Goal: Contribute content: Contribute content

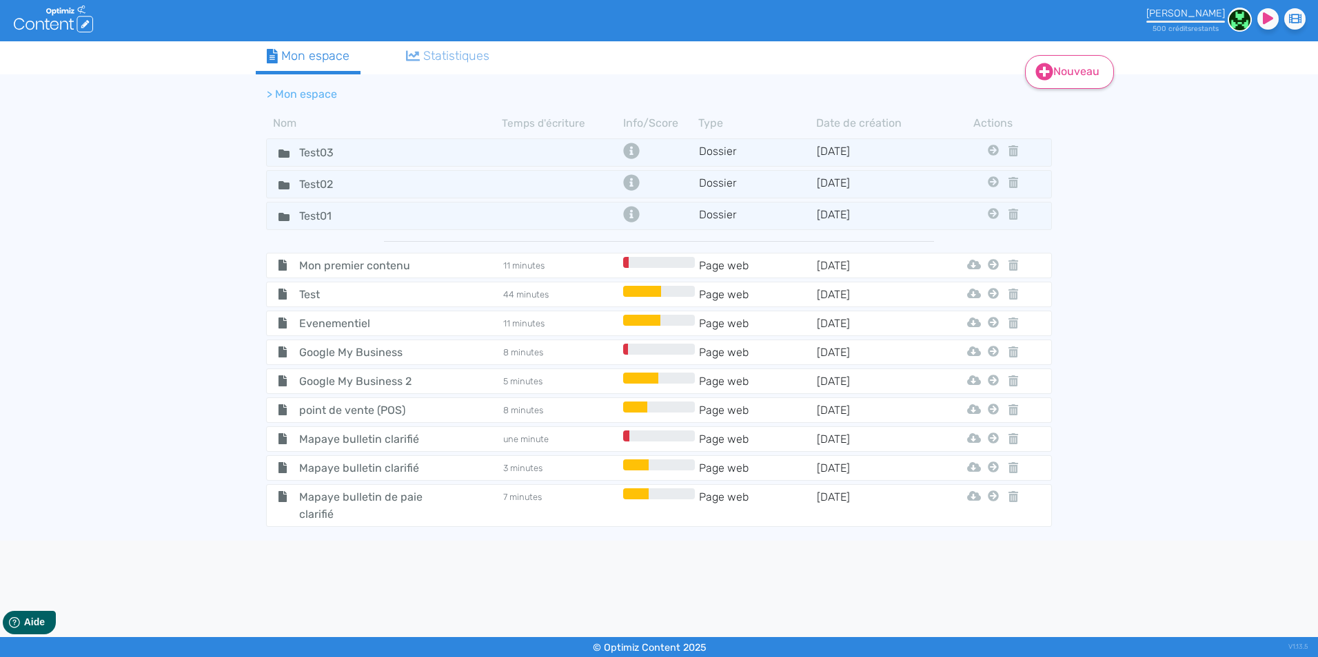
click at [1077, 65] on link "Nouveau" at bounding box center [1069, 72] width 89 height 34
click at [1081, 105] on button "Contenu" at bounding box center [1078, 107] width 110 height 22
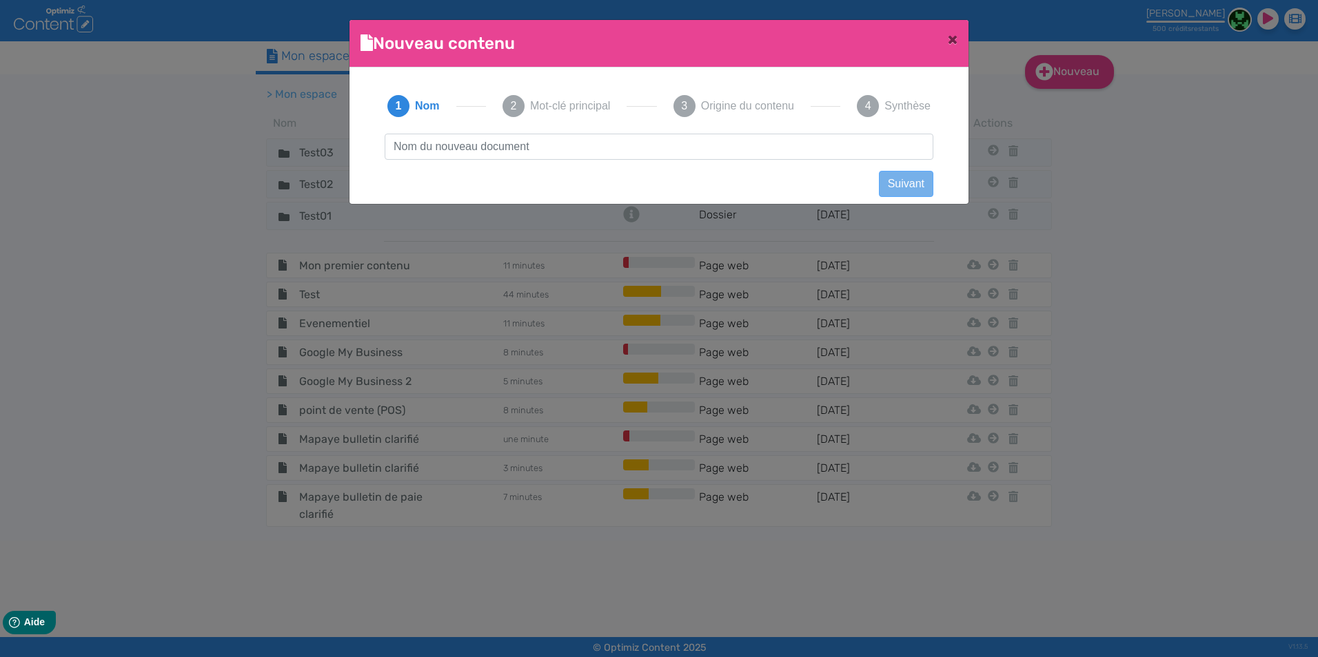
scroll to position [1, 0]
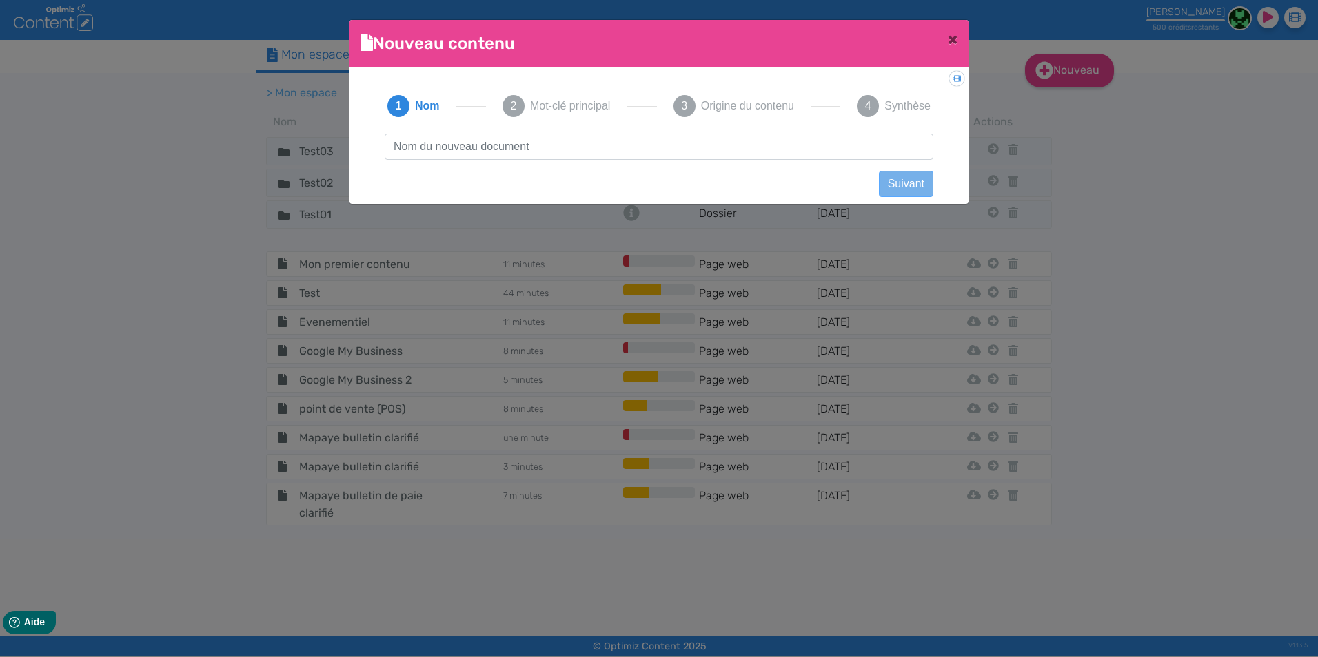
click at [542, 144] on input "text" at bounding box center [659, 147] width 549 height 26
type input "Decora receveu sur mesure"
click at [921, 181] on button "Suivant" at bounding box center [906, 184] width 54 height 26
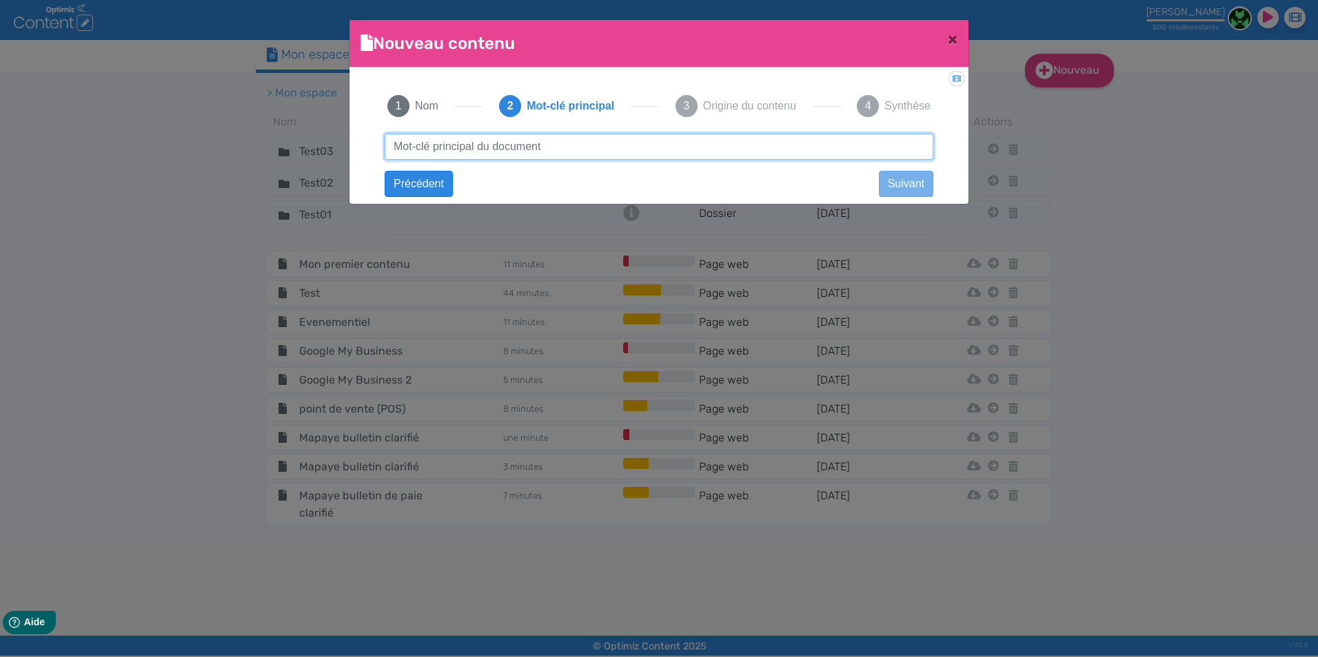
click at [543, 146] on input "text" at bounding box center [659, 147] width 549 height 26
paste input "Parois de douche sur mesure"
click at [426, 146] on input "Parois de douche sur mesure" at bounding box center [659, 147] width 549 height 26
type input "Paroi de douche sur mesure"
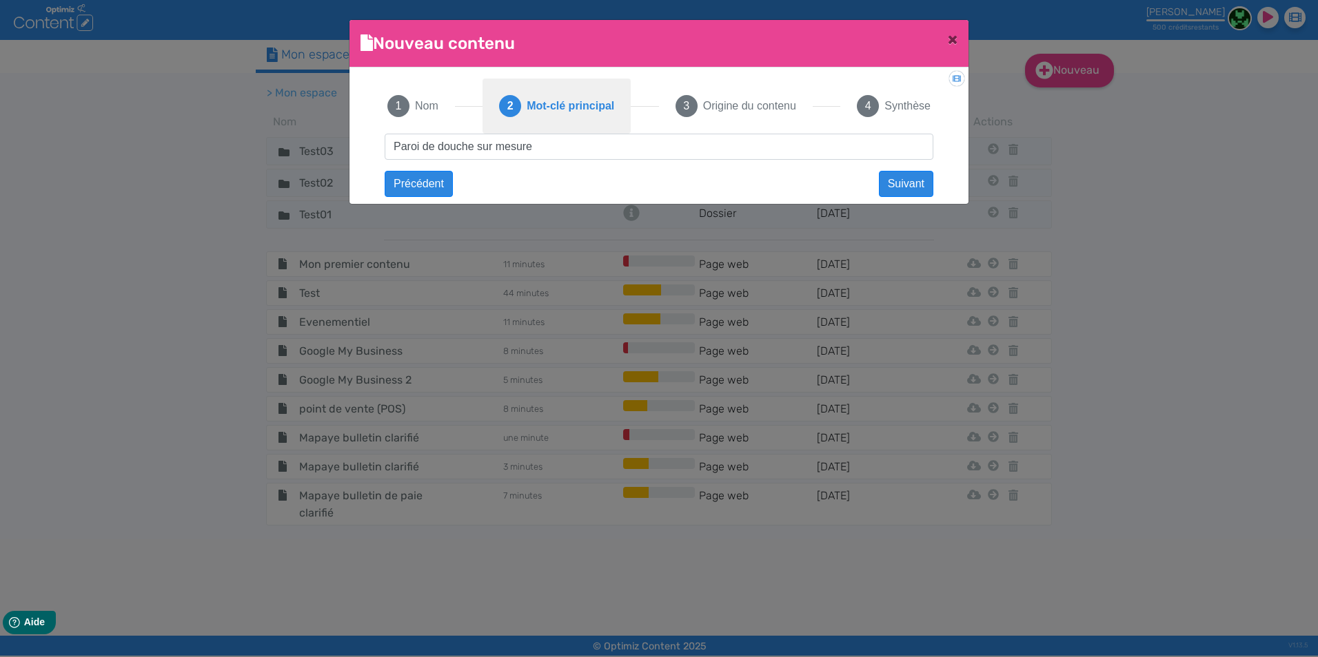
click at [629, 129] on button "2 Mot-clé principal" at bounding box center [556, 106] width 148 height 55
click at [903, 187] on button "Suivant" at bounding box center [906, 184] width 54 height 26
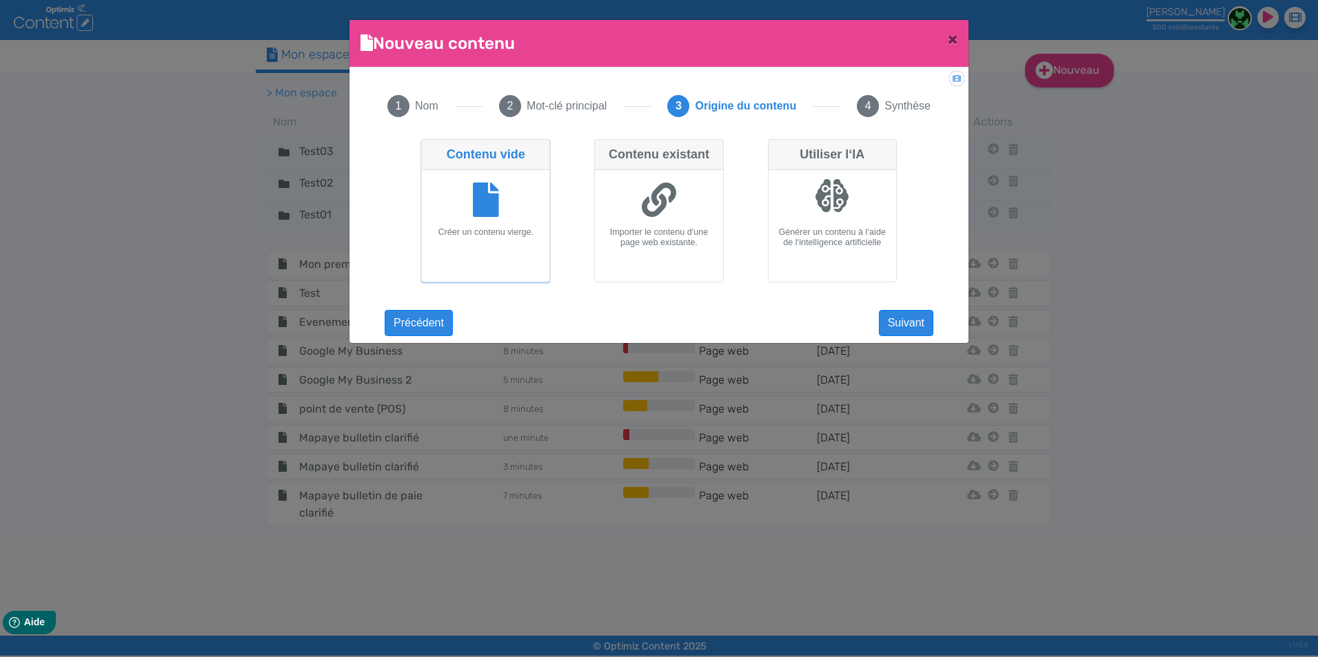
click at [501, 188] on div at bounding box center [485, 202] width 116 height 52
click at [430, 148] on input "Contenu vide Créer un contenu vierge." at bounding box center [425, 143] width 9 height 9
click at [659, 223] on div at bounding box center [658, 202] width 116 height 52
click at [603, 148] on input "Contenu existant Importer le contenu d'une page web existante." at bounding box center [598, 143] width 9 height 9
radio input "true"
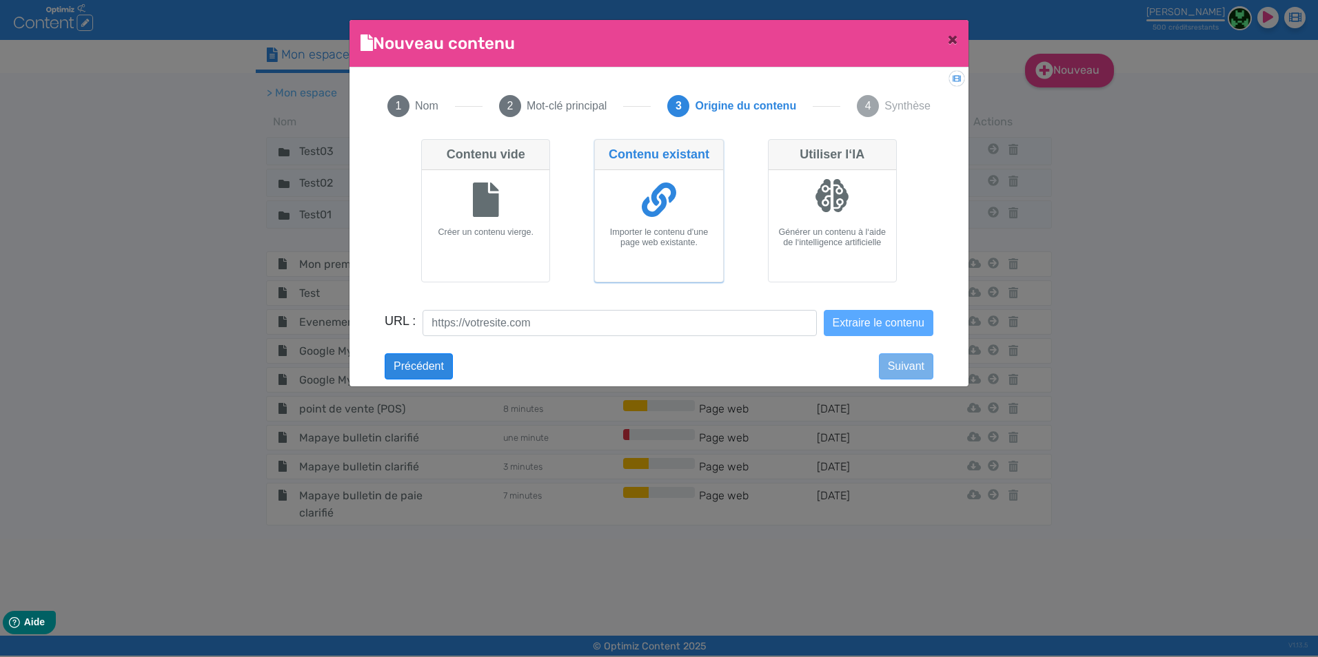
click at [524, 212] on div at bounding box center [485, 202] width 116 height 52
click at [430, 148] on input "Contenu vide Créer un contenu vierge." at bounding box center [425, 143] width 9 height 9
radio input "true"
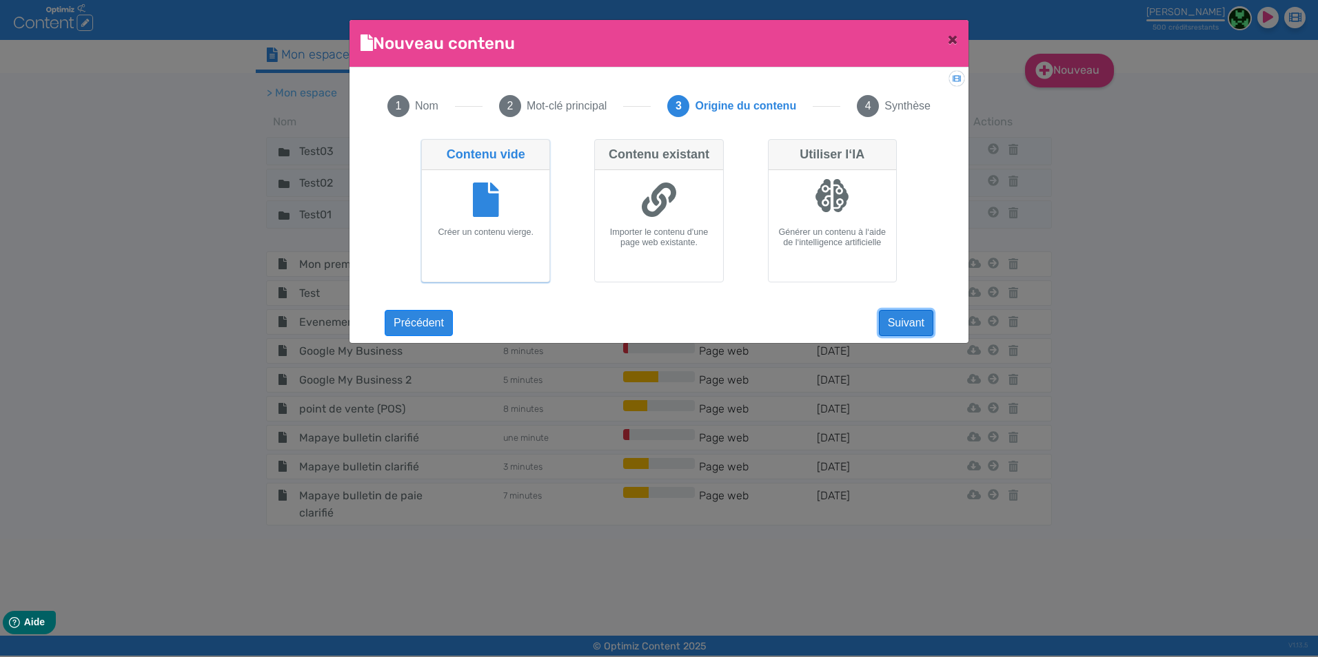
click at [913, 318] on button "Suivant" at bounding box center [906, 323] width 54 height 26
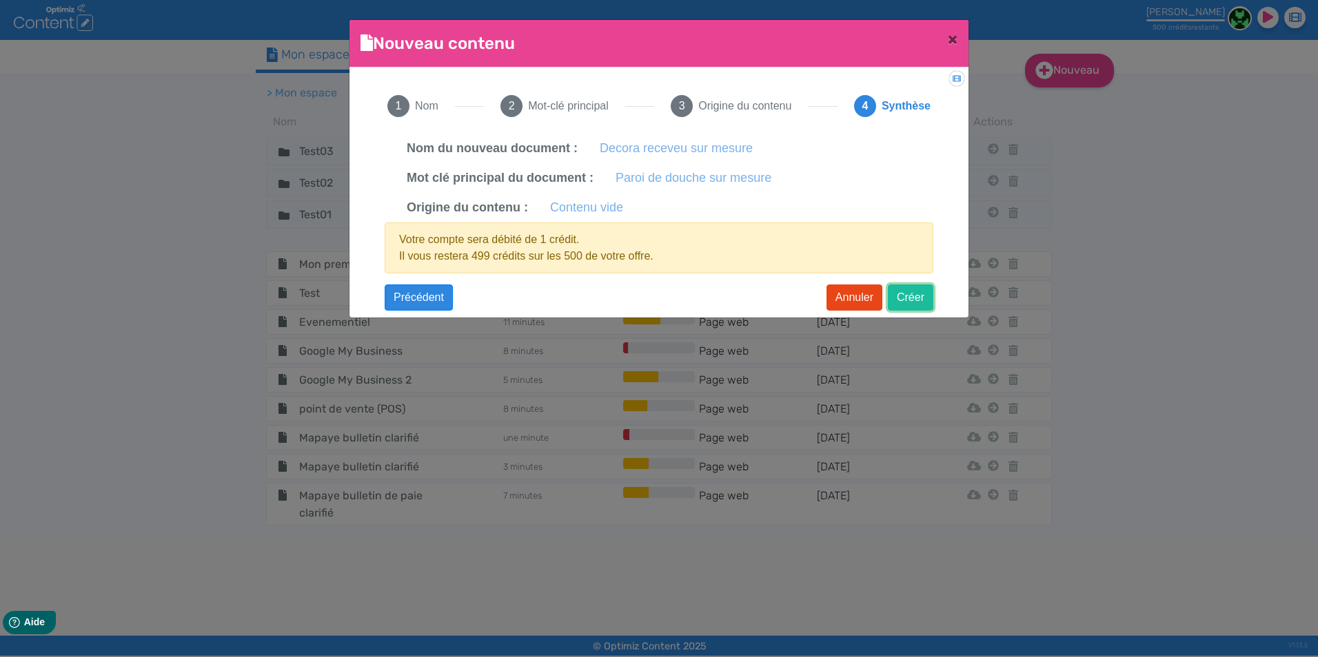
click at [919, 288] on button "Créer" at bounding box center [910, 298] width 45 height 26
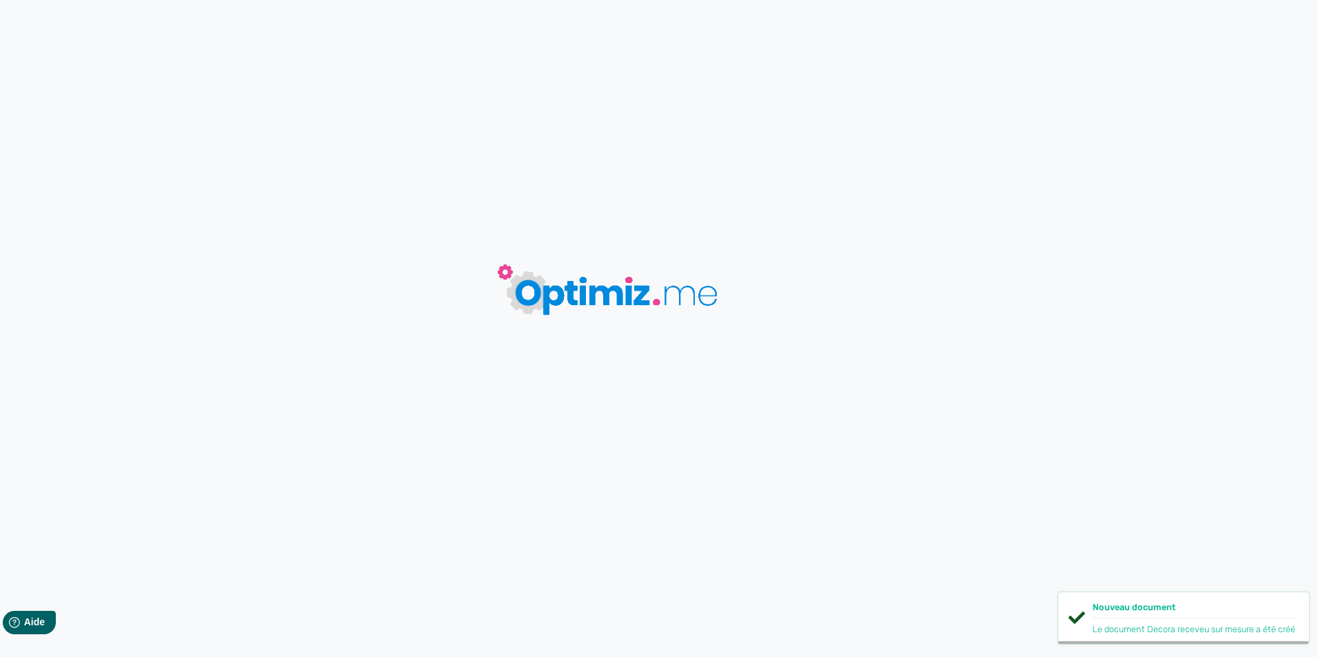
type input "Decora receveu sur mesure"
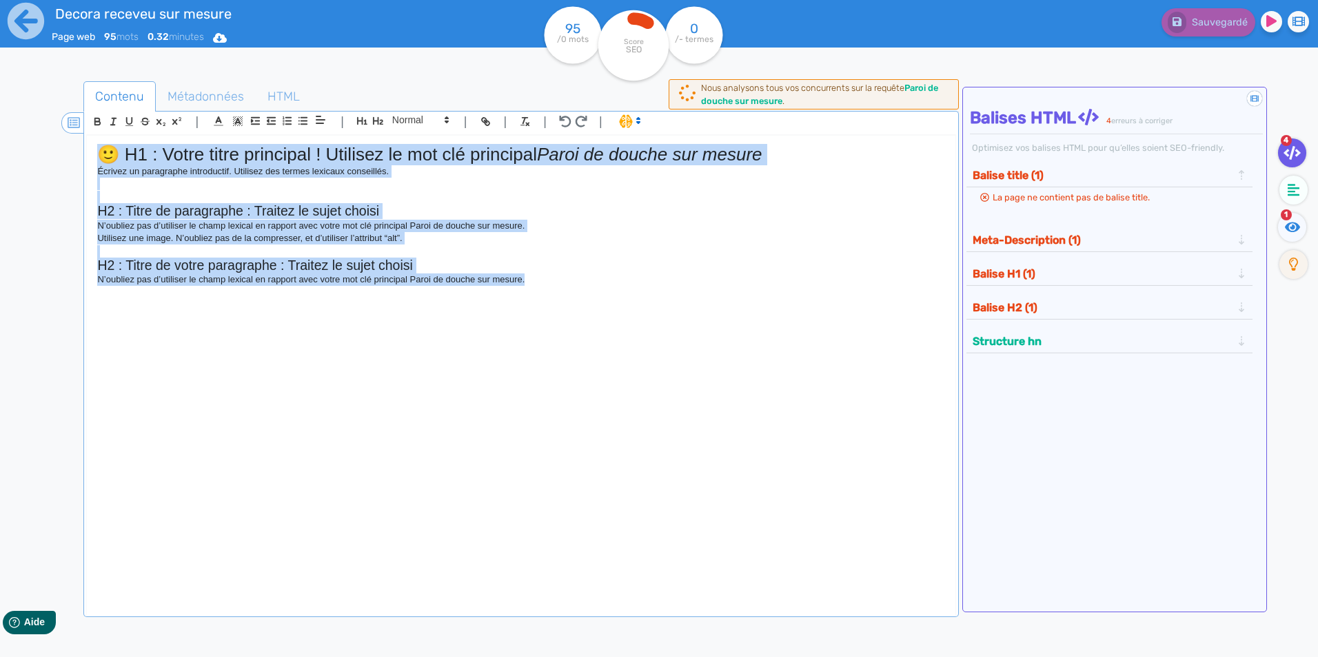
drag, startPoint x: 601, startPoint y: 285, endPoint x: 63, endPoint y: 127, distance: 560.3
click at [86, 127] on section "| | H3 H4 H5 H6 Normal | | | | 🙂 H1 : Votre titre principal ! Utilisez le mot c…" at bounding box center [520, 354] width 869 height 485
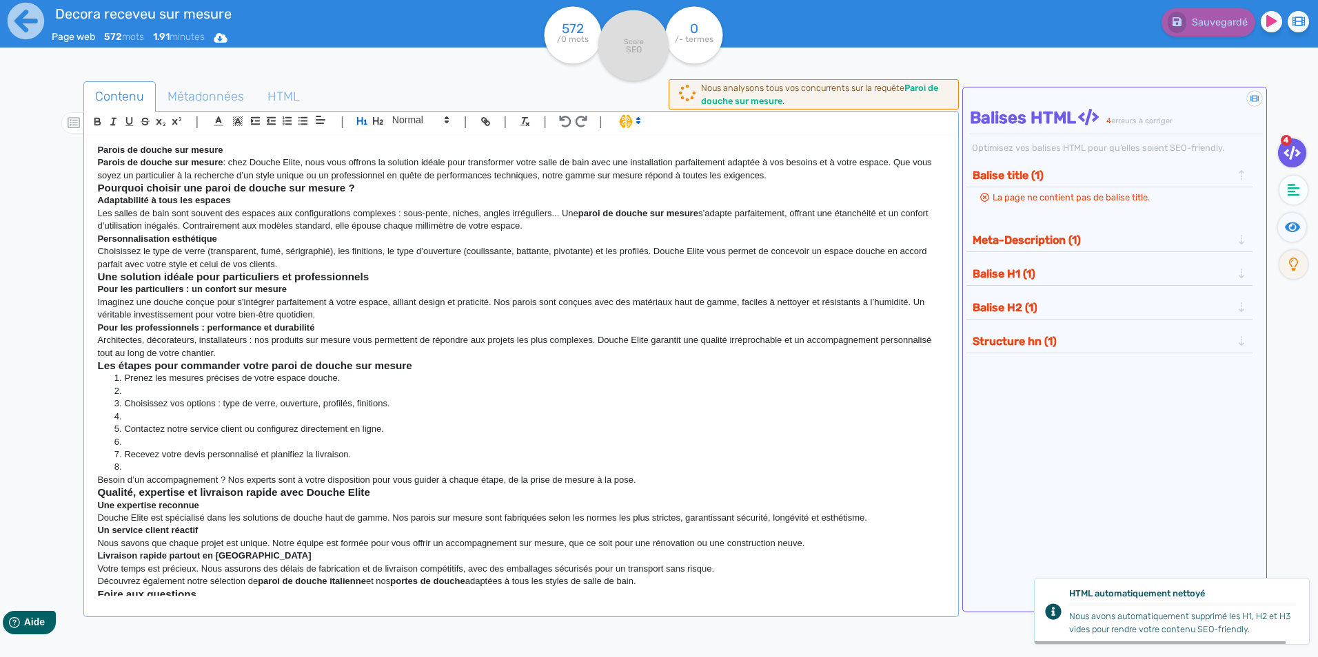
click at [237, 147] on p "Parois de douche sur mesure" at bounding box center [520, 150] width 847 height 12
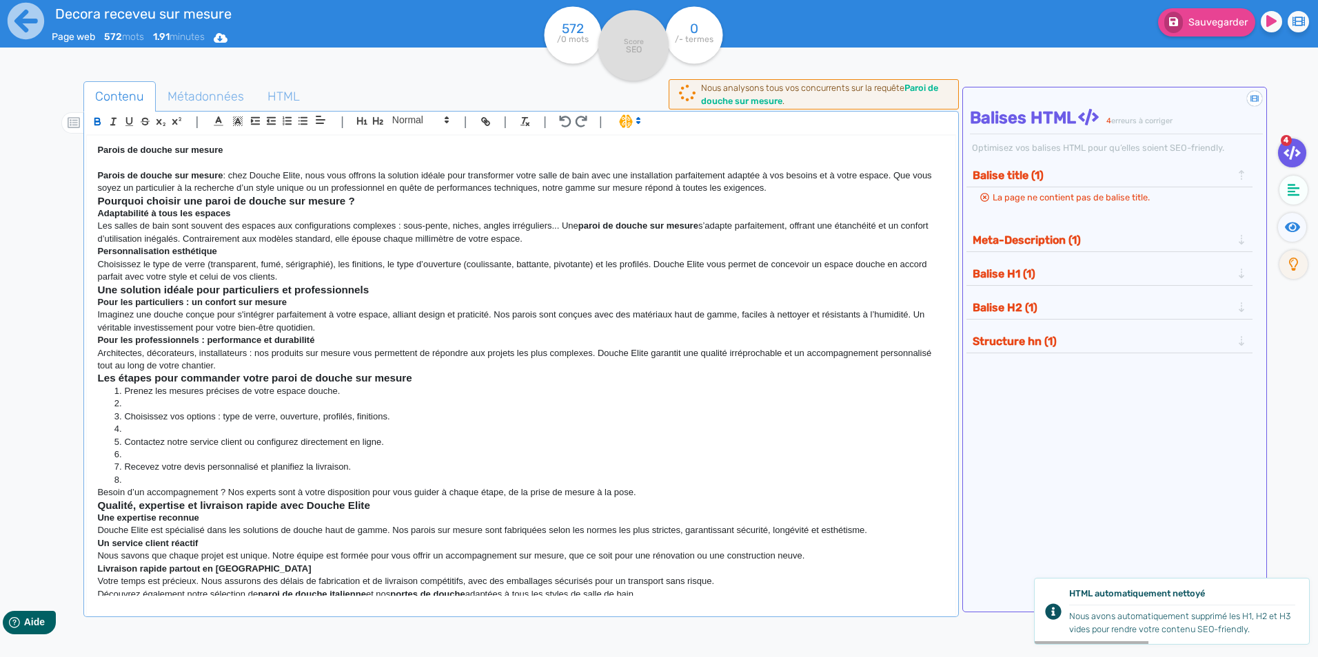
click at [786, 185] on p "Parois de douche sur mesure : chez Douche Elite, nous vous offrons la solution …" at bounding box center [520, 183] width 847 height 26
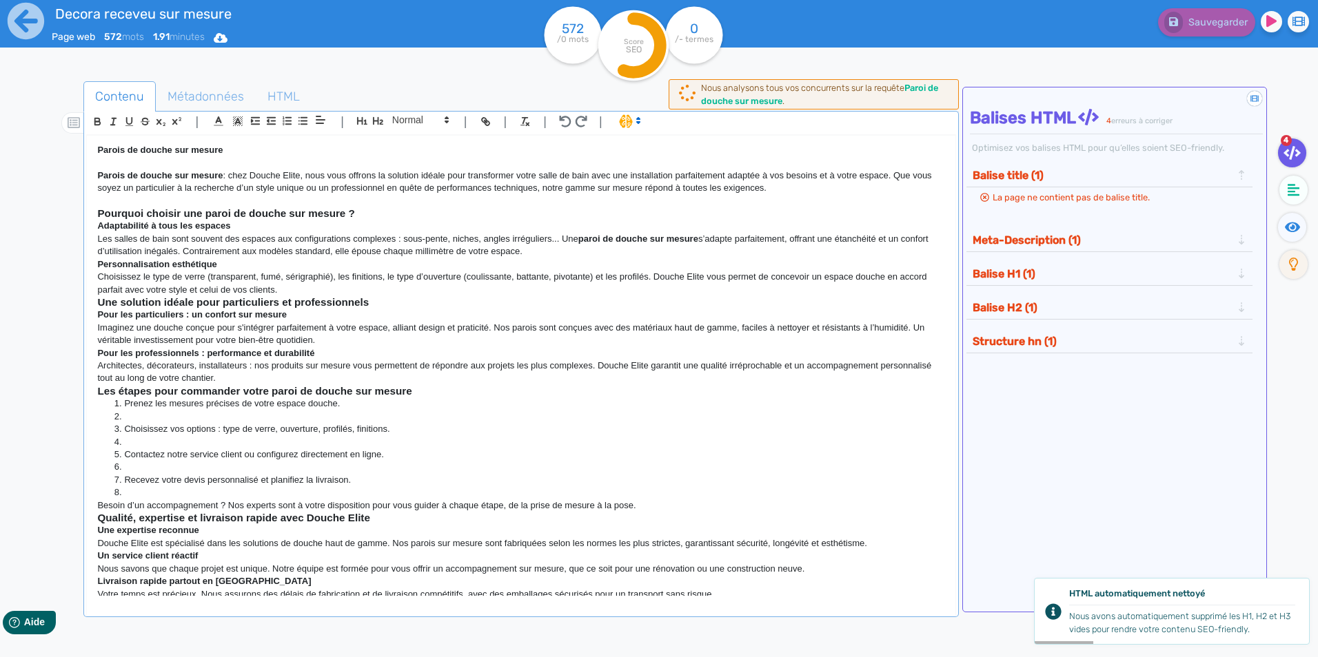
click at [367, 213] on h3 "Pourquoi choisir une paroi de douche sur mesure ?" at bounding box center [520, 213] width 847 height 12
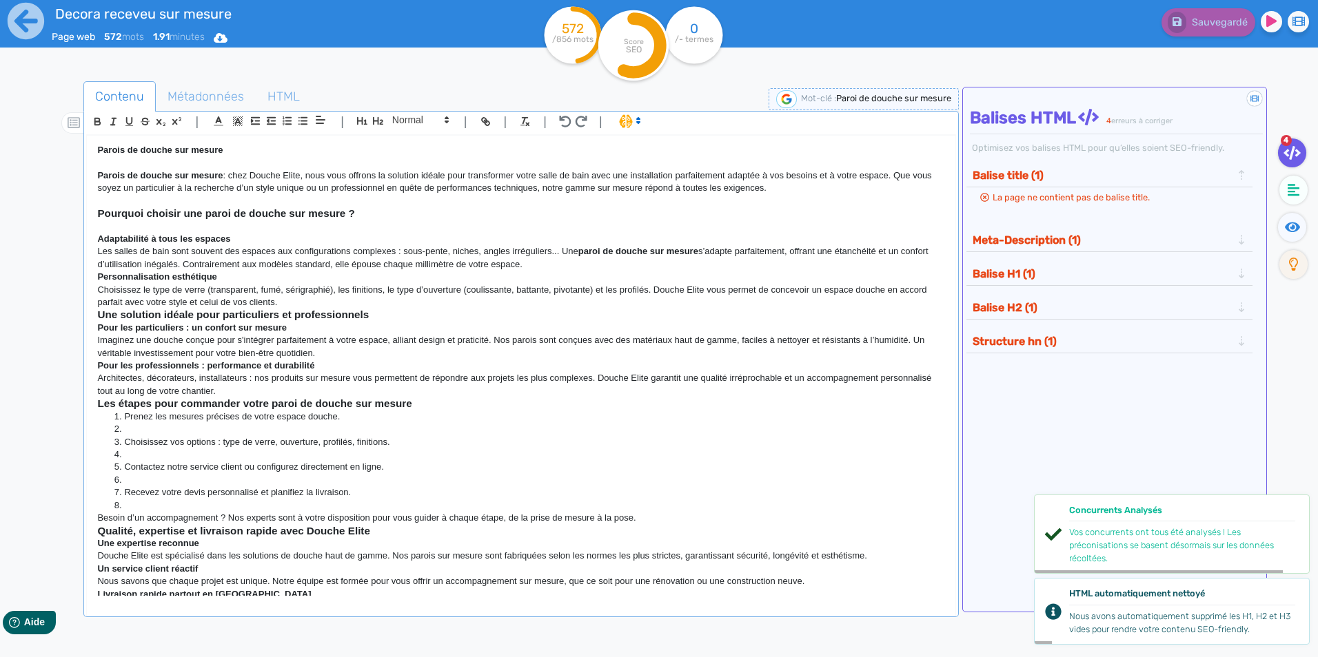
click at [270, 243] on p "Adaptabilité à tous les espaces" at bounding box center [520, 239] width 847 height 12
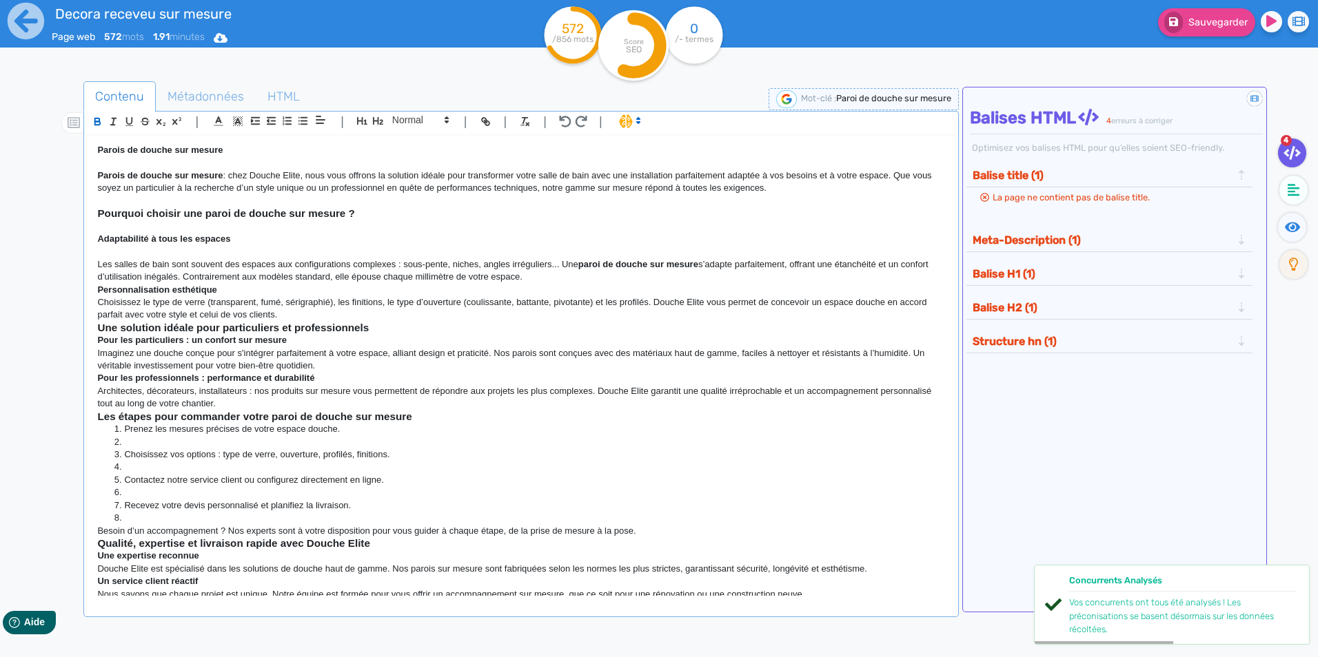
click at [590, 279] on p "Les salles de bain sont souvent des espaces aux configurations complexes : sous…" at bounding box center [520, 271] width 847 height 26
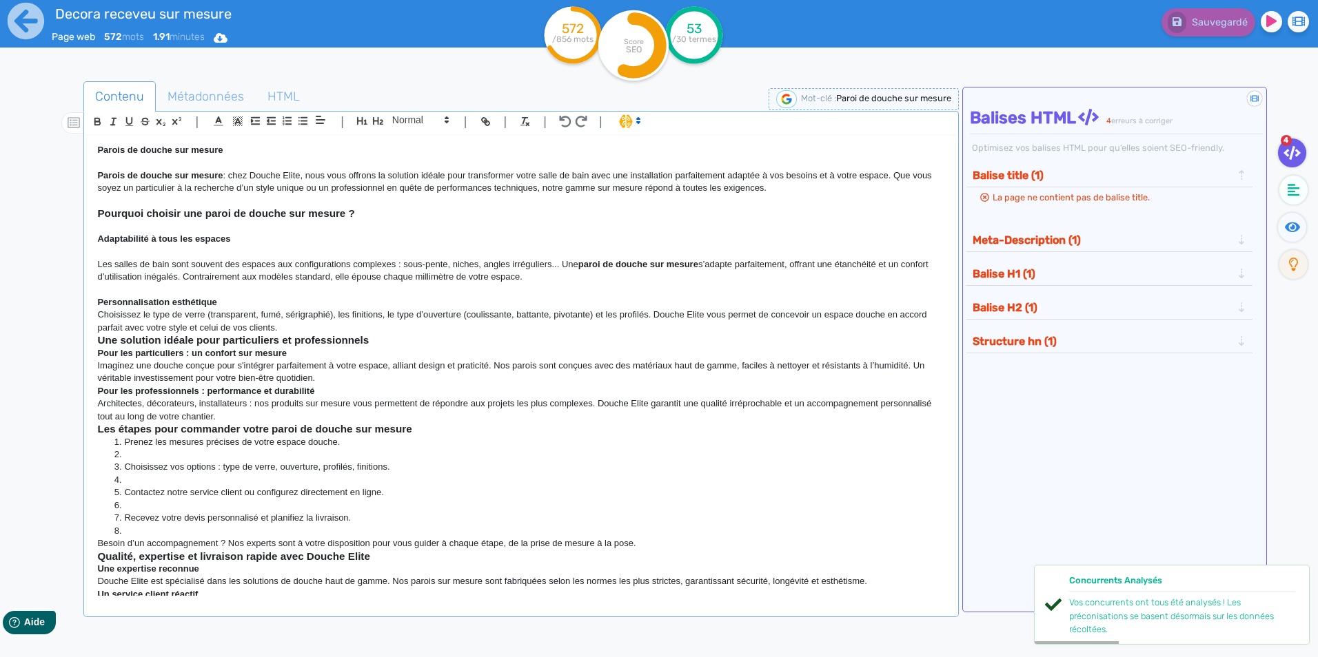
click at [252, 300] on p "Personnalisation esthétique" at bounding box center [520, 302] width 847 height 12
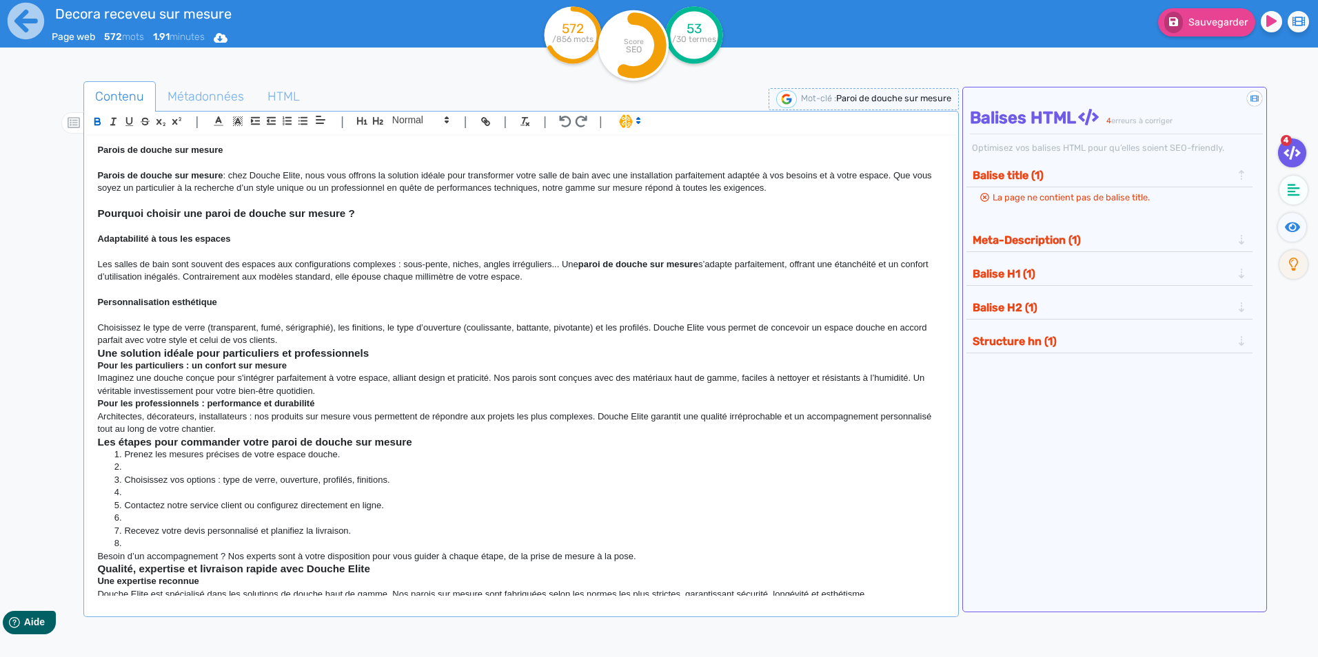
click at [303, 340] on p "Choisissez le type de verre (transparent, fumé, sérigraphié), les finitions, le…" at bounding box center [520, 335] width 847 height 26
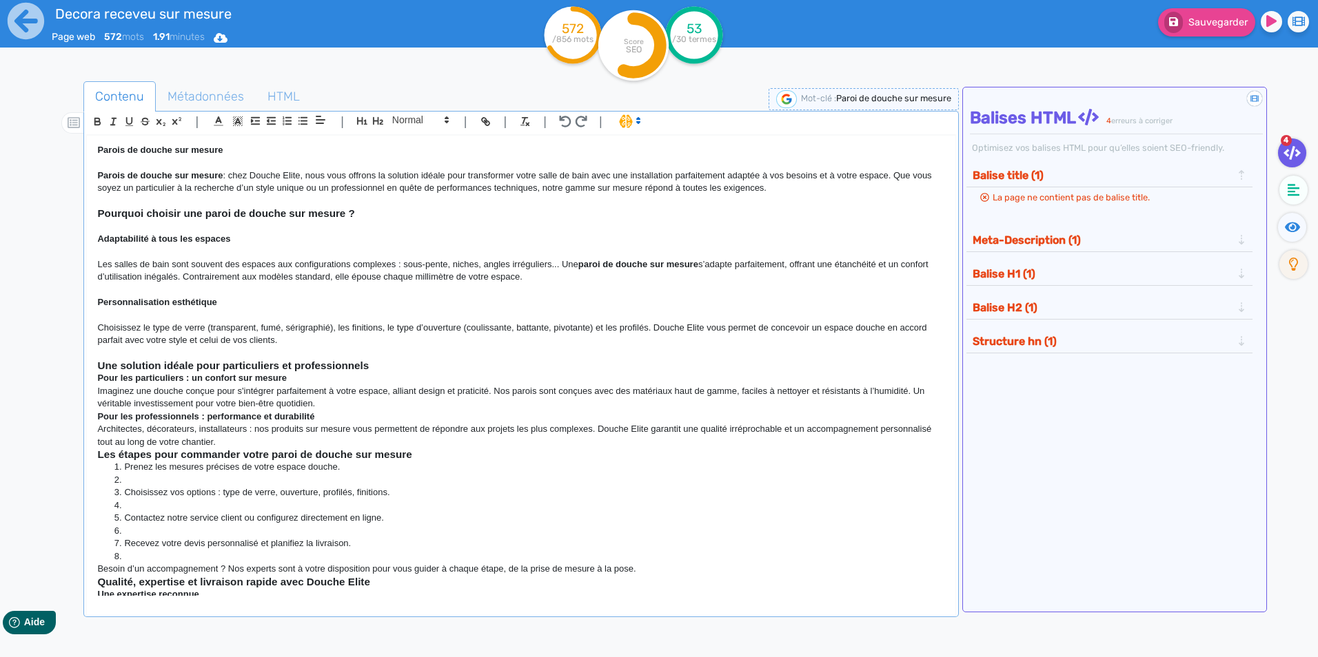
click at [393, 365] on h3 "Une solution idéale pour particuliers et professionnels" at bounding box center [520, 366] width 847 height 12
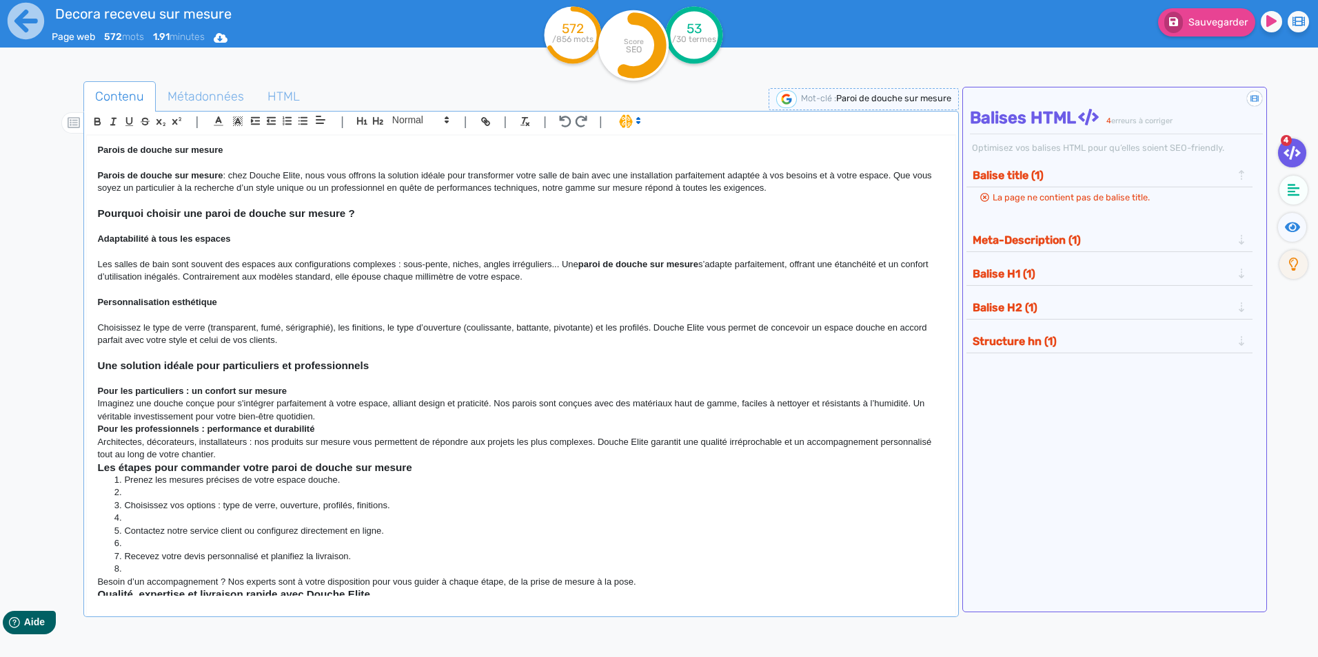
click at [298, 388] on p "Pour les particuliers : un confort sur mesure" at bounding box center [520, 391] width 847 height 12
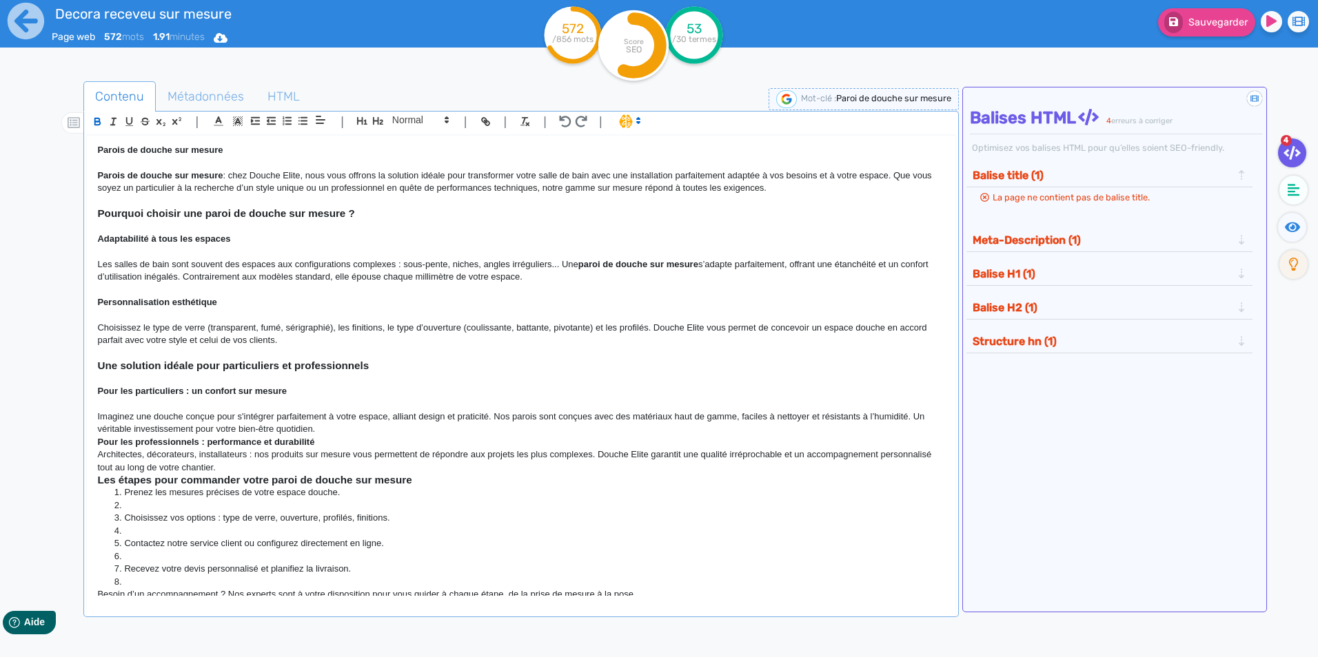
click at [336, 426] on p "Imaginez une douche conçue pour s'intégrer parfaitement à votre espace, alliant…" at bounding box center [520, 424] width 847 height 26
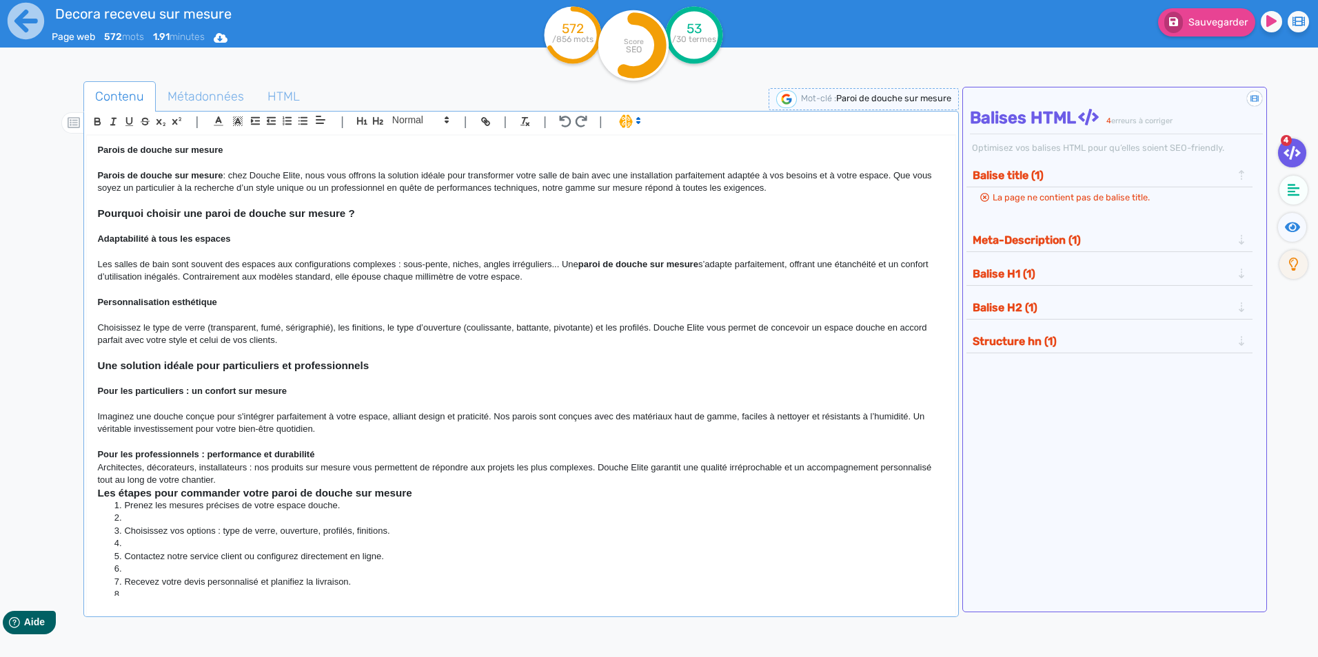
click at [356, 459] on p "Pour les professionnels : performance et durabilité" at bounding box center [520, 455] width 847 height 12
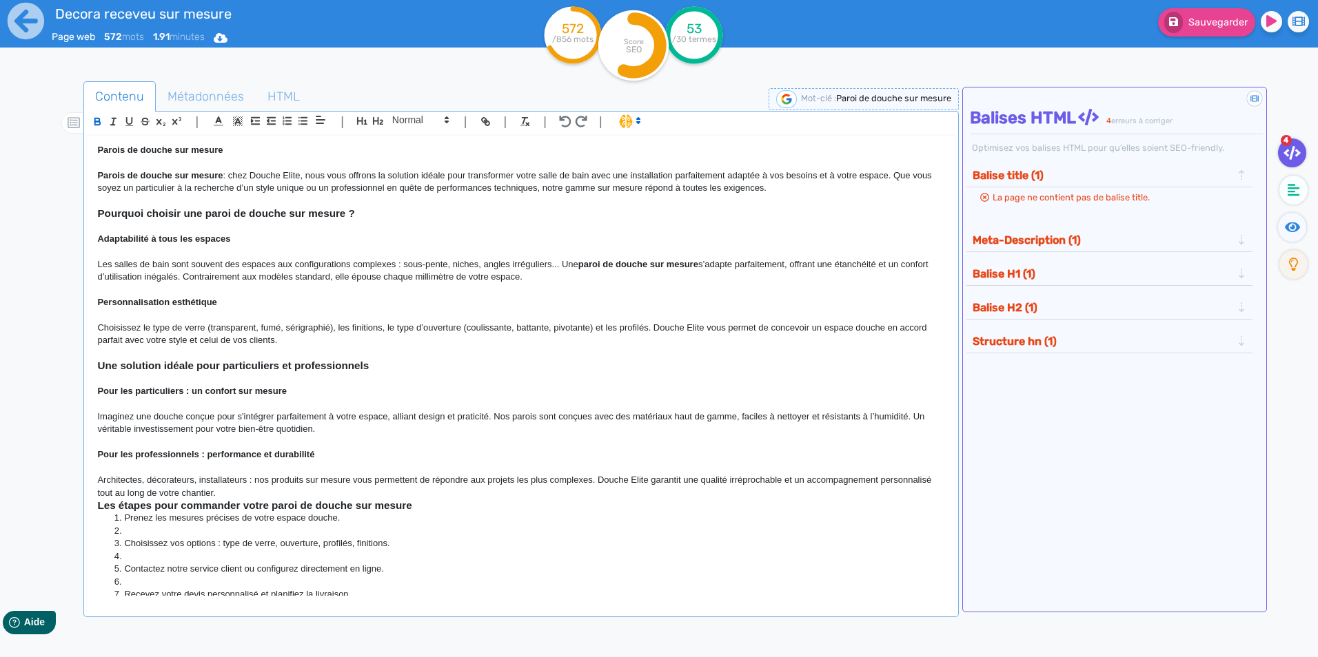
click at [264, 496] on p "Architectes, décorateurs, installateurs : nos produits sur mesure vous permette…" at bounding box center [520, 487] width 847 height 26
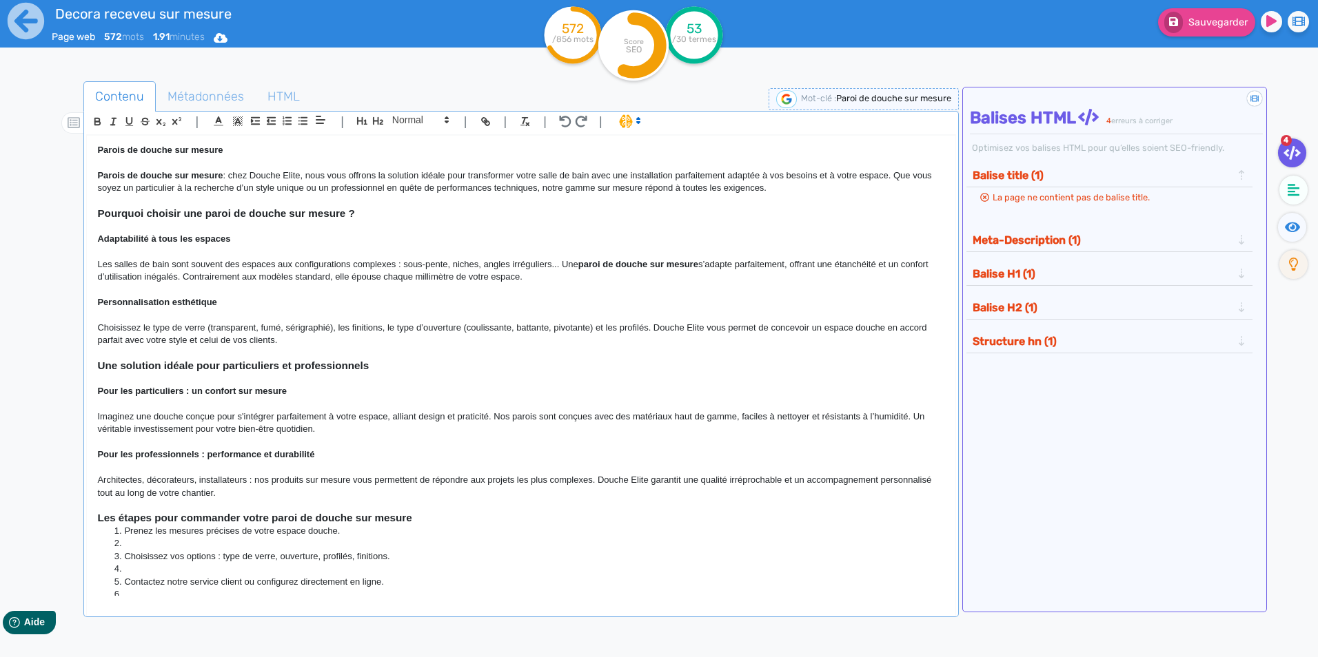
click at [431, 519] on h3 "Les étapes pour commander votre paroi de douche sur mesure" at bounding box center [520, 518] width 847 height 12
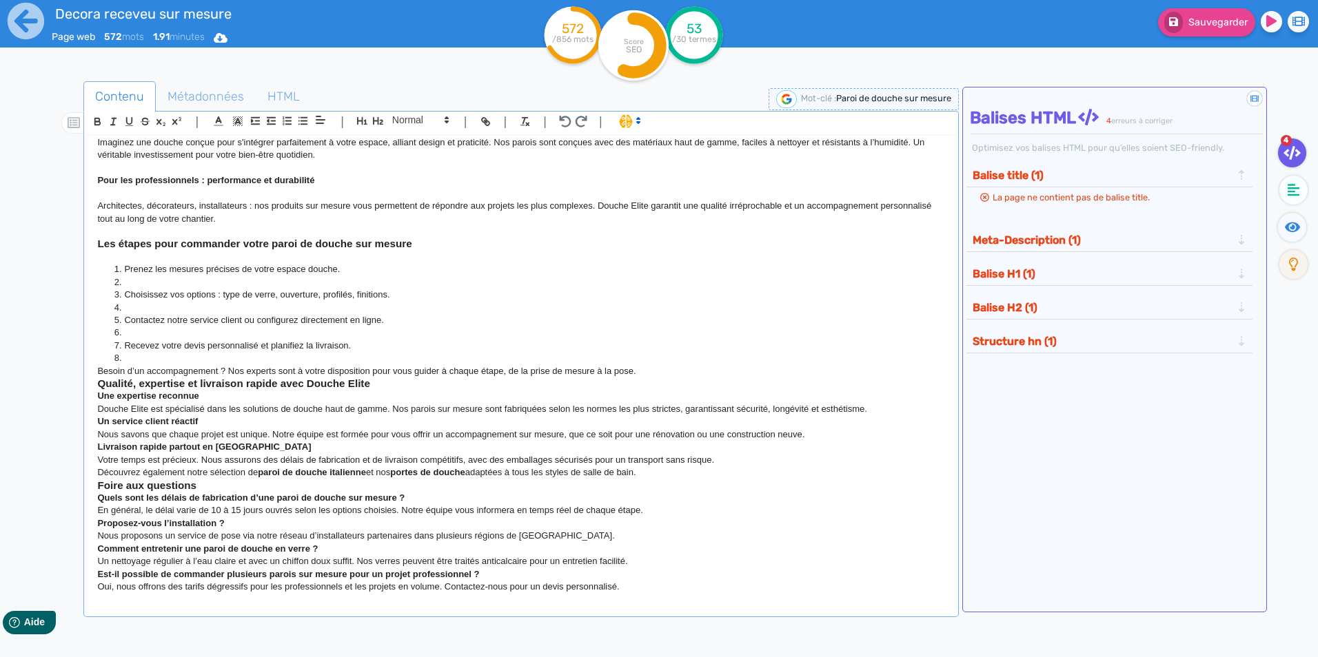
scroll to position [276, 0]
click at [134, 358] on li at bounding box center [528, 357] width 834 height 12
click at [134, 325] on li "Contactez notre service client ou configurez directement en ligne." at bounding box center [528, 319] width 834 height 12
click at [136, 334] on li at bounding box center [528, 331] width 834 height 12
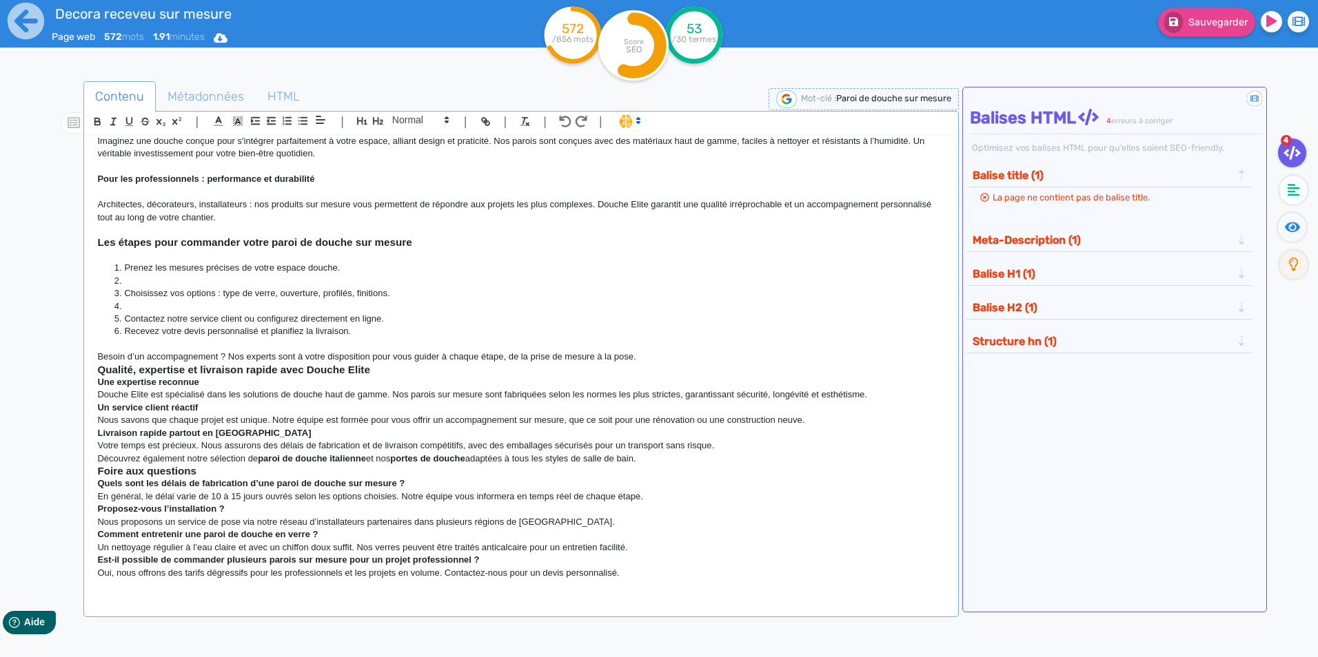
click at [136, 307] on li at bounding box center [528, 306] width 834 height 12
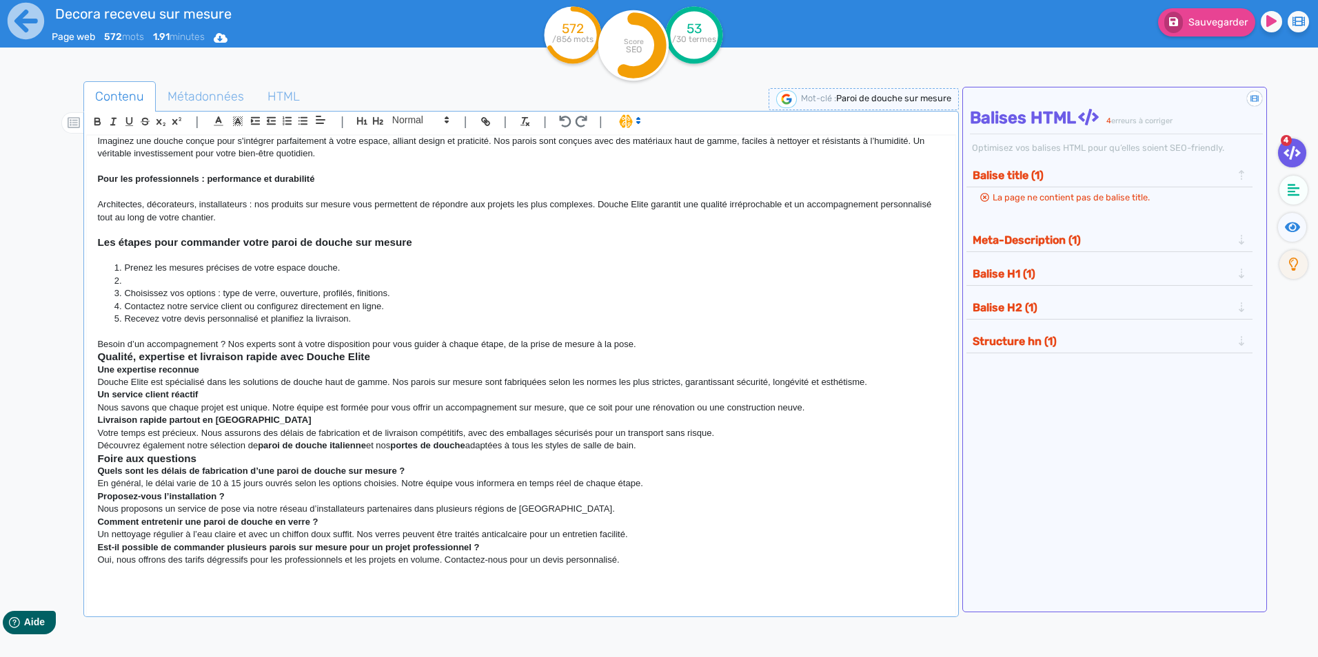
click at [141, 277] on li at bounding box center [528, 281] width 834 height 12
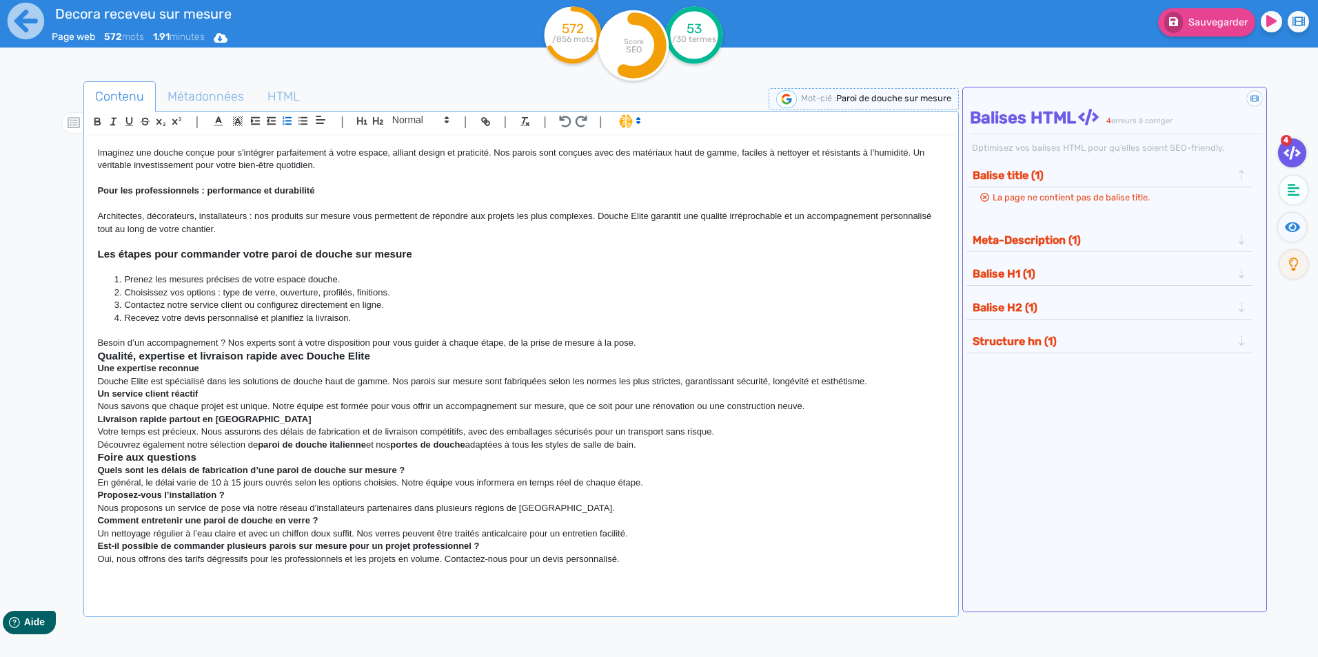
scroll to position [264, 0]
click at [643, 343] on p "Besoin d’un accompagnement ? Nos experts sont à votre disposition pour vous gui…" at bounding box center [520, 343] width 847 height 12
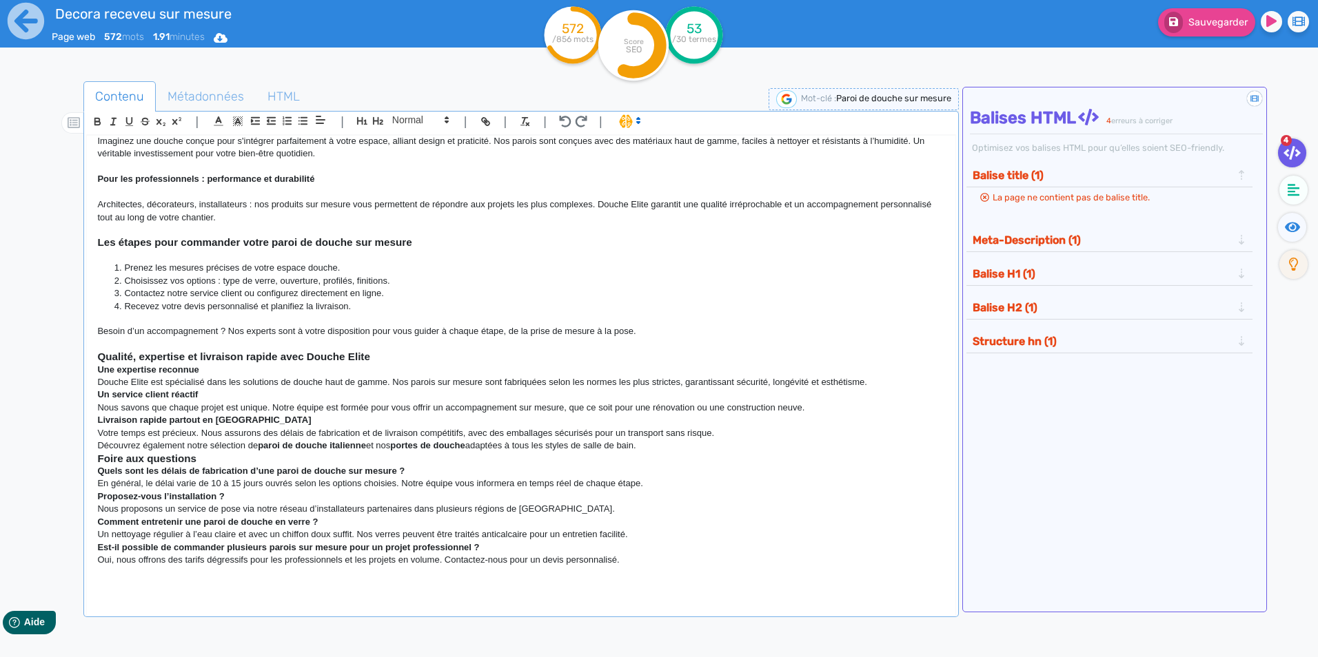
click at [417, 357] on h3 "Qualité, expertise et livraison rapide avec Douche Elite" at bounding box center [520, 357] width 847 height 12
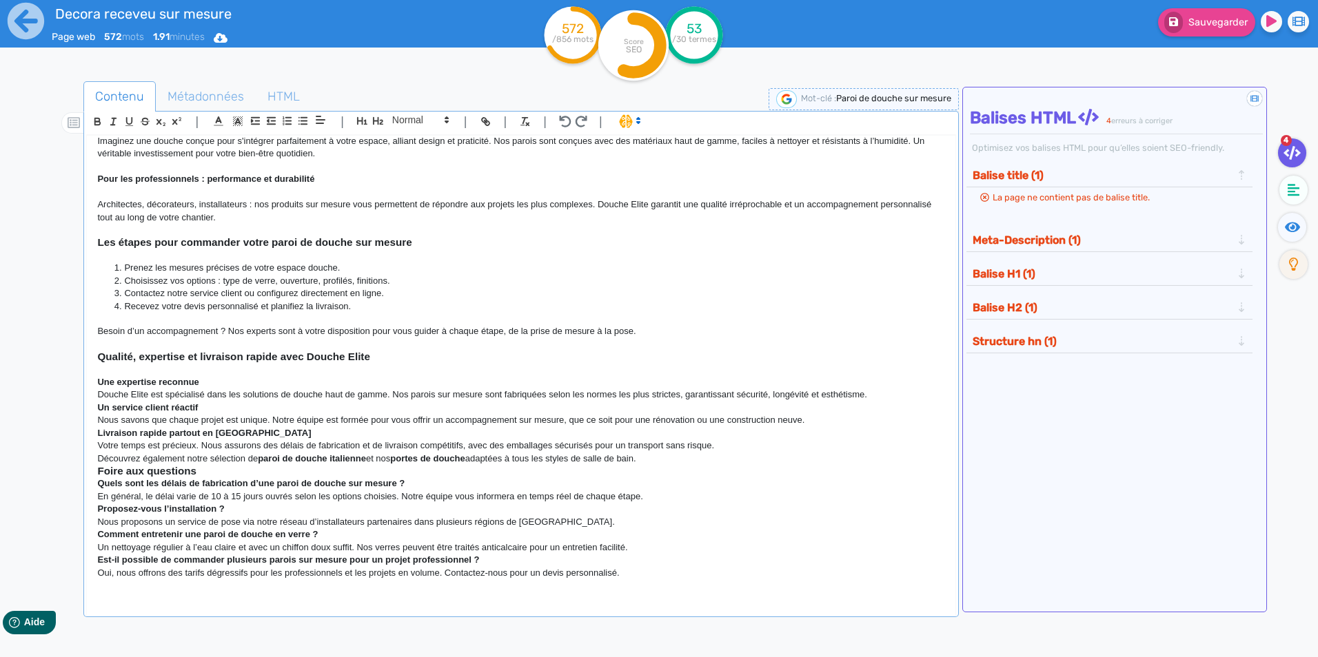
click at [216, 380] on p "Une expertise reconnue" at bounding box center [520, 382] width 847 height 12
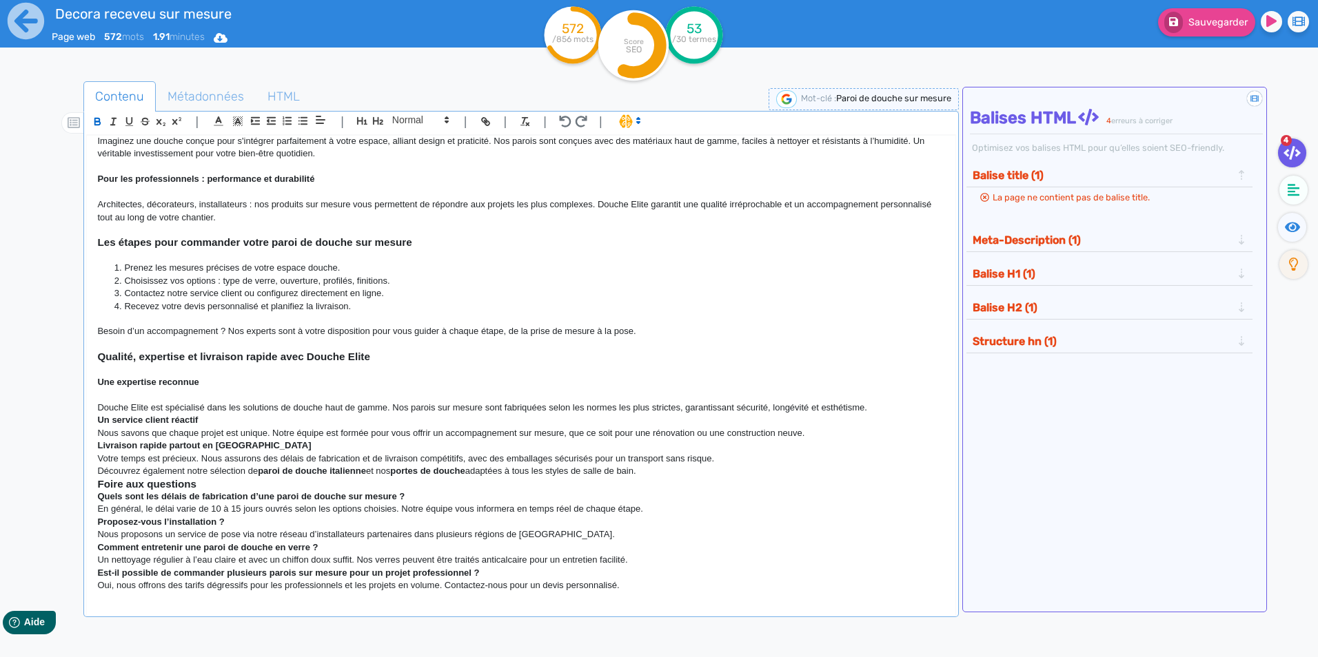
click at [881, 407] on p "Douche Elite est spécialisé dans les solutions de douche haut de gamme. Nos par…" at bounding box center [520, 408] width 847 height 12
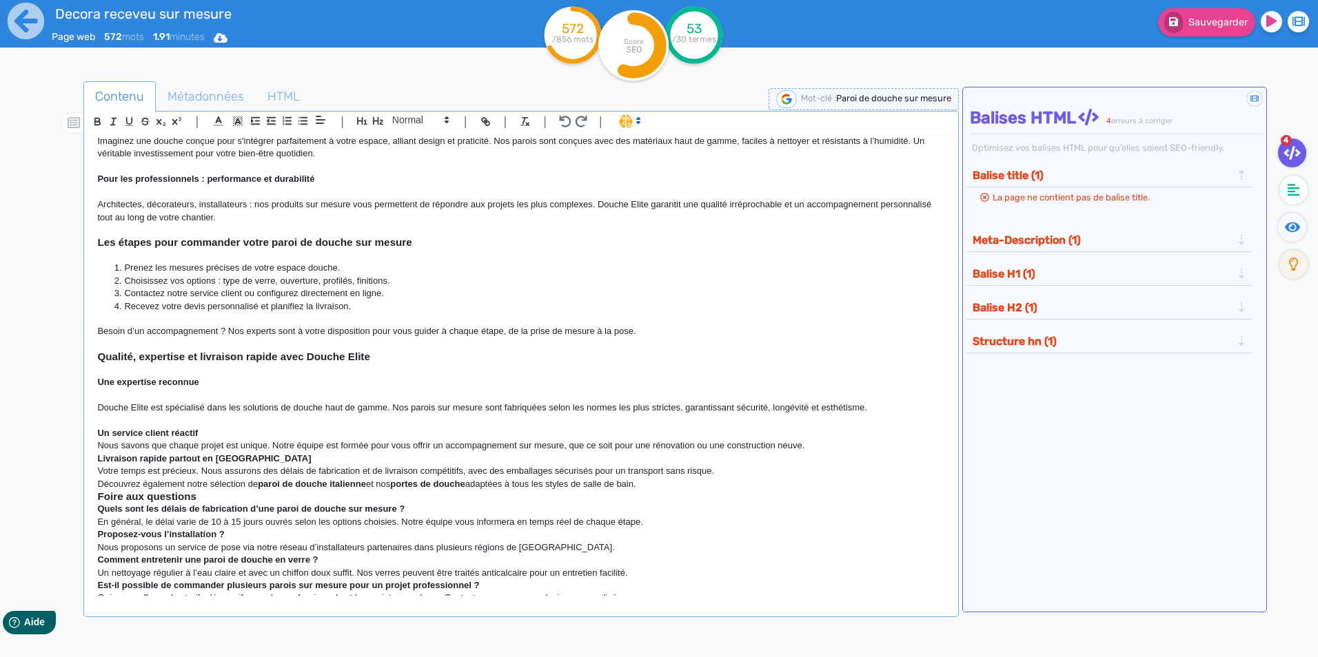
click at [213, 434] on p "Un service client réactif" at bounding box center [520, 433] width 847 height 12
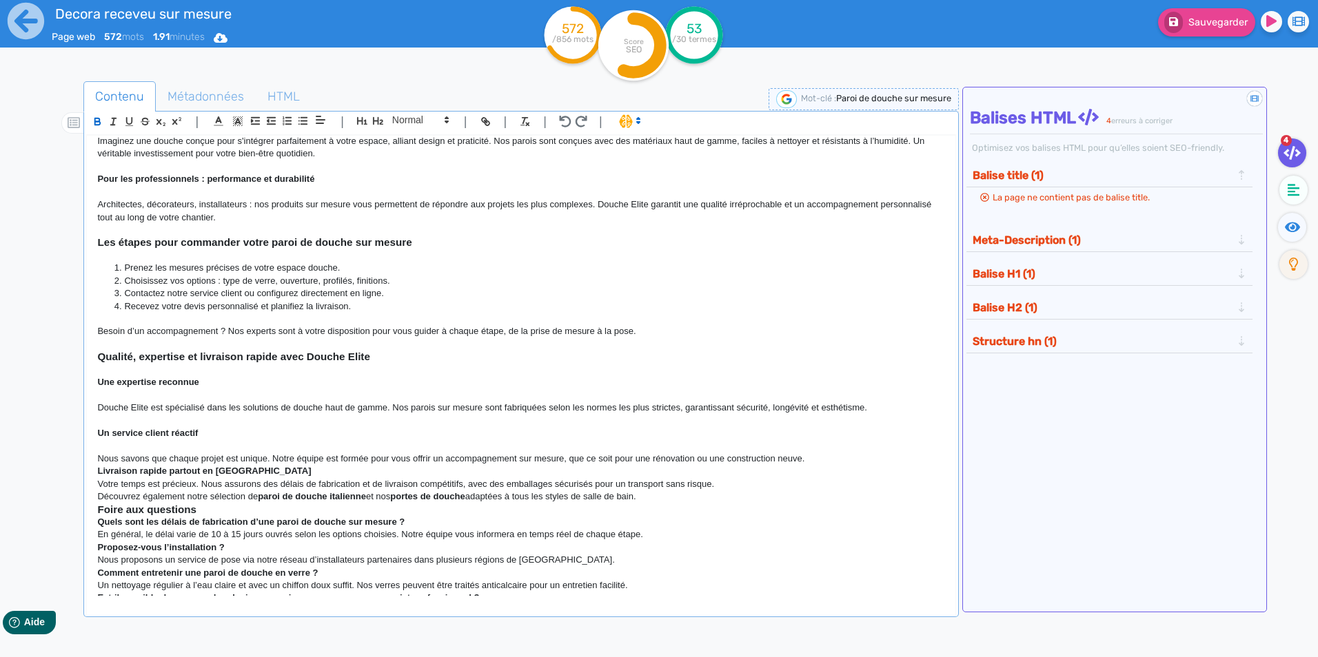
click at [834, 461] on p "Nous savons que chaque projet est unique. Notre équipe est formée pour vous off…" at bounding box center [520, 459] width 847 height 12
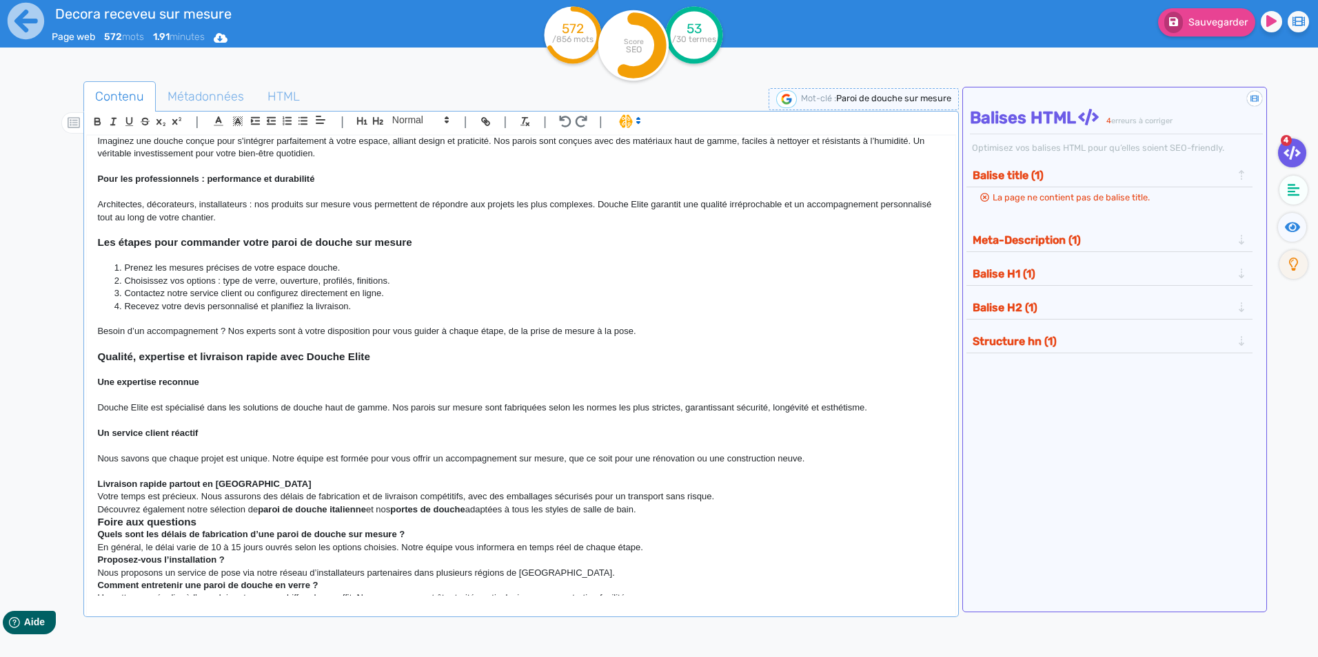
click at [277, 479] on p "Livraison rapide partout en [GEOGRAPHIC_DATA]" at bounding box center [520, 484] width 847 height 12
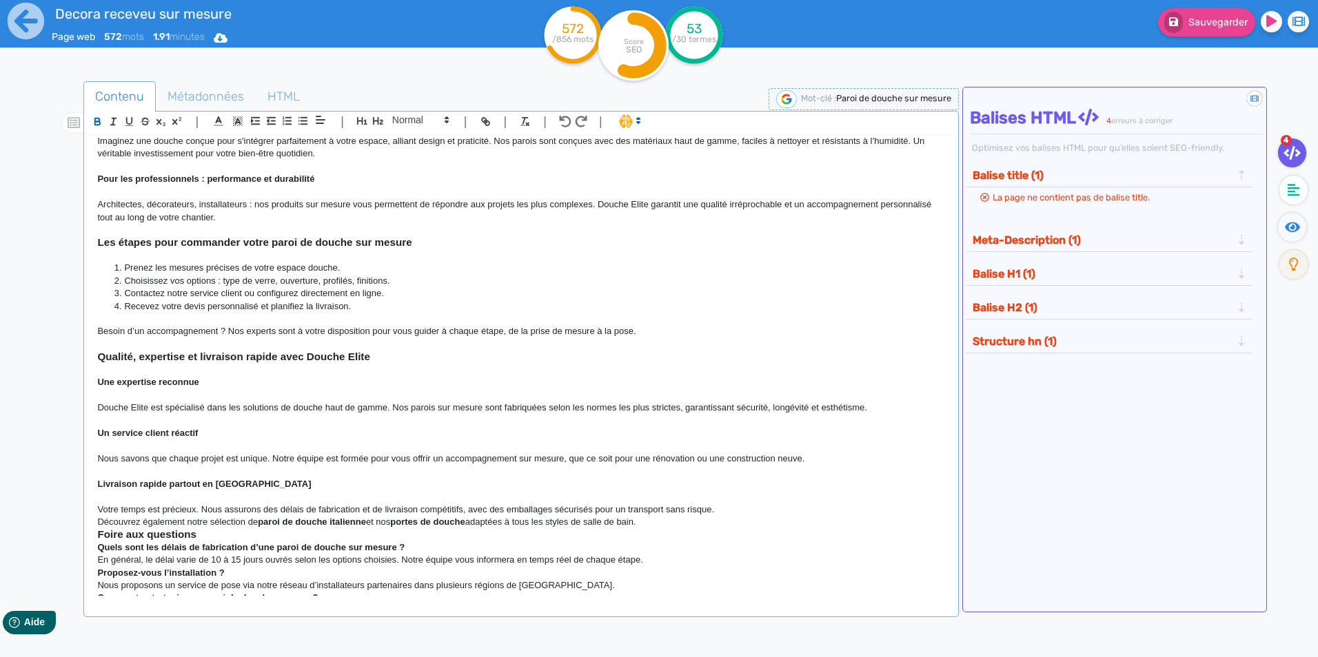
click at [727, 511] on p "Votre temps est précieux. Nous assurons des délais de fabrication et de livrais…" at bounding box center [520, 510] width 847 height 12
click at [96, 509] on div "Parois de douche sur mesure Parois de douche sur mesure : chez Douche Elite, no…" at bounding box center [521, 366] width 868 height 460
click at [663, 520] on p "Découvrez également notre sélection de paroi de douche italienne et nos portes …" at bounding box center [520, 522] width 847 height 12
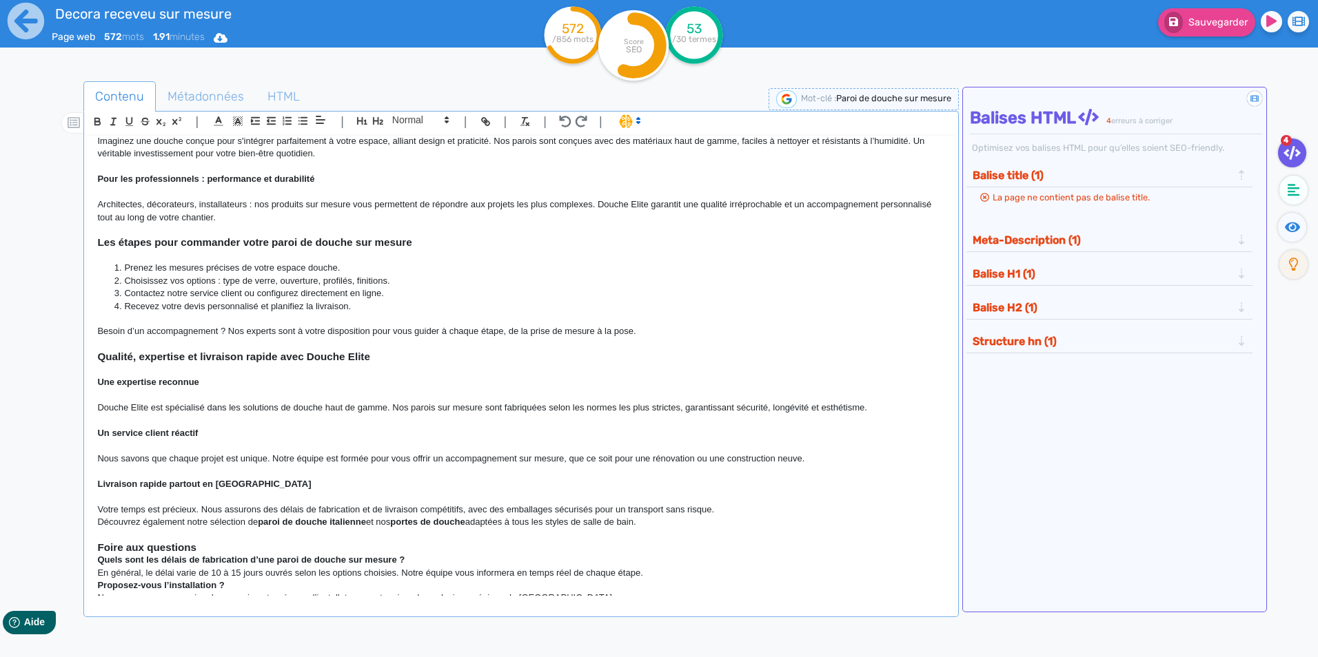
click at [198, 548] on h3 "Foire aux questions" at bounding box center [520, 548] width 847 height 12
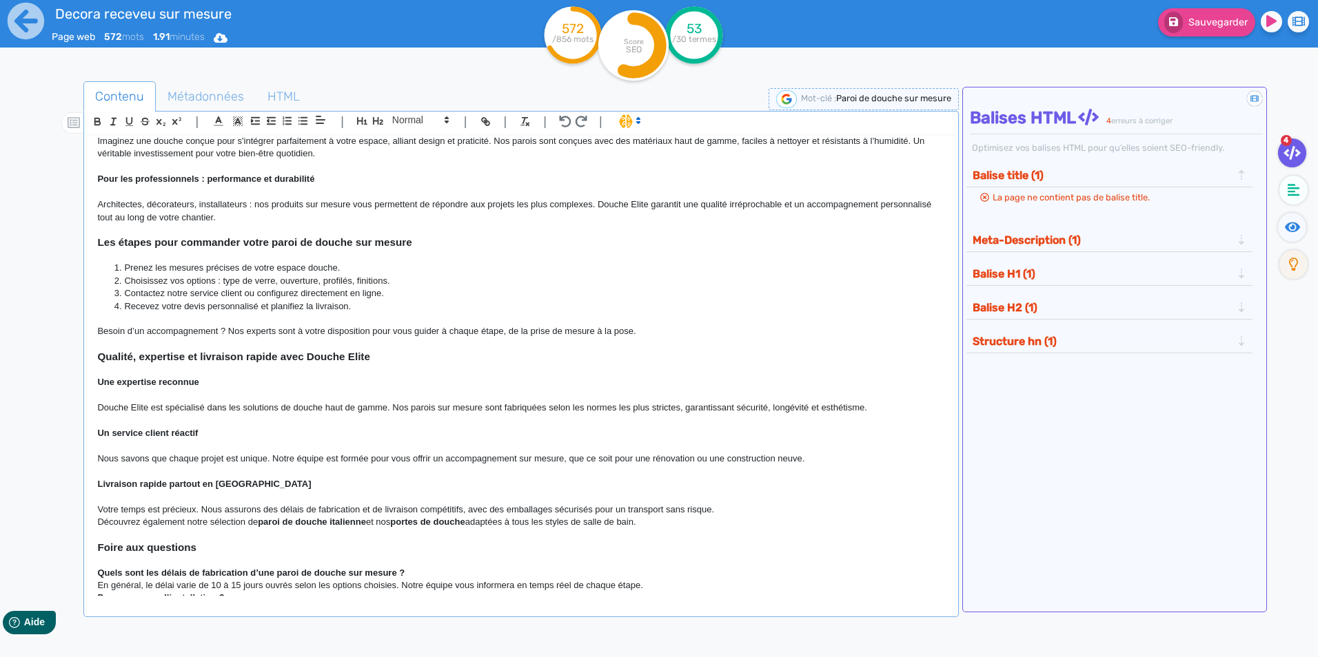
click at [413, 573] on p "Quels sont les délais de fabrication d’une paroi de douche sur mesure ?" at bounding box center [520, 573] width 847 height 12
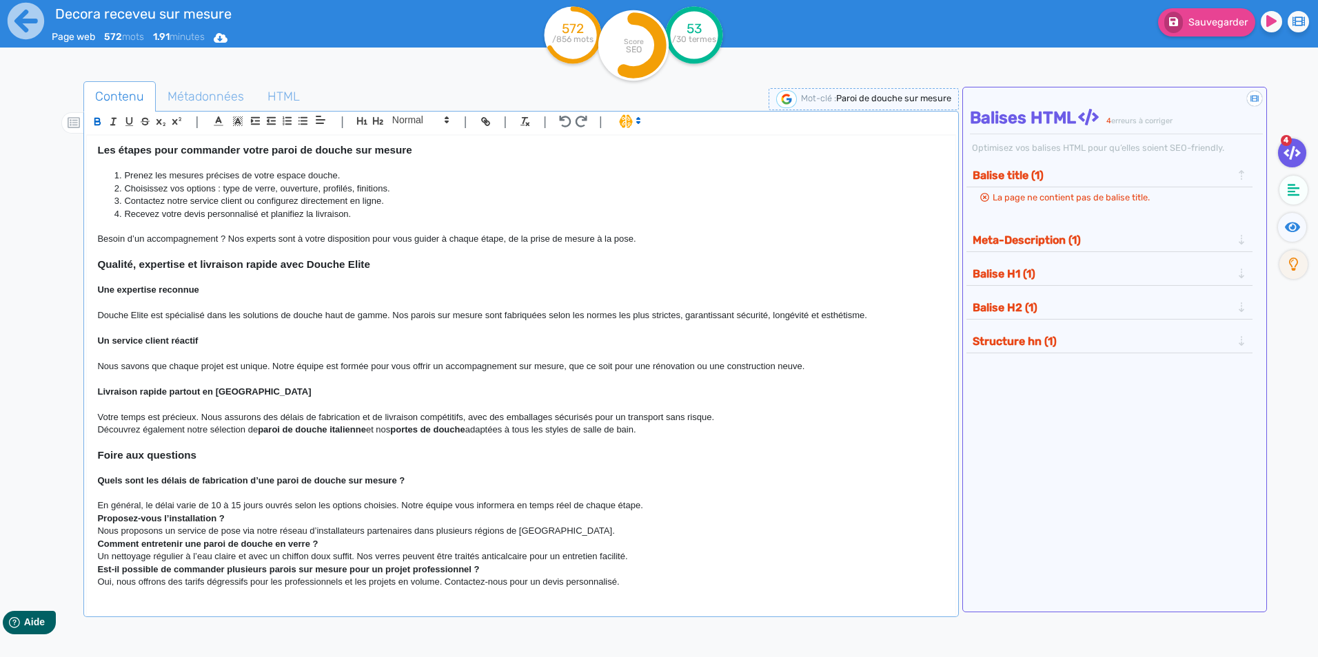
scroll to position [391, 0]
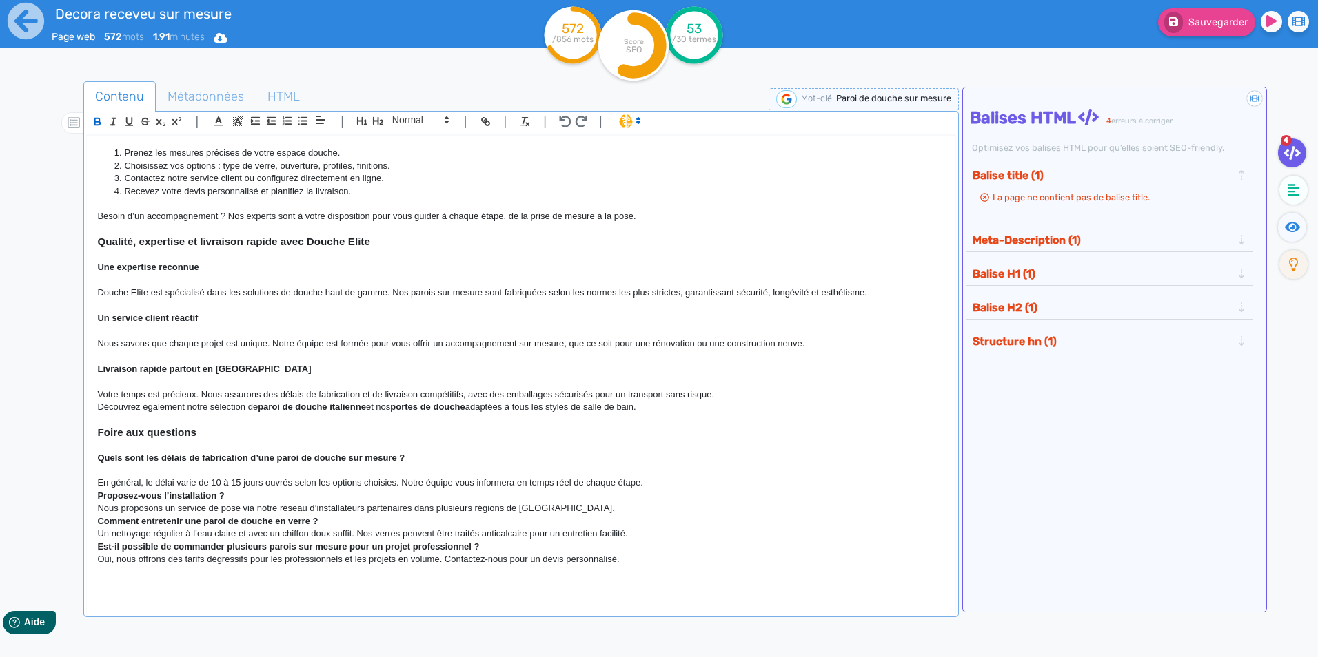
click at [683, 488] on p "En général, le délai varie de 10 à 15 jours ouvrés selon les options choisies. …" at bounding box center [520, 483] width 847 height 12
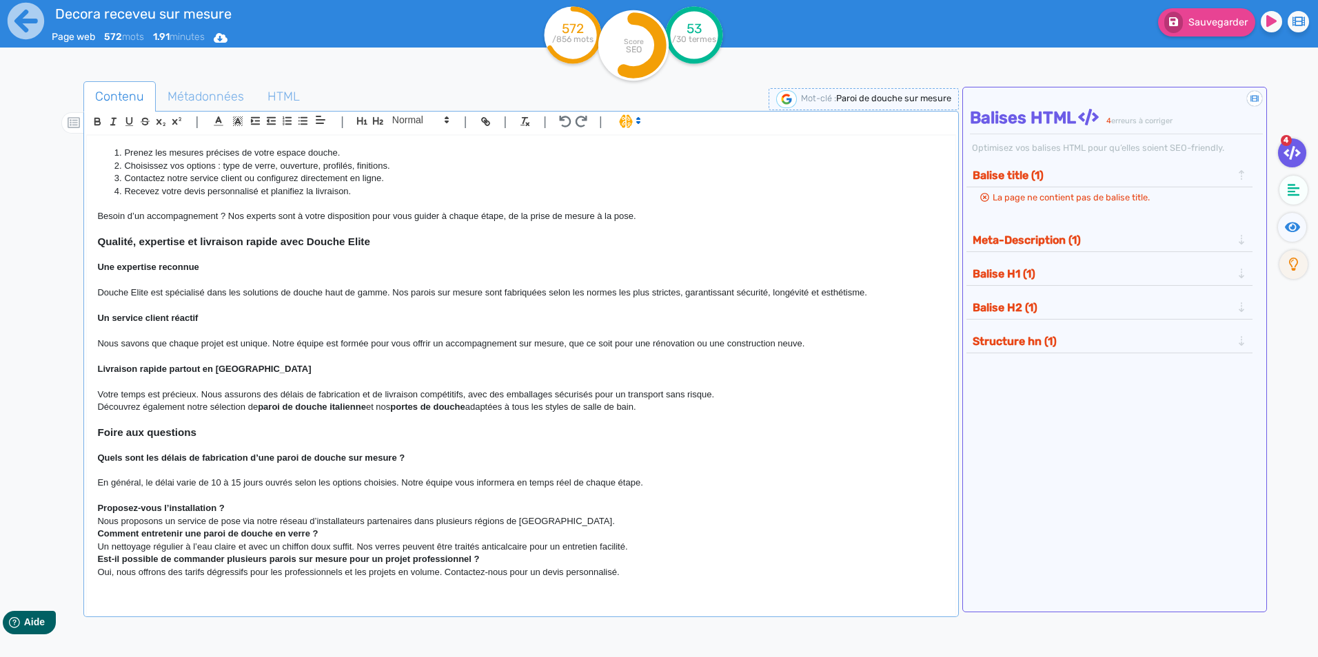
click at [254, 504] on p "Proposez-vous l’installation ?" at bounding box center [520, 508] width 847 height 12
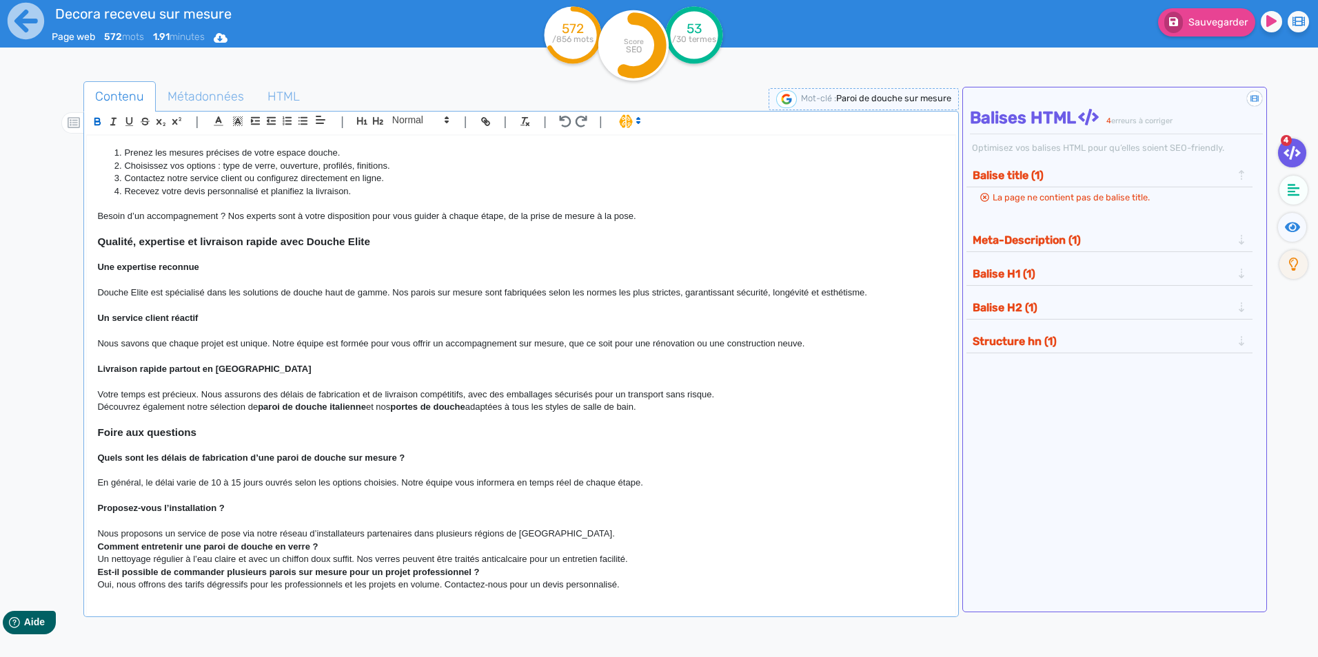
click at [554, 533] on p "Nous proposons un service de pose via notre réseau d’installateurs partenaires …" at bounding box center [520, 534] width 847 height 12
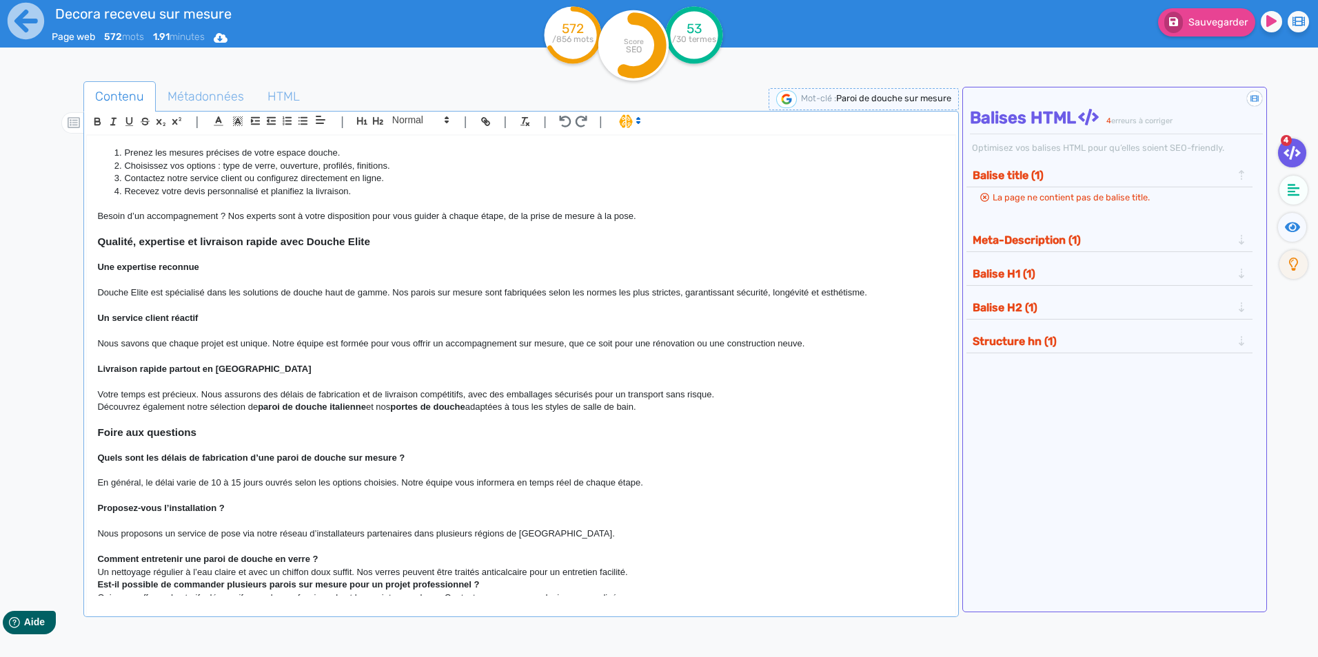
click at [347, 555] on p "Comment entretenir une paroi de douche en verre ?" at bounding box center [520, 559] width 847 height 12
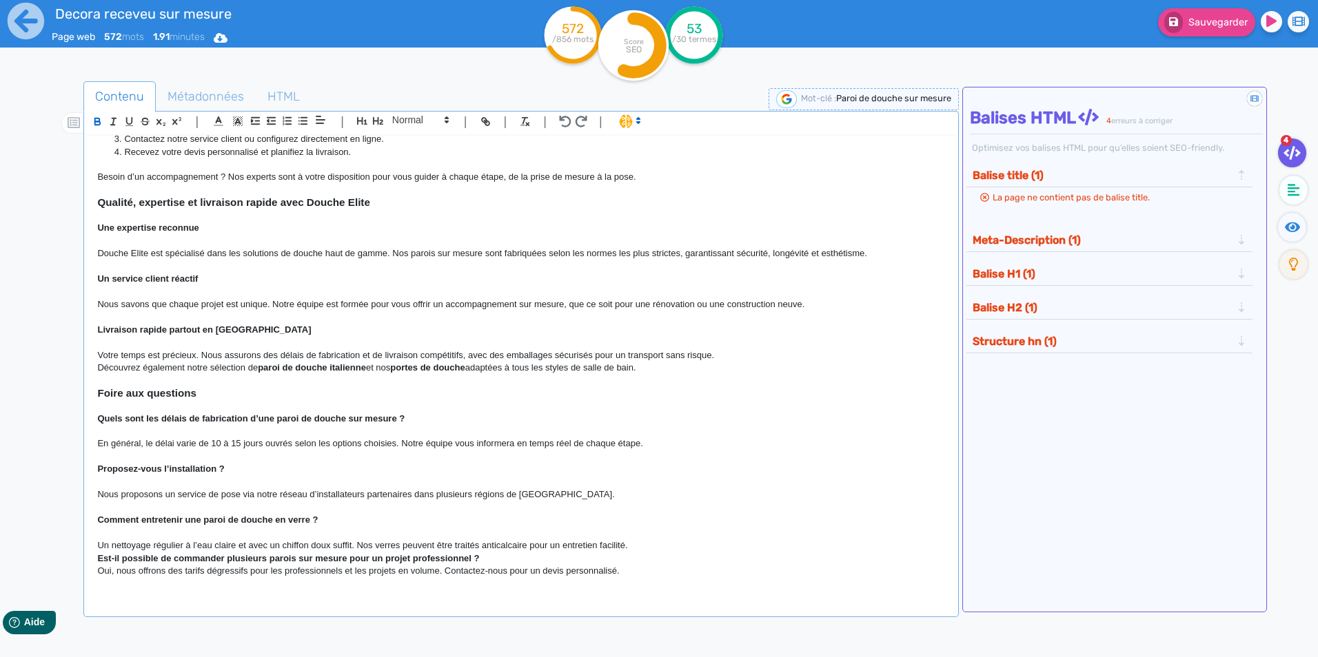
scroll to position [442, 0]
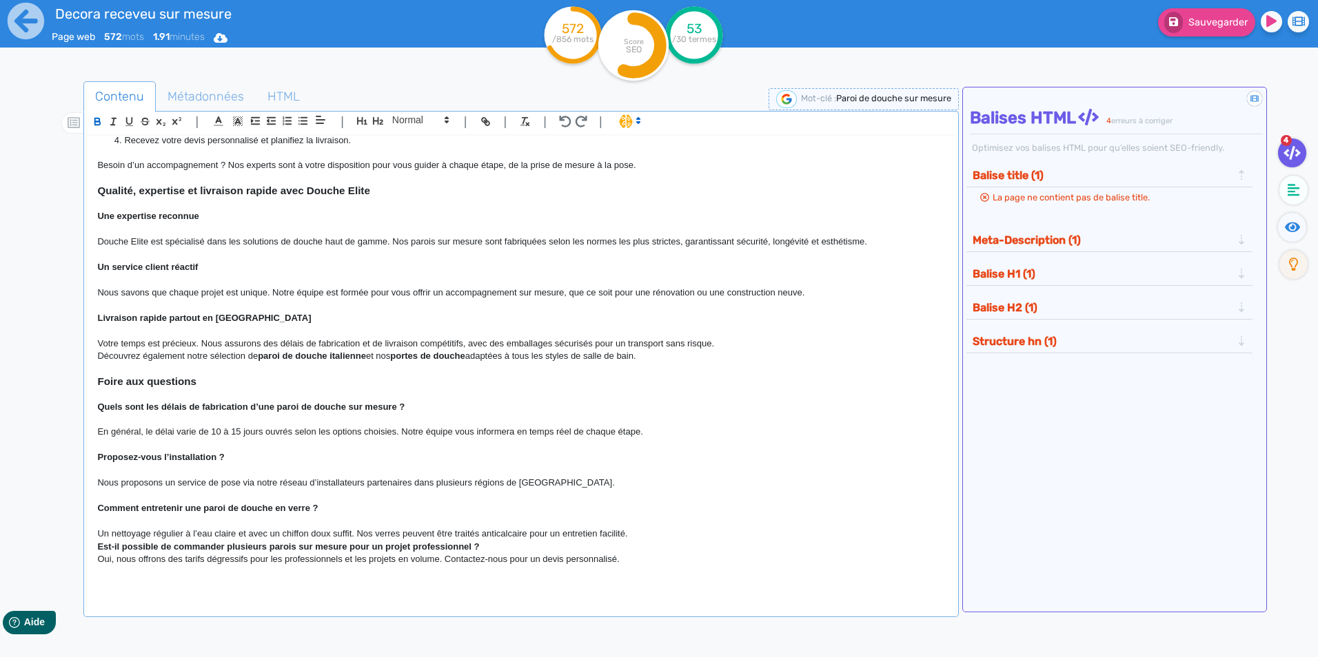
click at [640, 535] on p "Un nettoyage régulier à l’eau claire et avec un chiffon doux suffit. Nos verres…" at bounding box center [520, 534] width 847 height 12
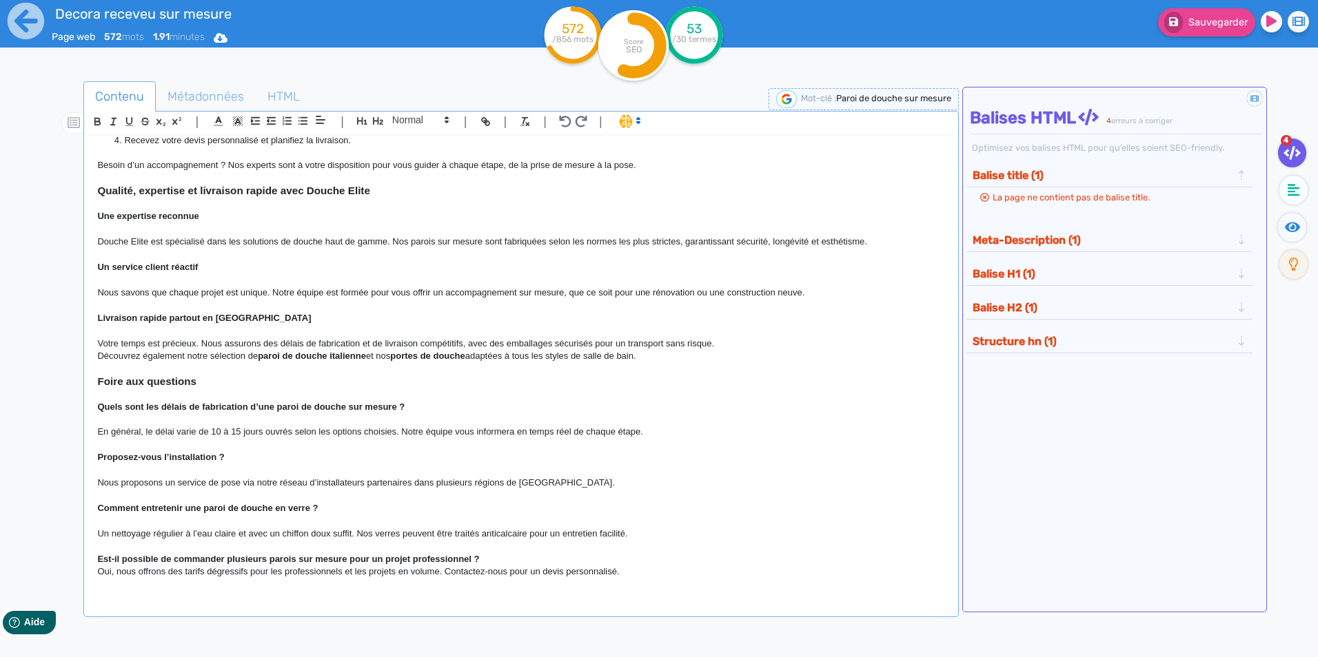
click at [490, 557] on p "Est-il possible de commander plusieurs parois sur mesure pour un projet profess…" at bounding box center [520, 559] width 847 height 12
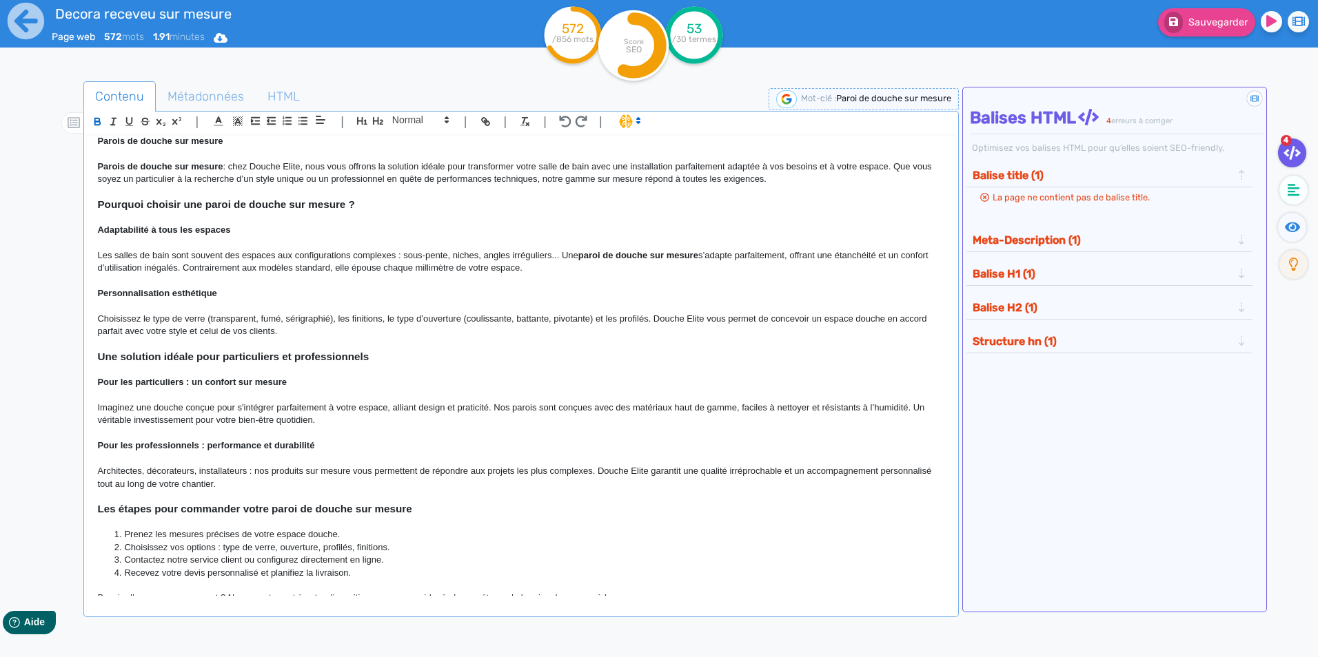
scroll to position [0, 0]
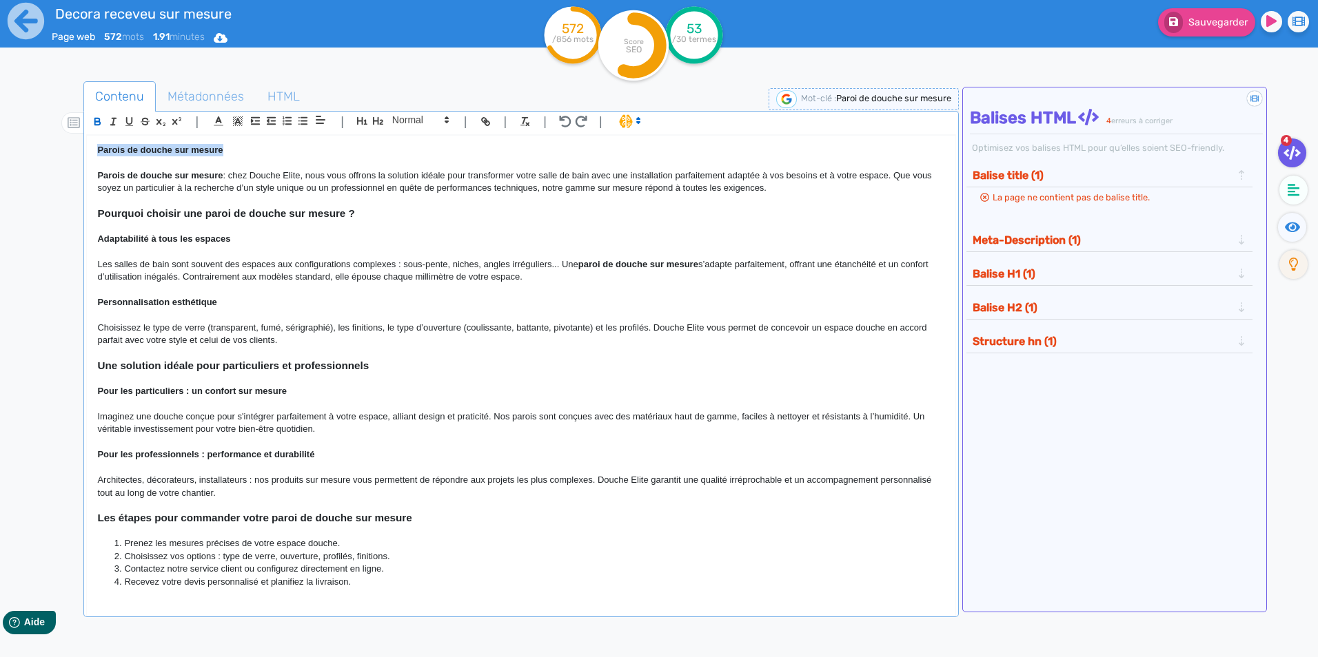
drag, startPoint x: 234, startPoint y: 147, endPoint x: 81, endPoint y: 145, distance: 152.3
click at [81, 145] on div "Contenu Métadonnées HTML | | H3 H4 H5 H6 Normal | | | | Parois de douche sur me…" at bounding box center [679, 411] width 1278 height 666
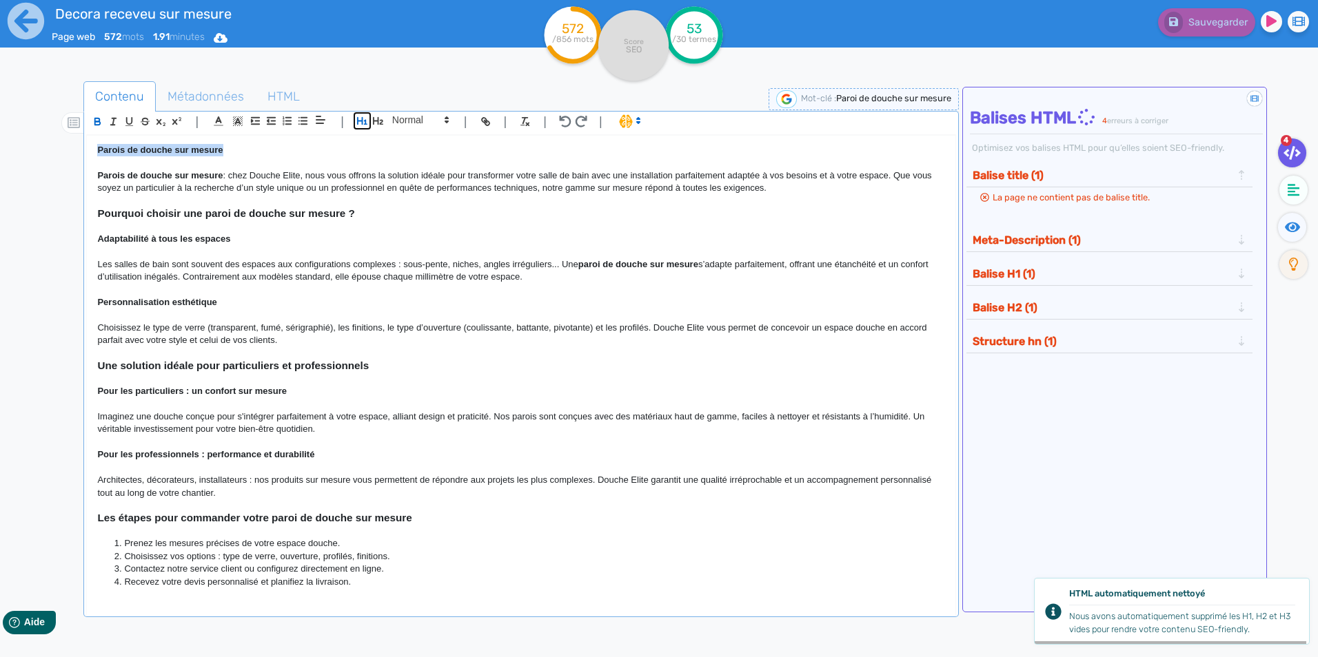
click at [360, 119] on icon "button" at bounding box center [362, 121] width 12 height 12
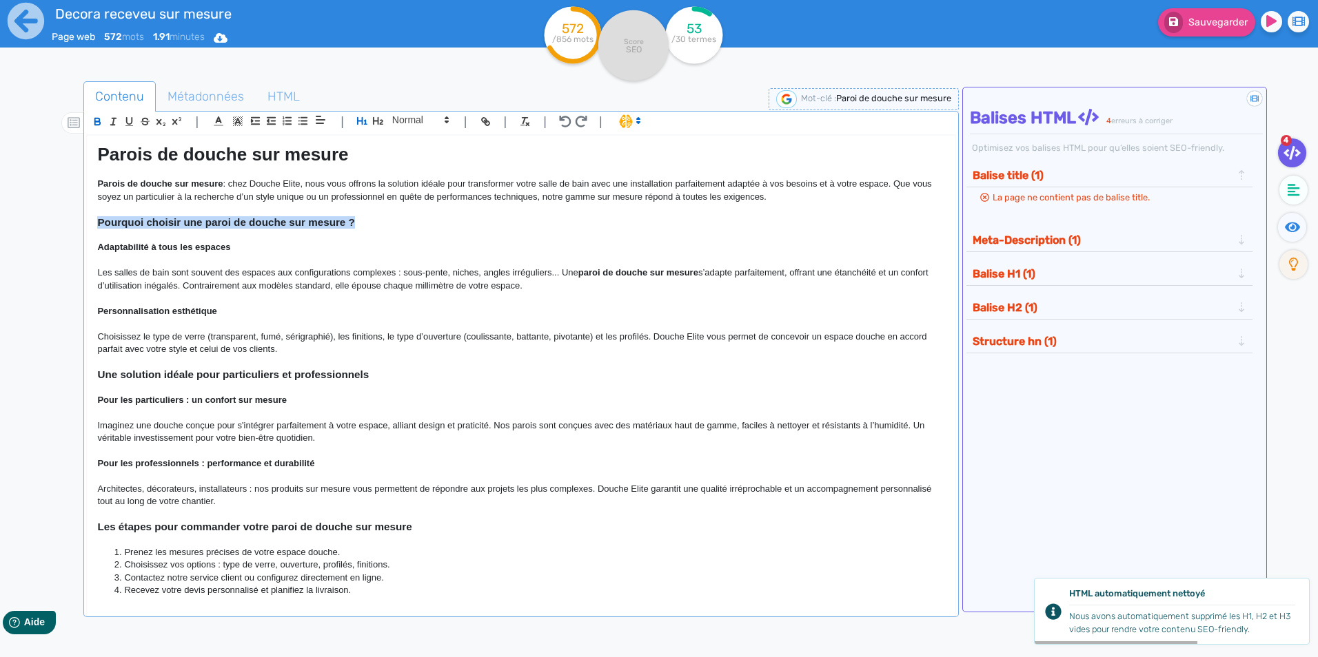
drag, startPoint x: 351, startPoint y: 221, endPoint x: 95, endPoint y: 220, distance: 256.4
click at [95, 220] on div "Parois de douche sur mesure Parois de douche sur mesure : chez Douche Elite, no…" at bounding box center [521, 366] width 868 height 460
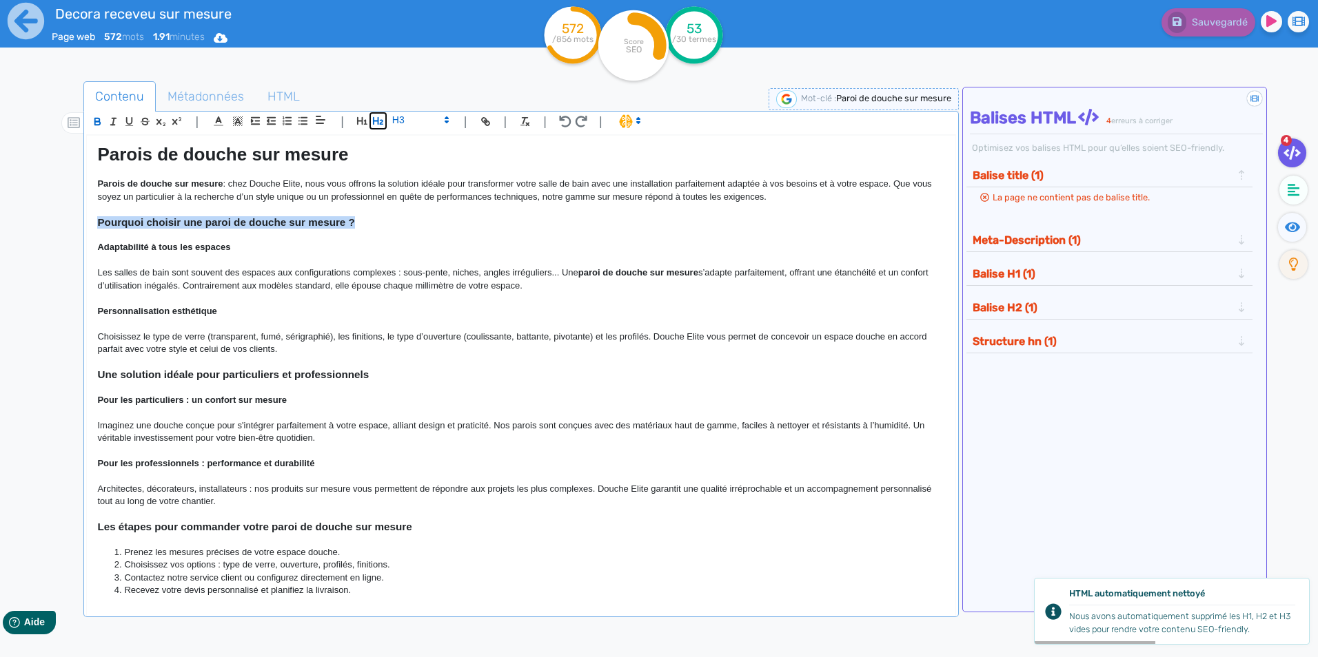
click at [374, 125] on icon "button" at bounding box center [378, 121] width 12 height 12
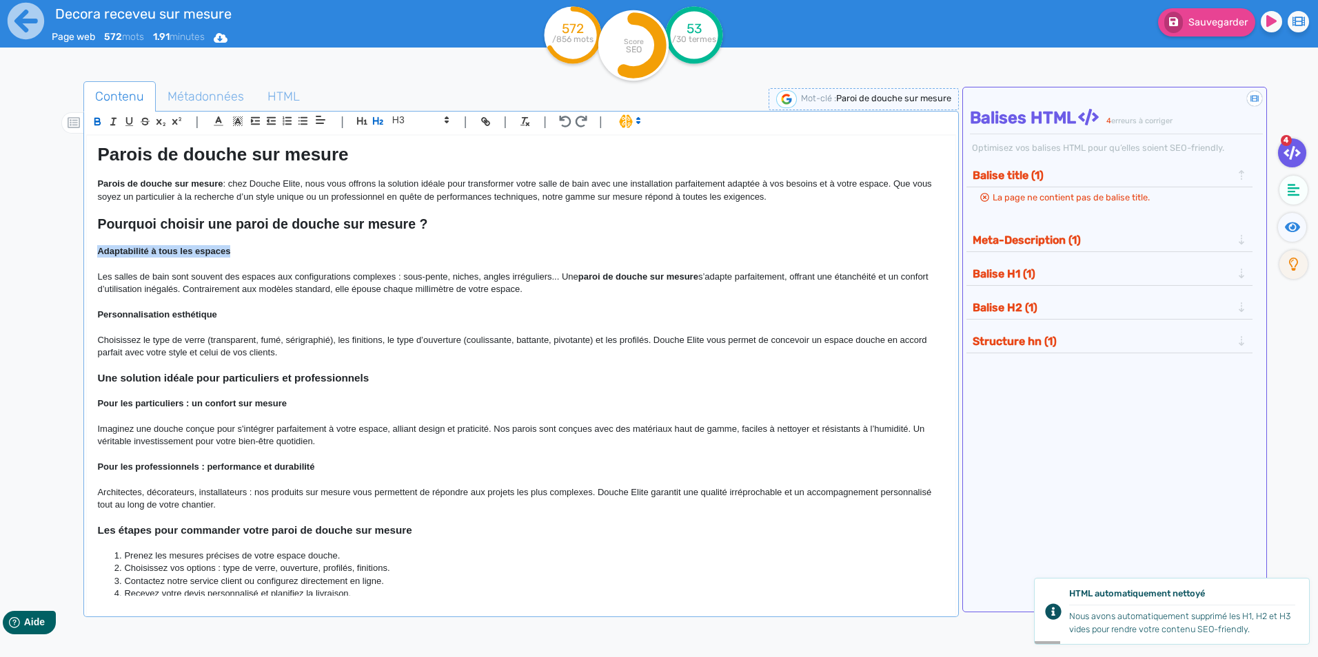
drag, startPoint x: 249, startPoint y: 247, endPoint x: 96, endPoint y: 249, distance: 153.0
click at [96, 249] on div "Parois de douche sur mesure Parois de douche sur mesure : chez Douche Elite, no…" at bounding box center [521, 366] width 868 height 460
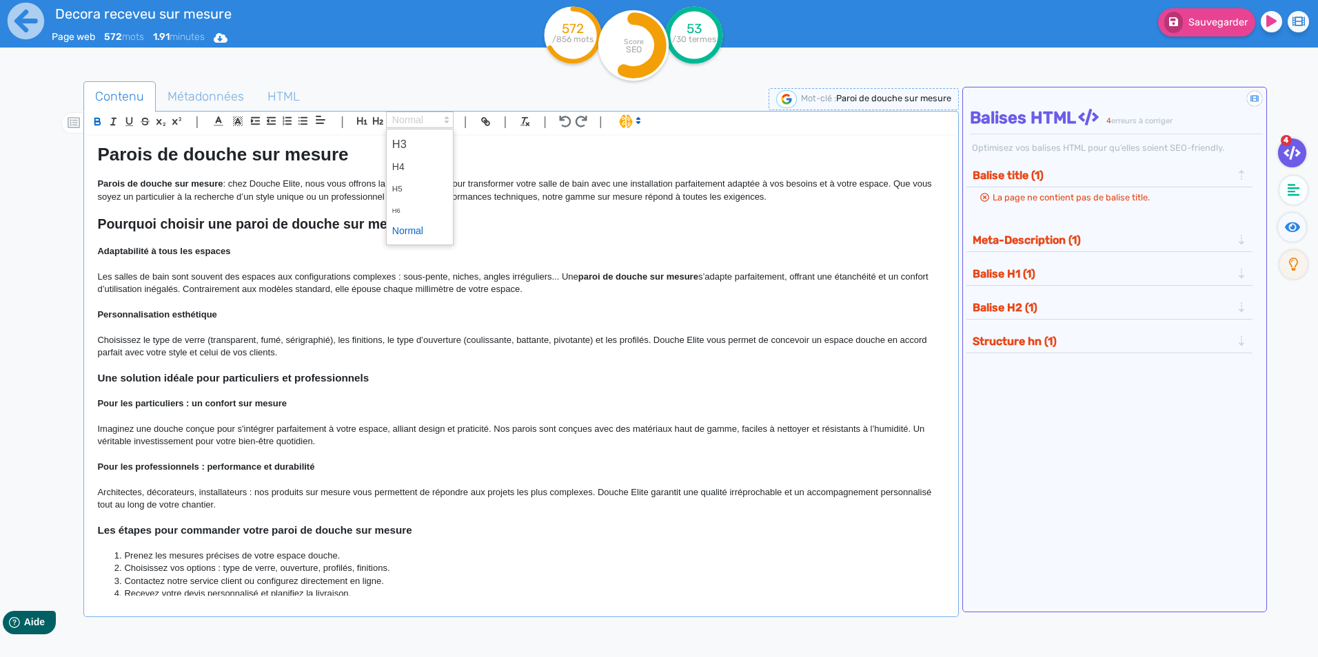
click at [430, 123] on span at bounding box center [420, 120] width 68 height 17
click at [411, 139] on span at bounding box center [419, 144] width 55 height 24
drag, startPoint x: 123, startPoint y: 309, endPoint x: 85, endPoint y: 309, distance: 38.6
click at [85, 309] on div "| | H3 H4 H5 H6 Normal | | | | Parois de douche sur mesure Parois de douche sur…" at bounding box center [520, 364] width 875 height 507
click at [424, 116] on span at bounding box center [420, 120] width 68 height 17
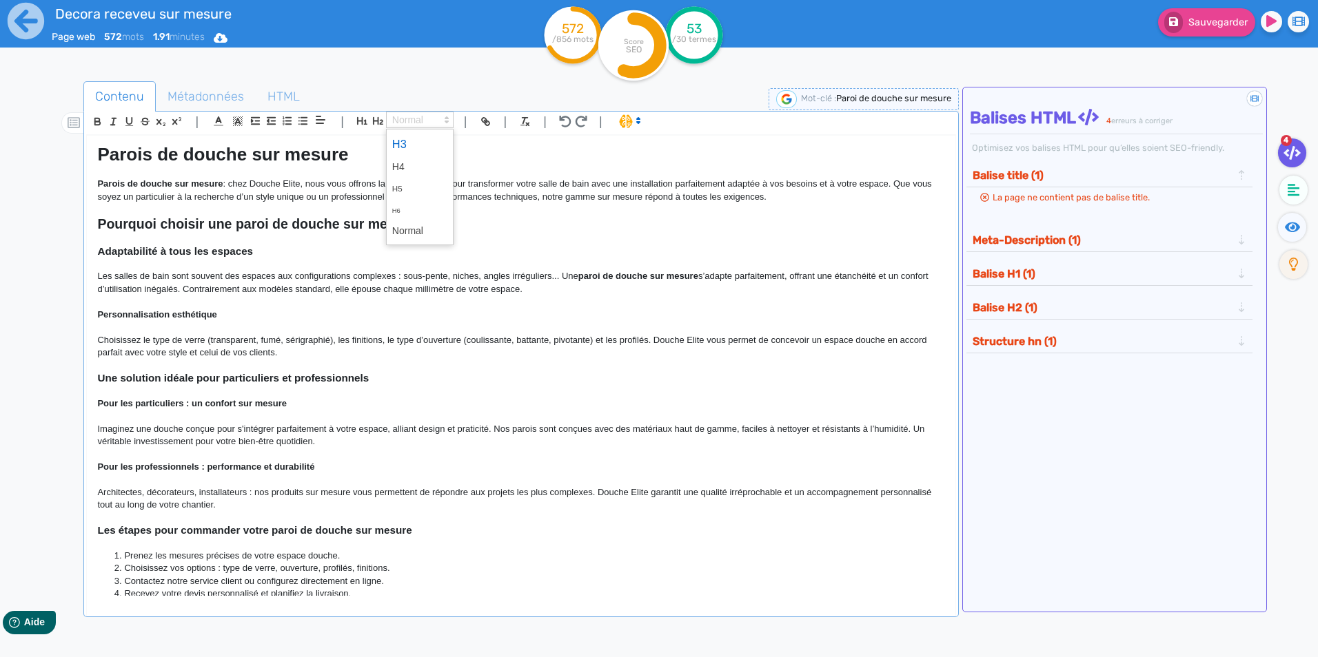
click at [420, 141] on span at bounding box center [419, 144] width 55 height 24
drag, startPoint x: 396, startPoint y: 383, endPoint x: 73, endPoint y: 371, distance: 323.4
click at [75, 374] on div "Contenu Métadonnées HTML | | H3 H4 H5 H6 Normal | | | | Parois de douche sur me…" at bounding box center [679, 411] width 1278 height 666
click at [377, 118] on icon "button" at bounding box center [378, 121] width 12 height 12
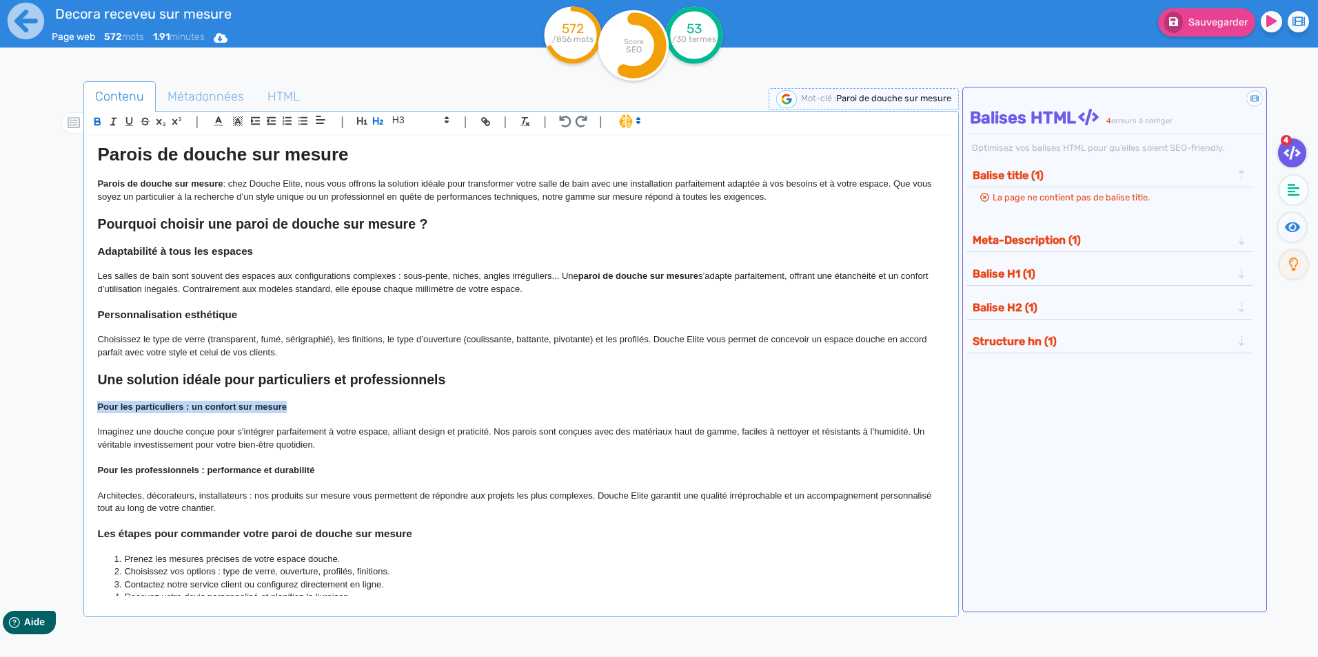
drag, startPoint x: 218, startPoint y: 408, endPoint x: 88, endPoint y: 405, distance: 130.3
click at [88, 405] on div "Parois de douche sur mesure Parois de douche sur mesure : chez Douche Elite, no…" at bounding box center [521, 366] width 868 height 460
click at [414, 119] on span at bounding box center [420, 120] width 68 height 17
click at [414, 144] on span at bounding box center [419, 144] width 55 height 24
drag, startPoint x: 289, startPoint y: 475, endPoint x: 92, endPoint y: 475, distance: 197.8
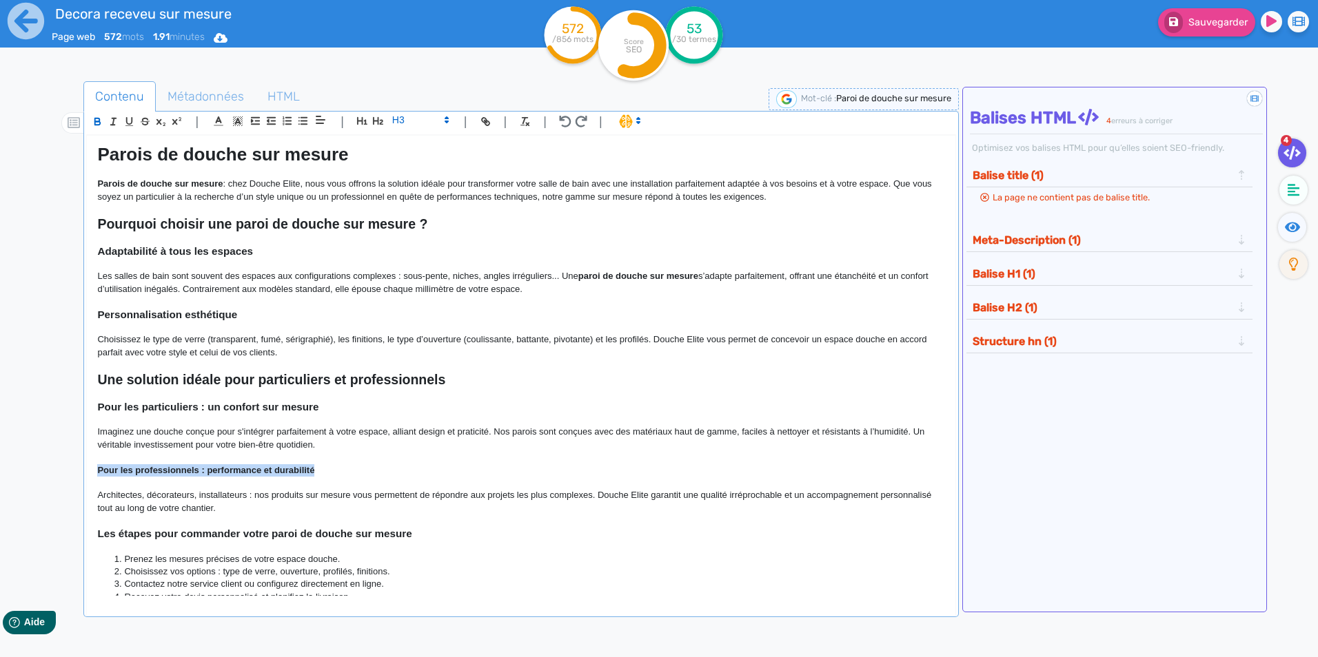
click at [92, 475] on div "Parois de douche sur mesure Parois de douche sur mesure : chez Douche Elite, no…" at bounding box center [521, 366] width 868 height 460
click at [411, 114] on span at bounding box center [420, 120] width 68 height 17
click at [409, 143] on span at bounding box center [419, 144] width 55 height 24
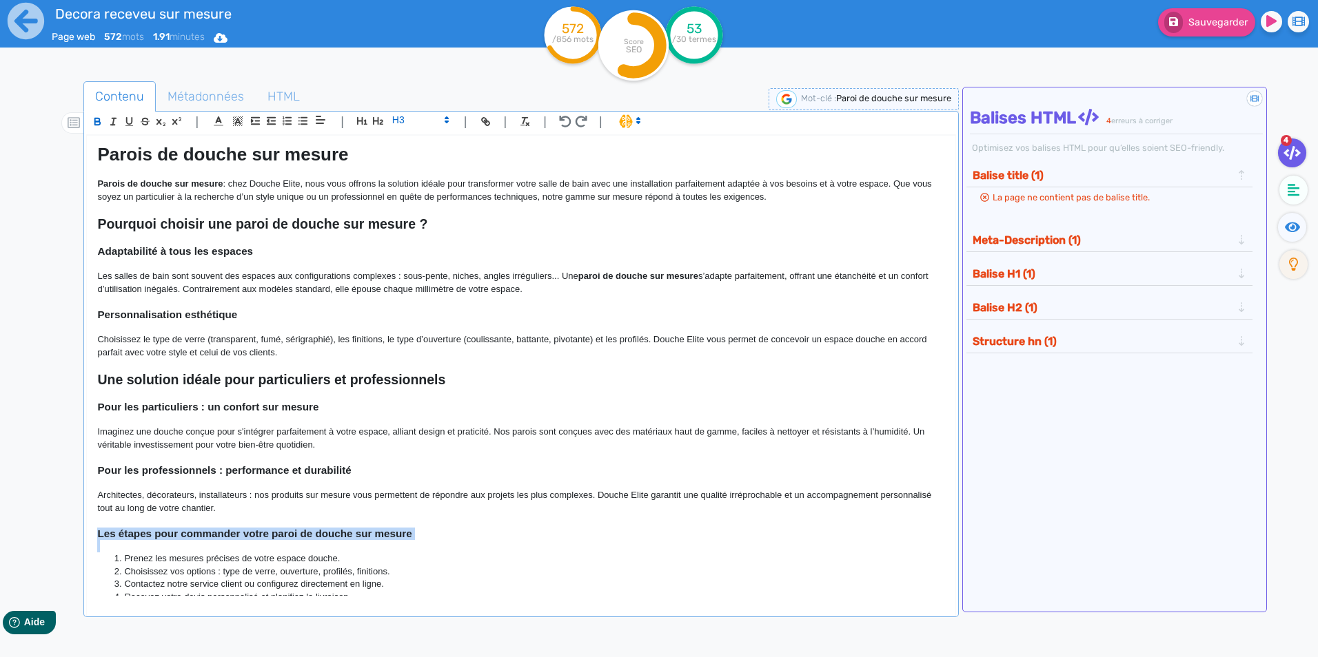
drag, startPoint x: 430, startPoint y: 540, endPoint x: 88, endPoint y: 537, distance: 342.5
click at [88, 537] on div "Parois de douche sur mesure Parois de douche sur mesure : chez Douche Elite, no…" at bounding box center [521, 366] width 868 height 460
click at [381, 116] on icon "button" at bounding box center [378, 121] width 12 height 12
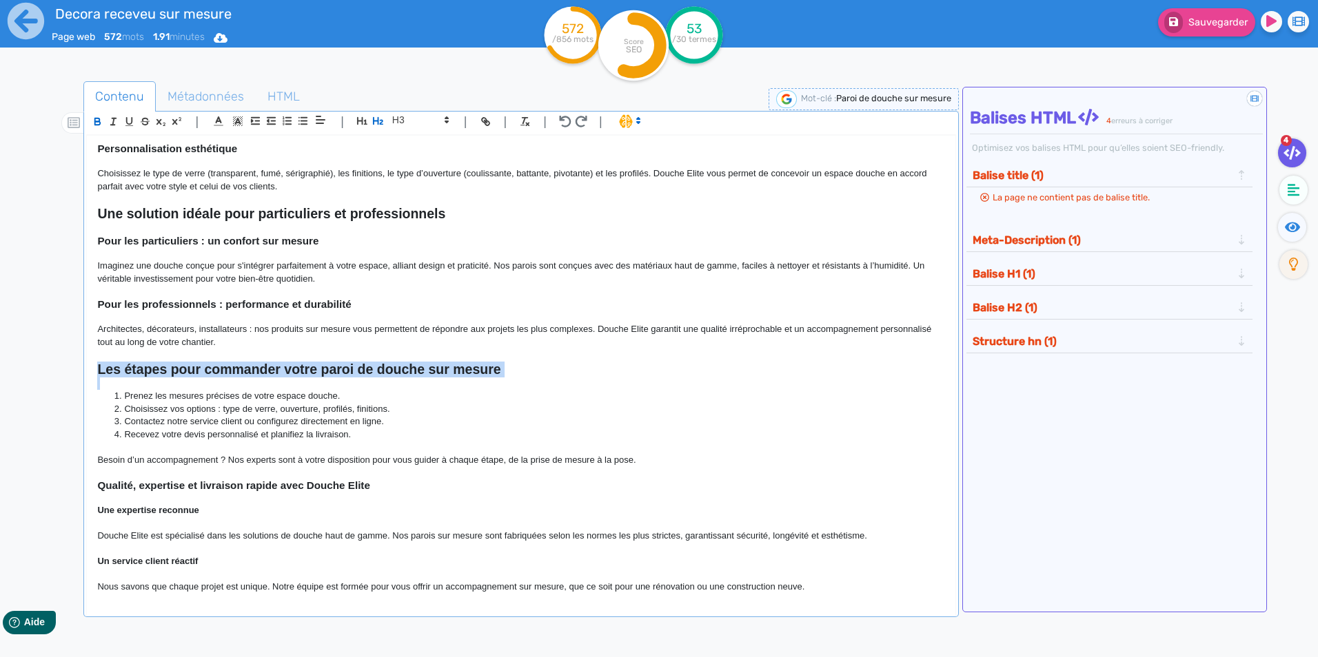
scroll to position [207, 0]
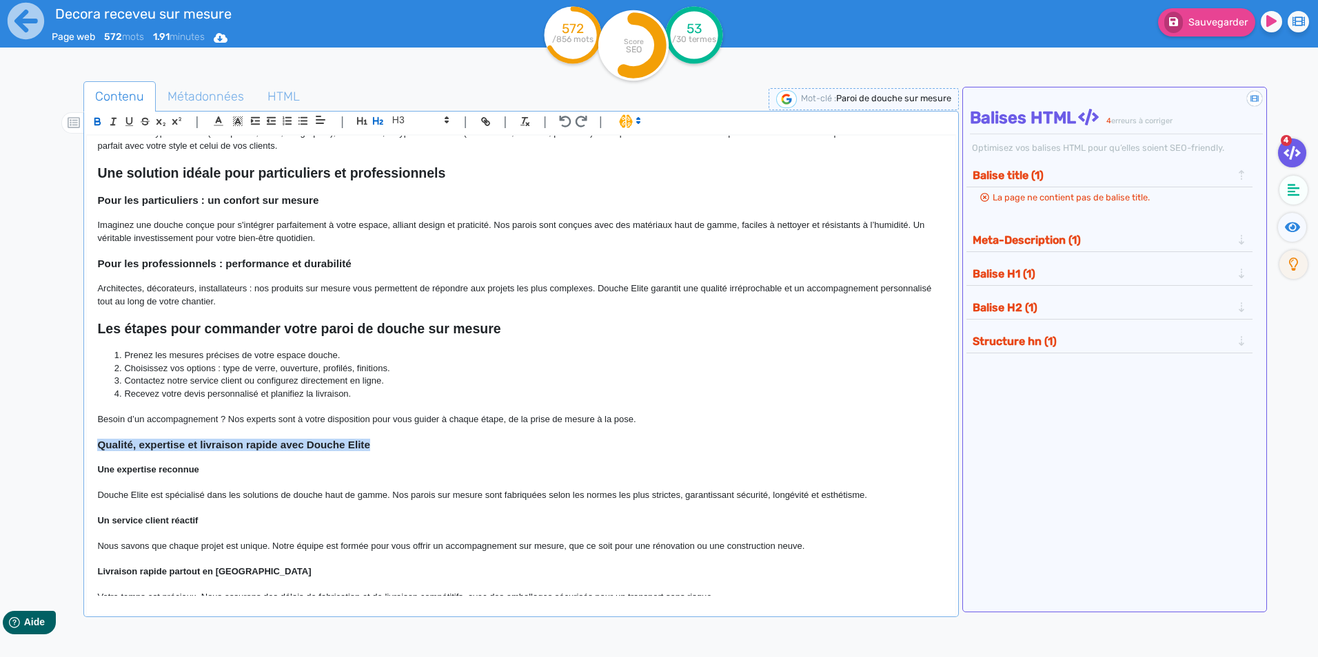
drag, startPoint x: 418, startPoint y: 447, endPoint x: 96, endPoint y: 445, distance: 321.9
click at [96, 445] on div "Parois de douche sur mesure Parois de douche sur mesure : chez Douche Elite, no…" at bounding box center [521, 366] width 868 height 460
click at [380, 120] on icon "button" at bounding box center [378, 121] width 12 height 12
drag, startPoint x: 241, startPoint y: 477, endPoint x: 92, endPoint y: 480, distance: 148.9
click at [92, 480] on div "Parois de douche sur mesure Parois de douche sur mesure : chez Douche Elite, no…" at bounding box center [521, 366] width 868 height 460
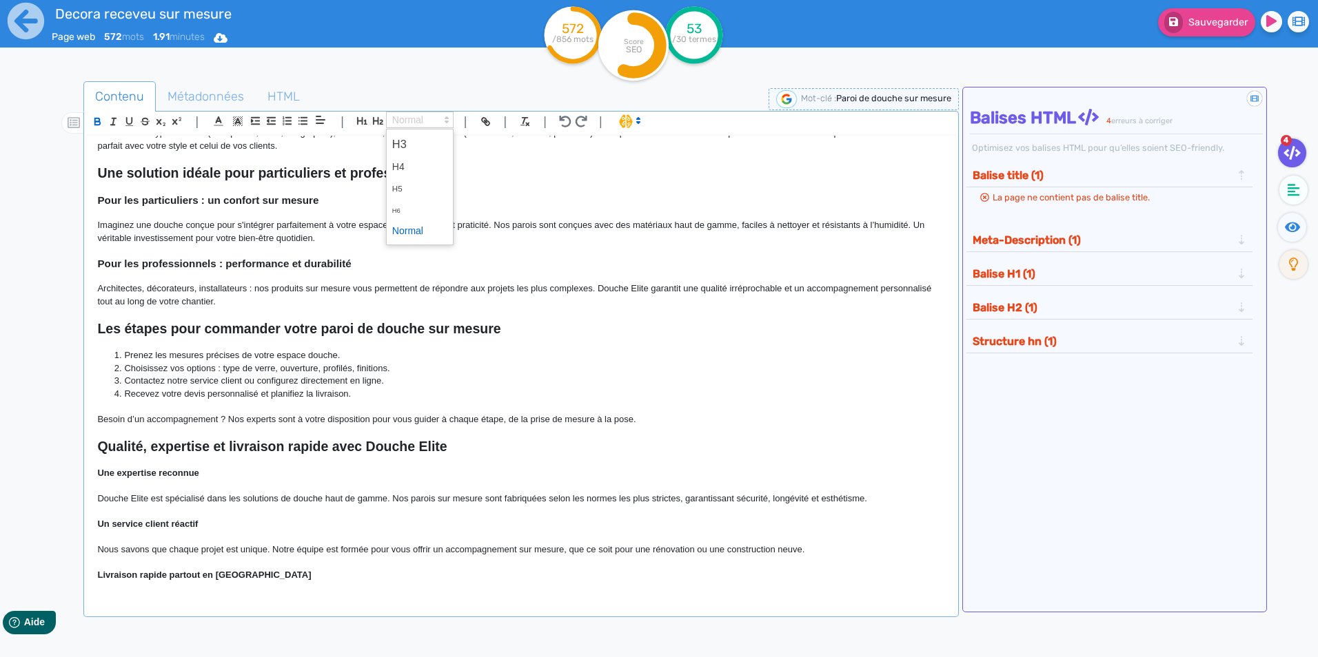
click at [416, 124] on span at bounding box center [420, 120] width 68 height 17
click at [417, 139] on span at bounding box center [419, 144] width 55 height 24
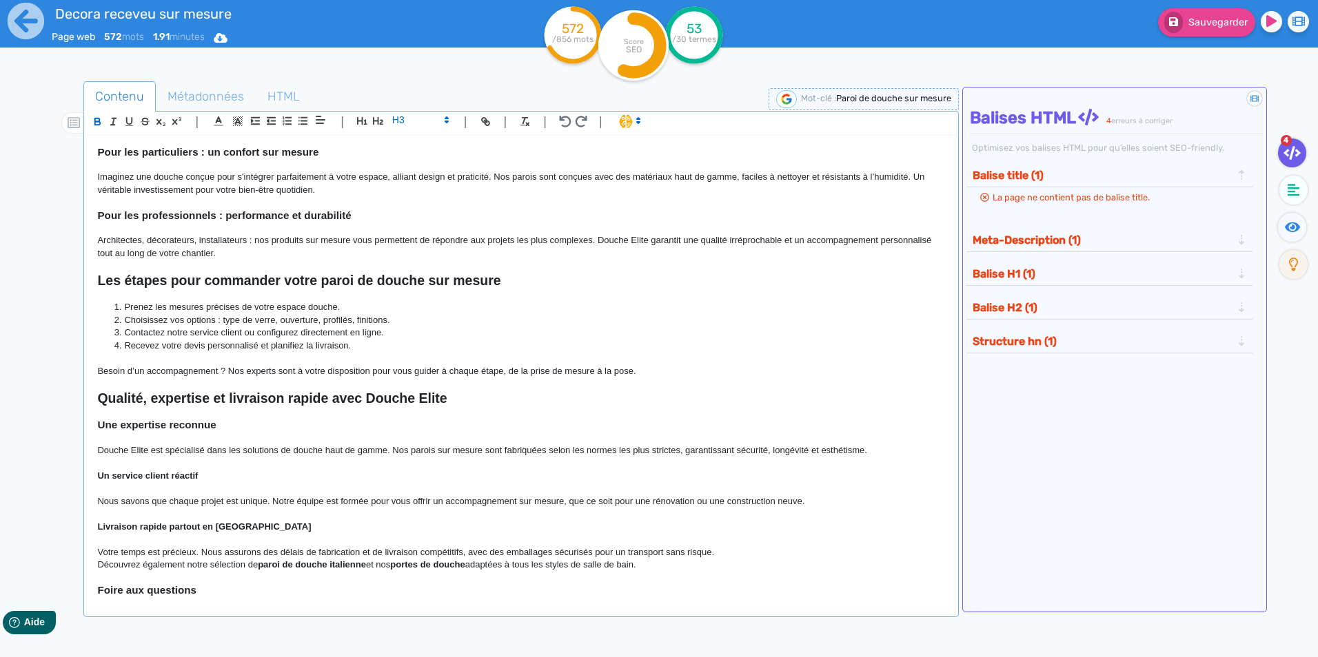
scroll to position [276, 0]
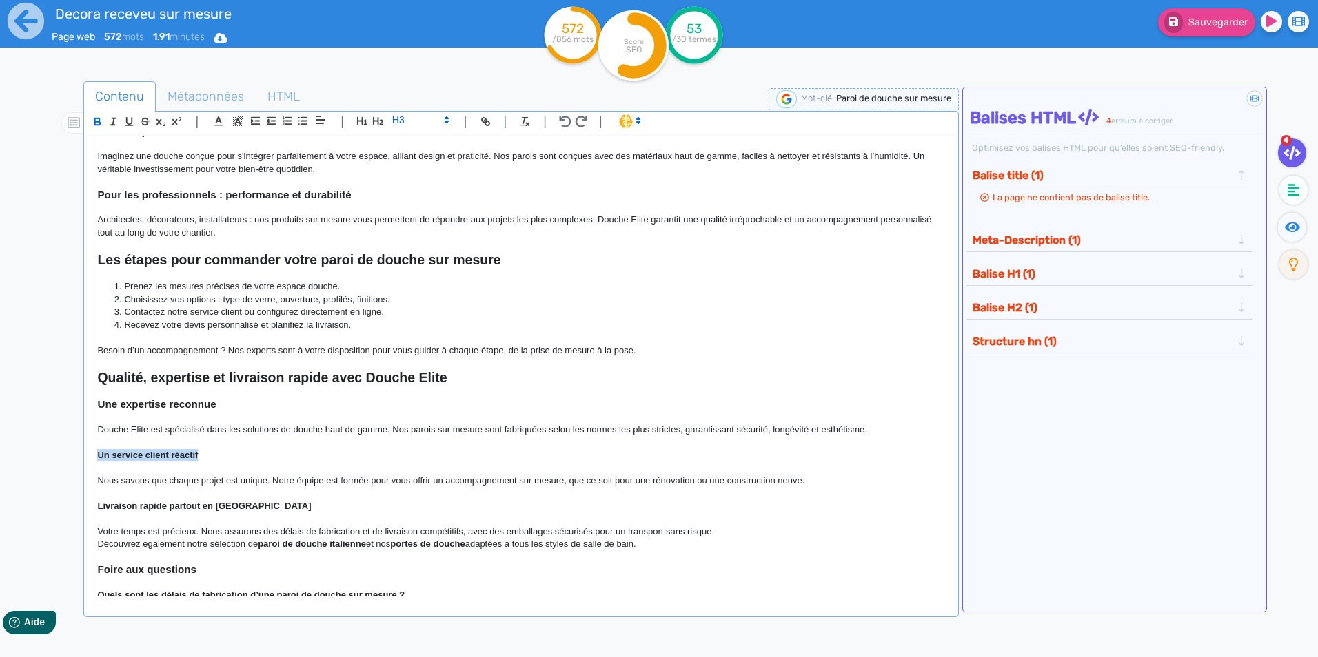
drag, startPoint x: 213, startPoint y: 451, endPoint x: 77, endPoint y: 456, distance: 136.5
click at [68, 458] on div "Contenu Métadonnées HTML | | H3 H4 H5 H6 Normal | | | | Parois de douche sur me…" at bounding box center [679, 411] width 1278 height 666
click at [408, 116] on span at bounding box center [420, 120] width 68 height 17
click at [407, 144] on span at bounding box center [419, 144] width 55 height 24
drag, startPoint x: 285, startPoint y: 512, endPoint x: 87, endPoint y: 511, distance: 198.5
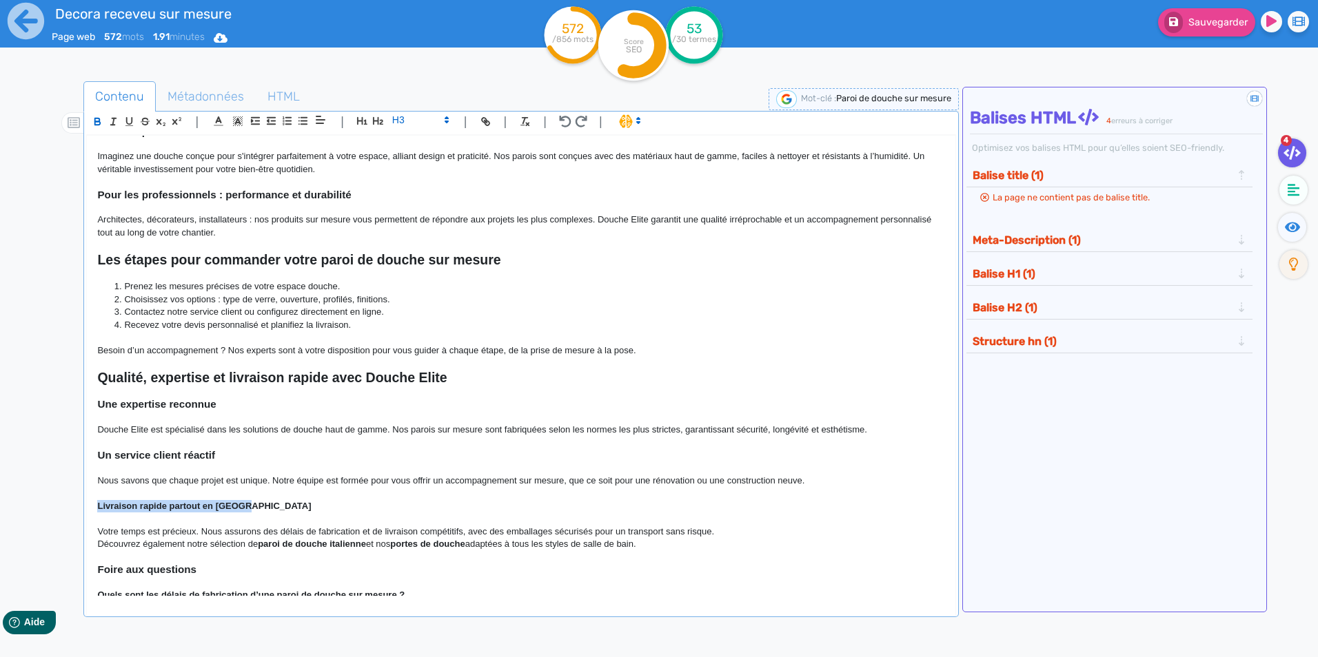
click at [87, 511] on div "Parois de douche sur mesure Parois de douche sur mesure : chez Douche Elite, no…" at bounding box center [521, 366] width 868 height 460
click at [407, 119] on span at bounding box center [420, 120] width 68 height 17
click at [413, 140] on span at bounding box center [419, 144] width 55 height 24
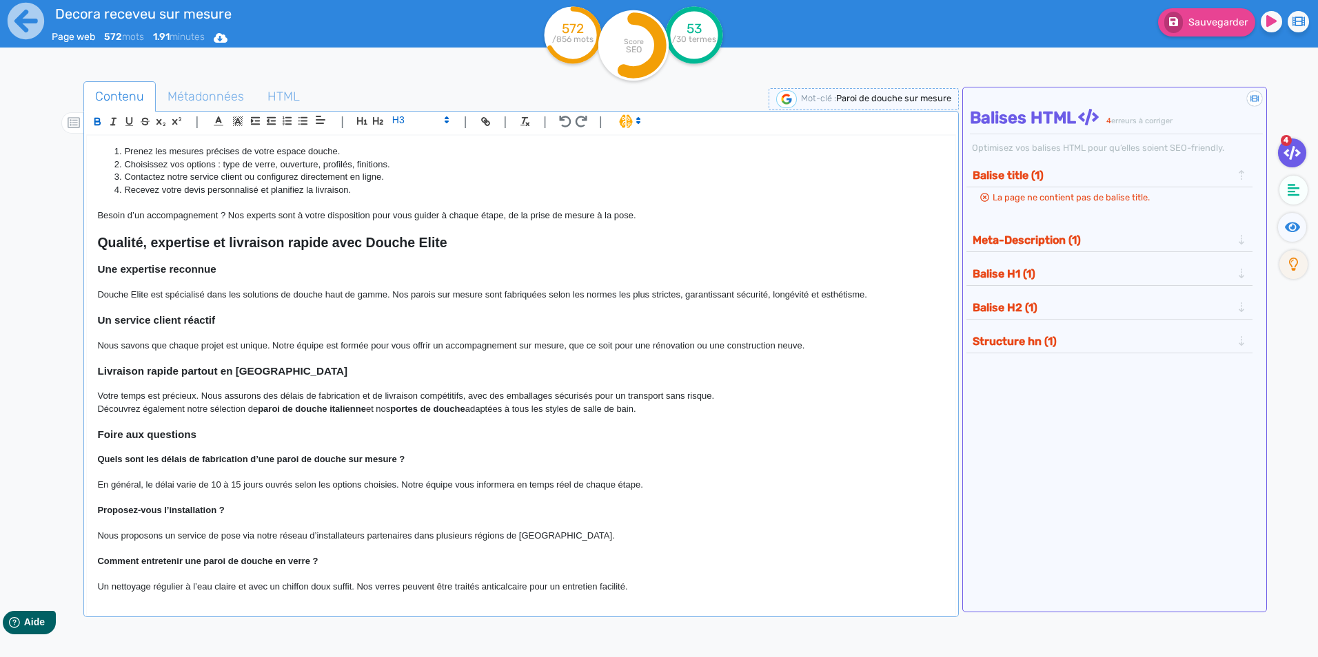
scroll to position [414, 0]
drag, startPoint x: 219, startPoint y: 436, endPoint x: 94, endPoint y: 434, distance: 125.4
click at [87, 438] on div "Parois de douche sur mesure Parois de douche sur mesure : chez Douche Elite, no…" at bounding box center [521, 366] width 868 height 460
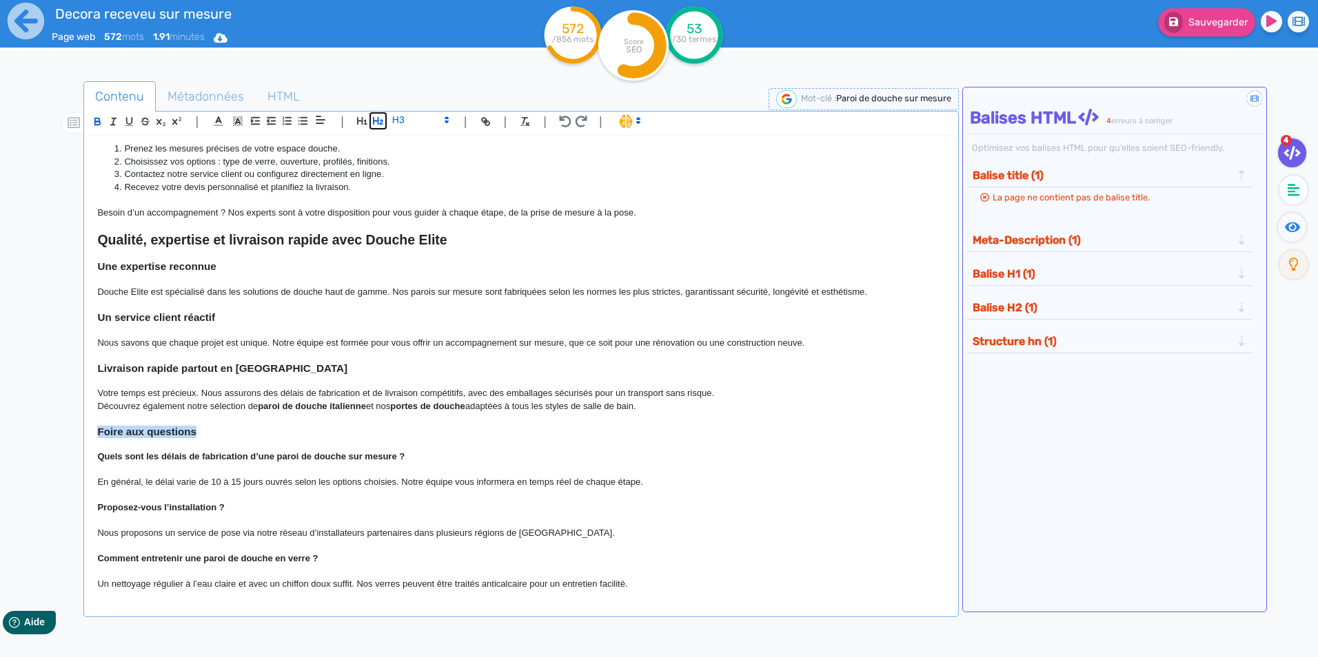
click at [374, 119] on icon "button" at bounding box center [378, 121] width 12 height 12
drag, startPoint x: 312, startPoint y: 443, endPoint x: 325, endPoint y: 441, distance: 13.9
click at [312, 443] on p at bounding box center [520, 448] width 847 height 12
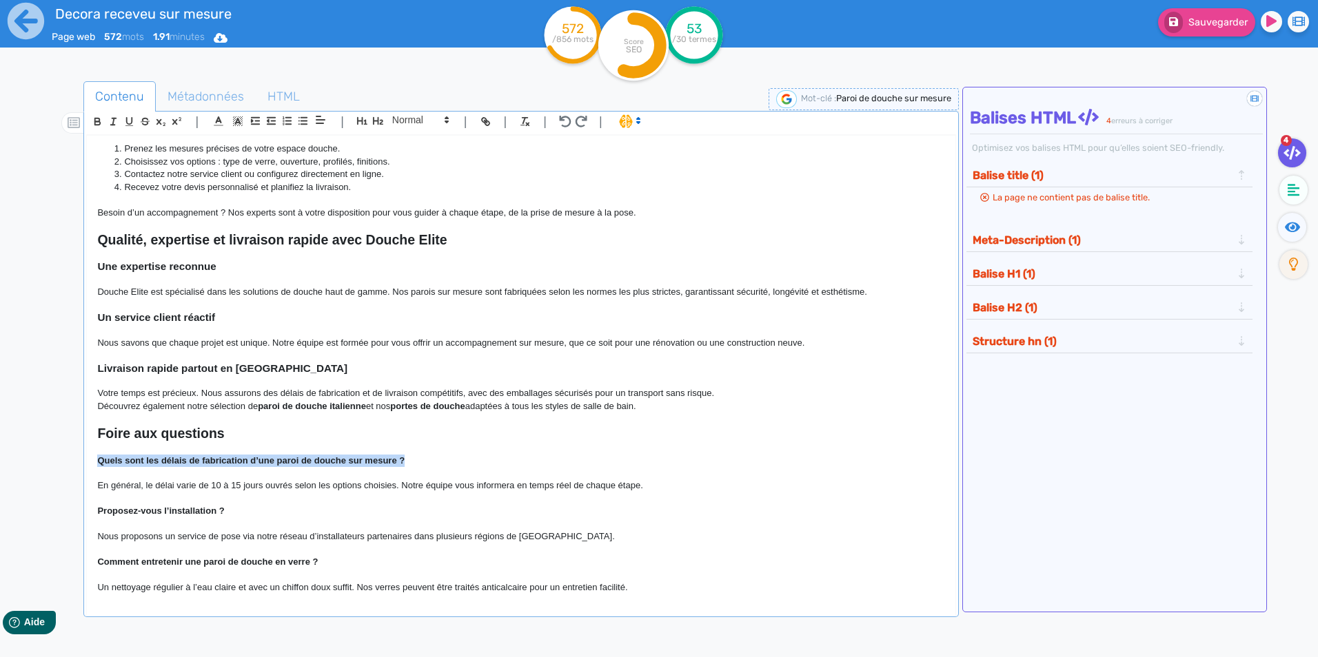
drag, startPoint x: 429, startPoint y: 459, endPoint x: 99, endPoint y: 465, distance: 330.2
click at [99, 465] on p "Quels sont les délais de fabrication d’une paroi de douche sur mesure ?" at bounding box center [520, 461] width 847 height 12
click at [414, 122] on span at bounding box center [420, 120] width 68 height 17
click at [415, 142] on span at bounding box center [419, 144] width 55 height 24
drag, startPoint x: 248, startPoint y: 511, endPoint x: 88, endPoint y: 512, distance: 159.9
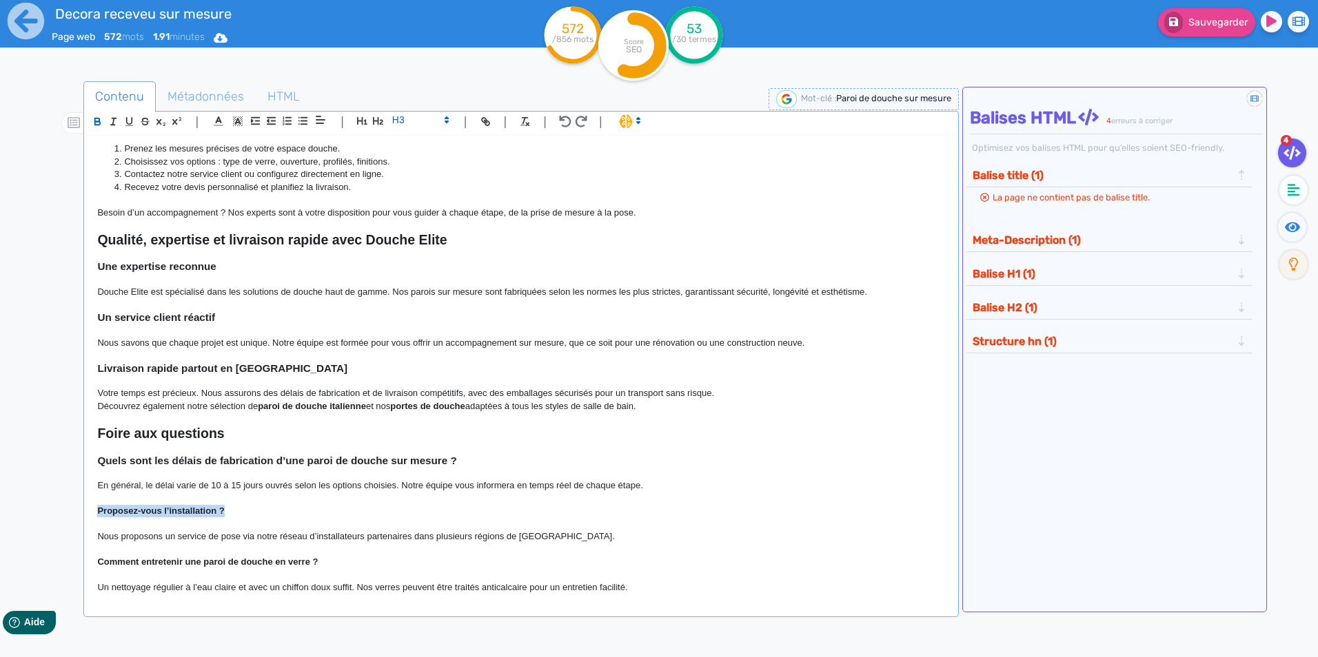
click at [88, 512] on div "Parois de douche sur mesure Parois de douche sur mesure : chez Douche Elite, no…" at bounding box center [521, 366] width 868 height 460
click at [418, 121] on span at bounding box center [420, 120] width 68 height 17
click at [414, 141] on span at bounding box center [419, 144] width 55 height 24
drag, startPoint x: 336, startPoint y: 565, endPoint x: 80, endPoint y: 560, distance: 256.4
click at [80, 561] on div "Contenu Métadonnées HTML | | H3 H4 H5 H6 Normal | | | | Parois de douche sur me…" at bounding box center [679, 411] width 1278 height 666
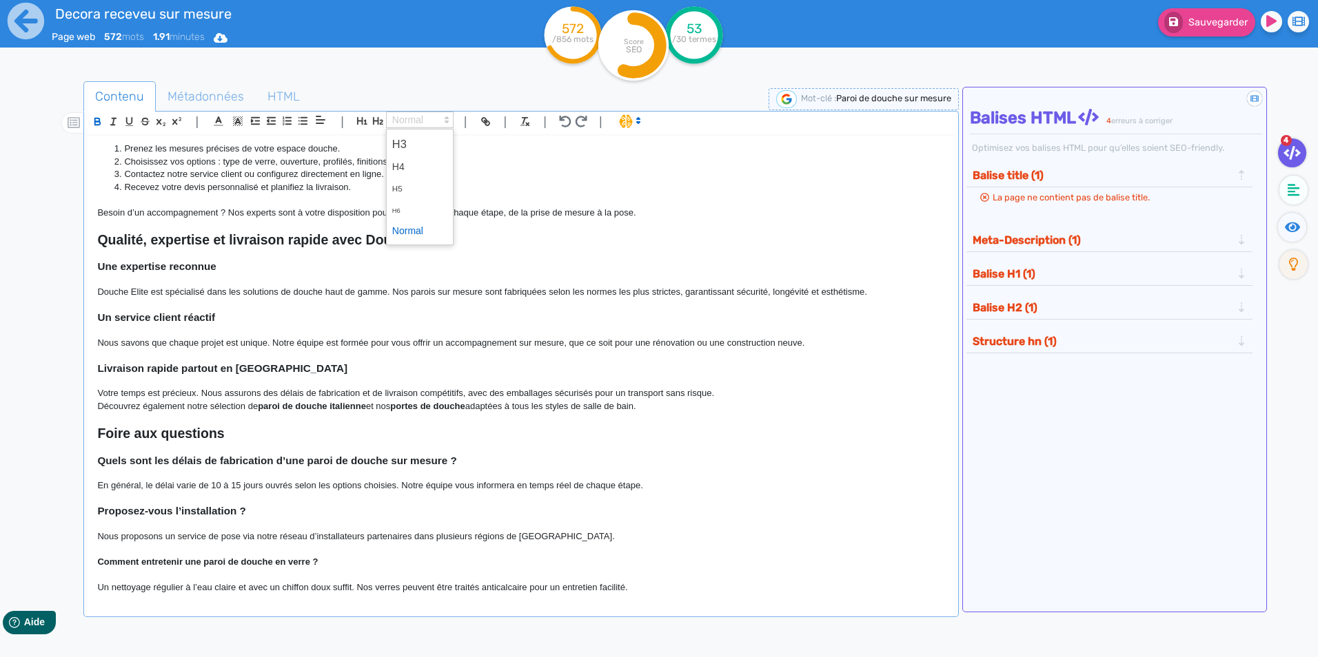
click at [407, 115] on span at bounding box center [420, 120] width 68 height 17
click at [408, 139] on span at bounding box center [419, 144] width 55 height 24
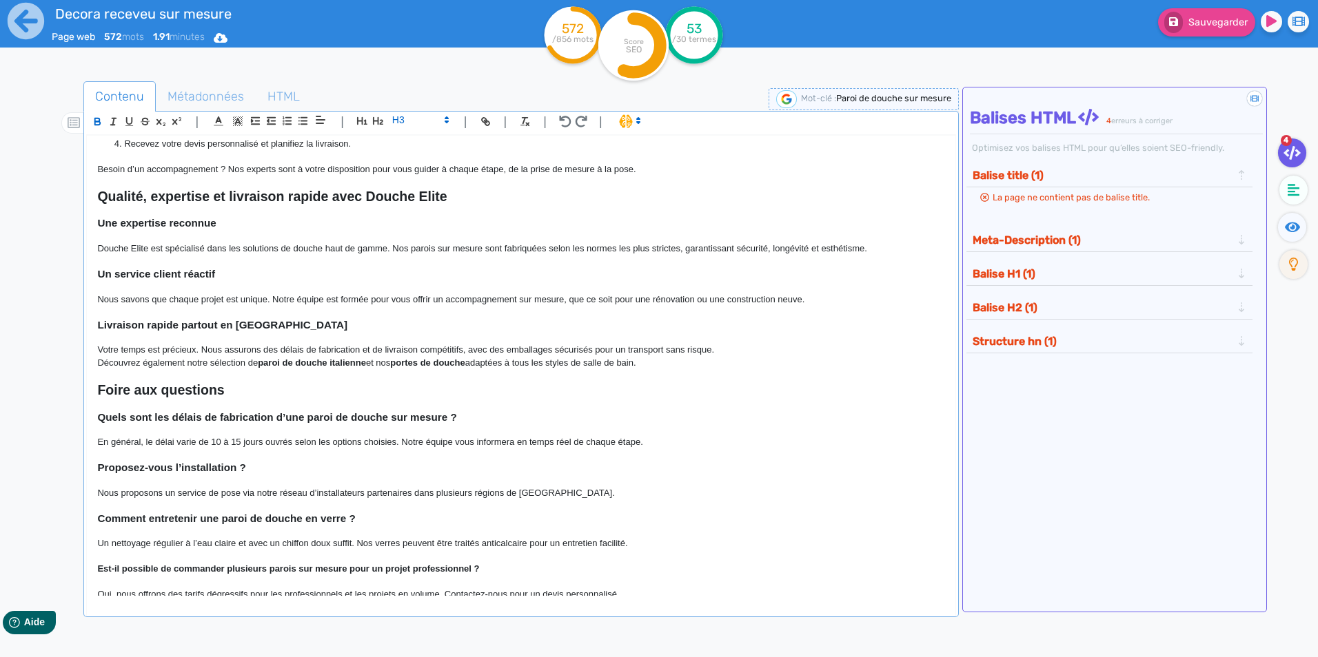
scroll to position [492, 0]
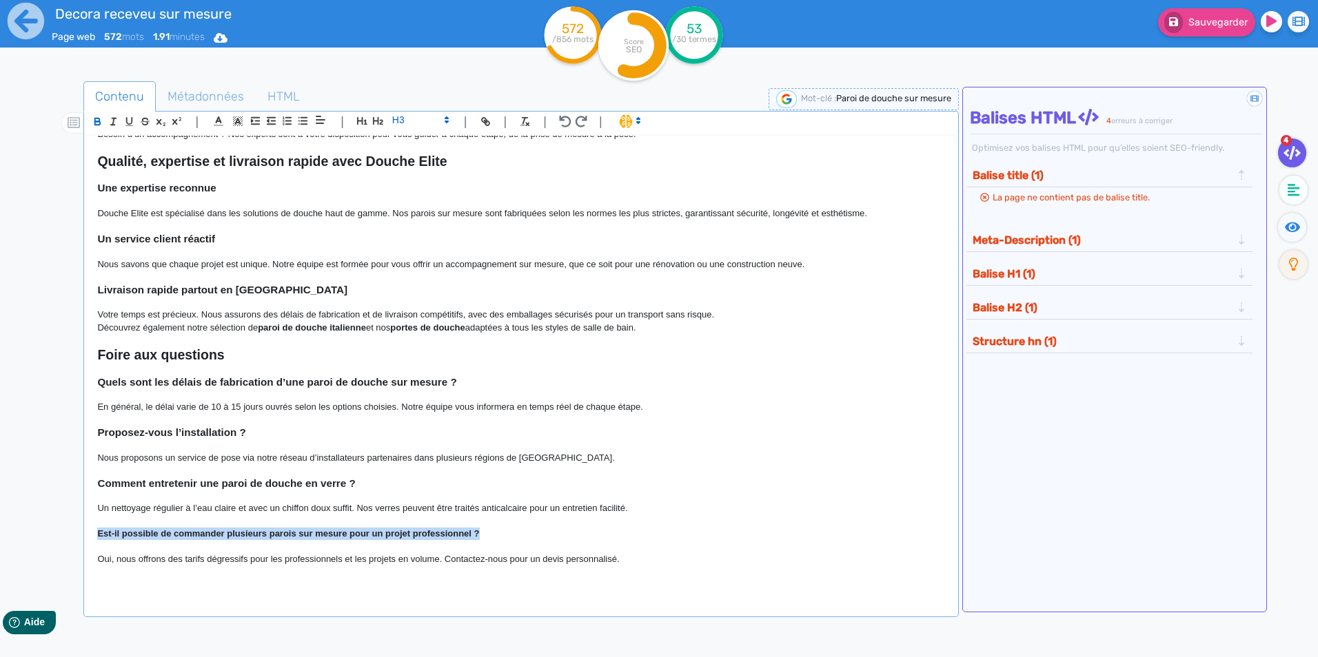
drag, startPoint x: 509, startPoint y: 539, endPoint x: 88, endPoint y: 532, distance: 421.2
click at [88, 532] on div "Parois de douche sur mesure Parois de douche sur mesure : chez Douche Elite, no…" at bounding box center [521, 366] width 868 height 460
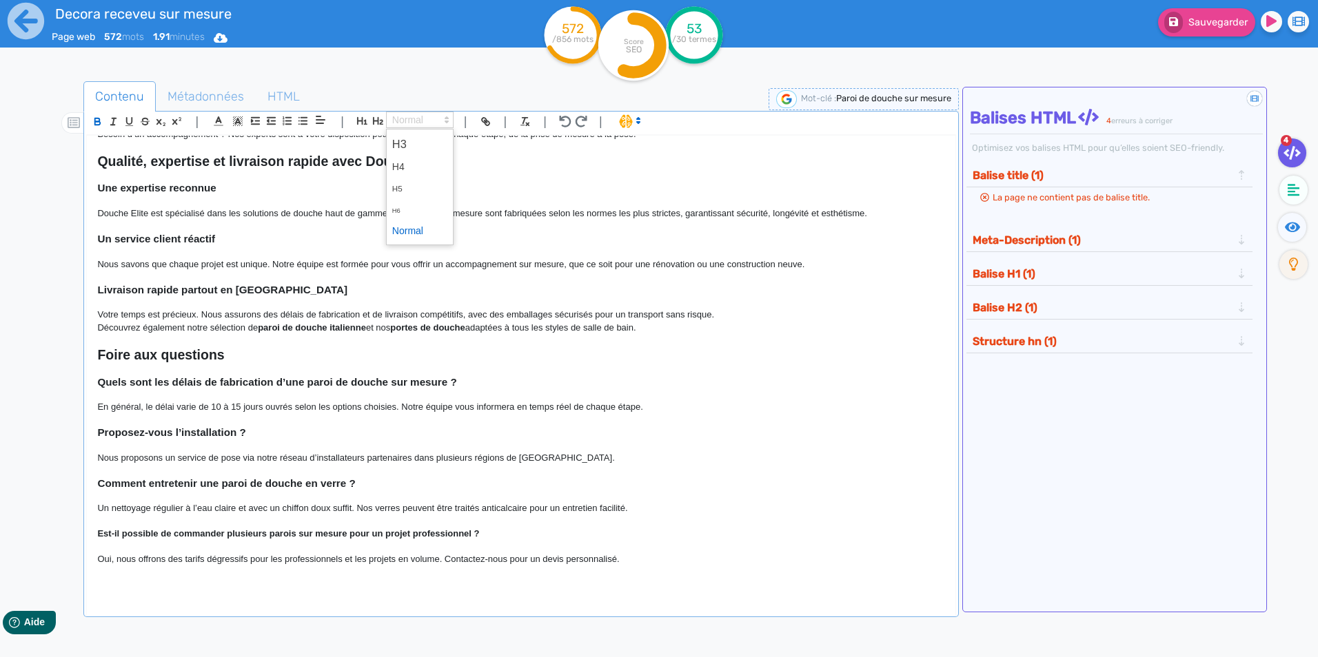
click at [413, 119] on span at bounding box center [420, 120] width 68 height 17
click at [412, 141] on span at bounding box center [419, 144] width 55 height 24
click at [753, 463] on p "Nous proposons un service de pose via notre réseau d’installateurs partenaires …" at bounding box center [520, 458] width 847 height 12
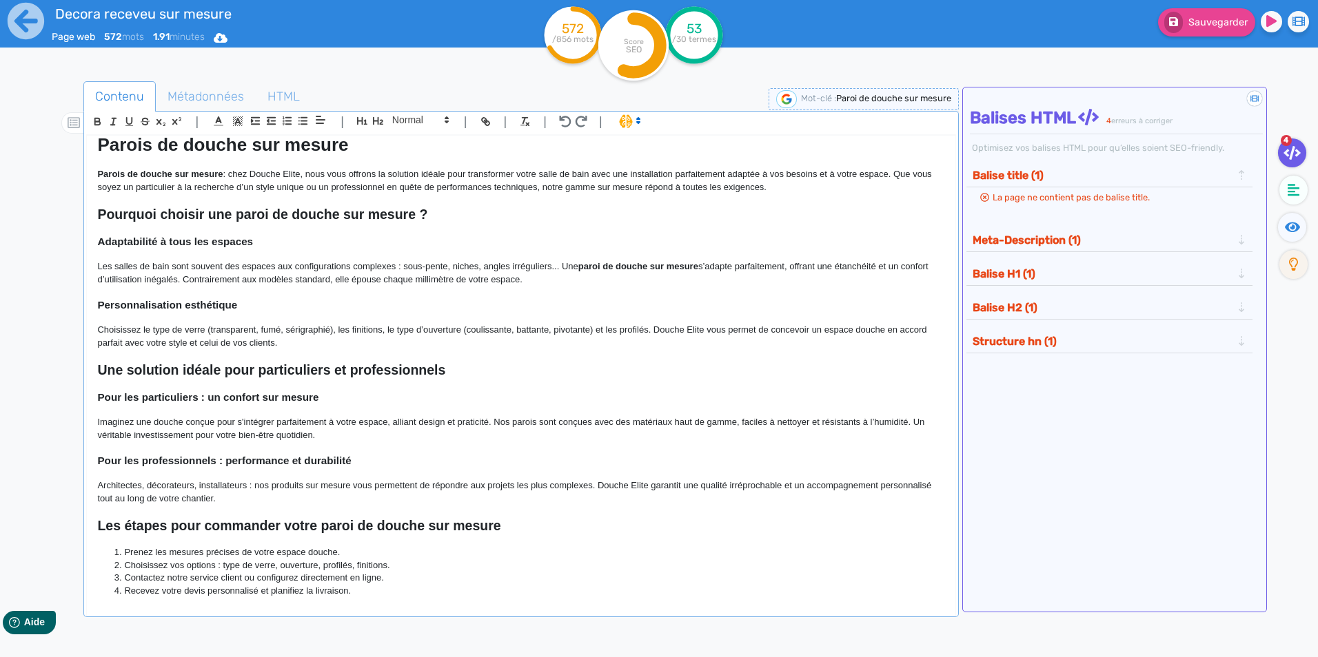
scroll to position [0, 0]
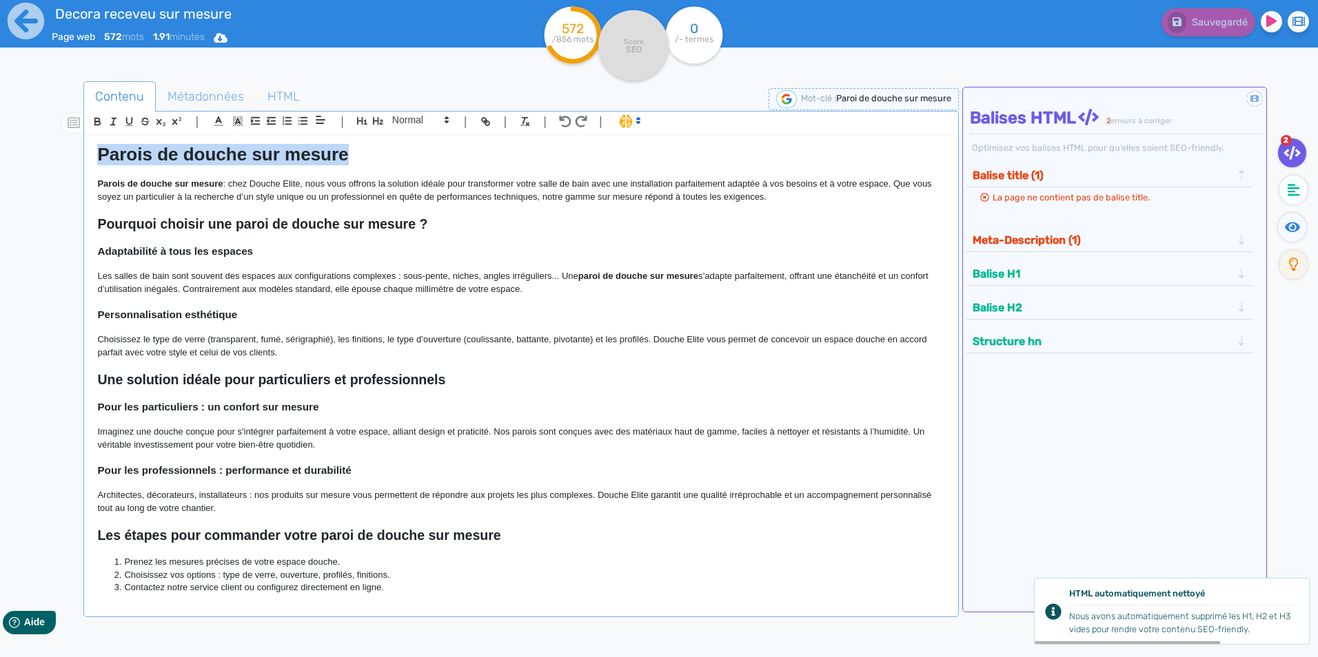
drag, startPoint x: 185, startPoint y: 156, endPoint x: 61, endPoint y: 164, distance: 124.3
click at [61, 164] on div "Contenu Métadonnées HTML | | H3 H4 H5 H6 Normal | | | | Parois de douche sur me…" at bounding box center [679, 411] width 1278 height 666
copy strong "Parois de douche sur mesure"
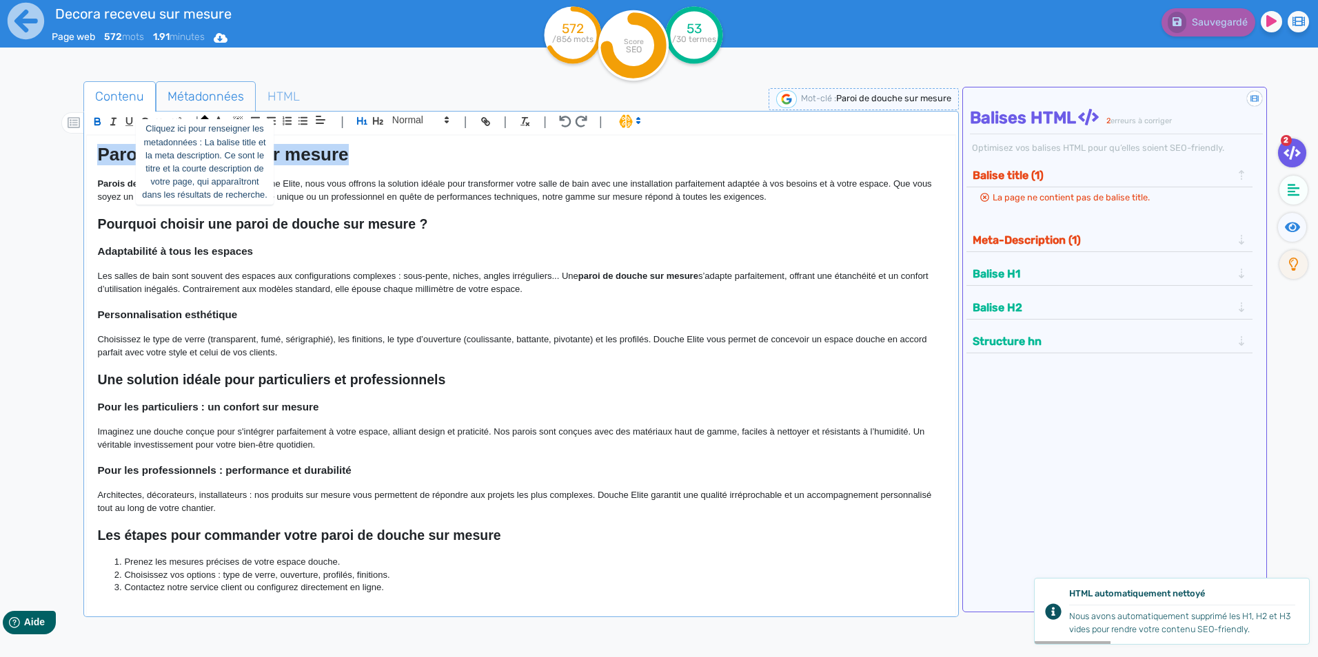
click at [211, 94] on span "Métadonnées" at bounding box center [205, 96] width 99 height 37
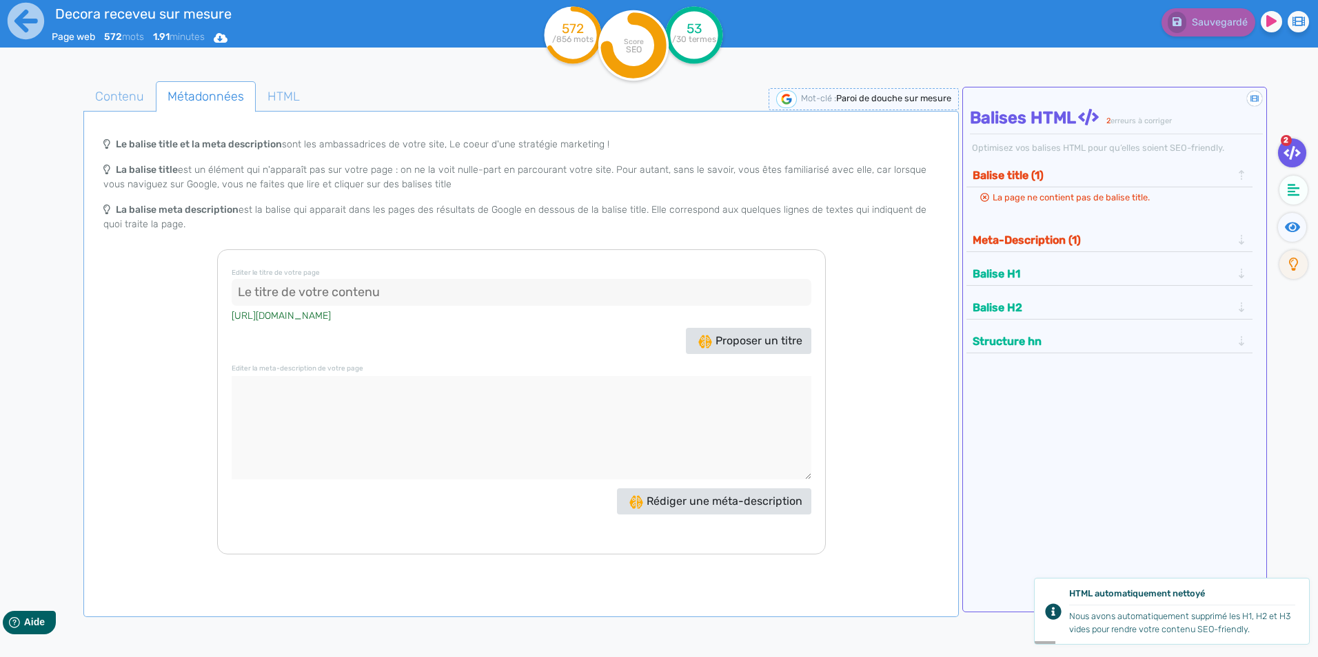
click at [338, 294] on input at bounding box center [522, 293] width 580 height 28
paste input "Parois de douche sur mesure"
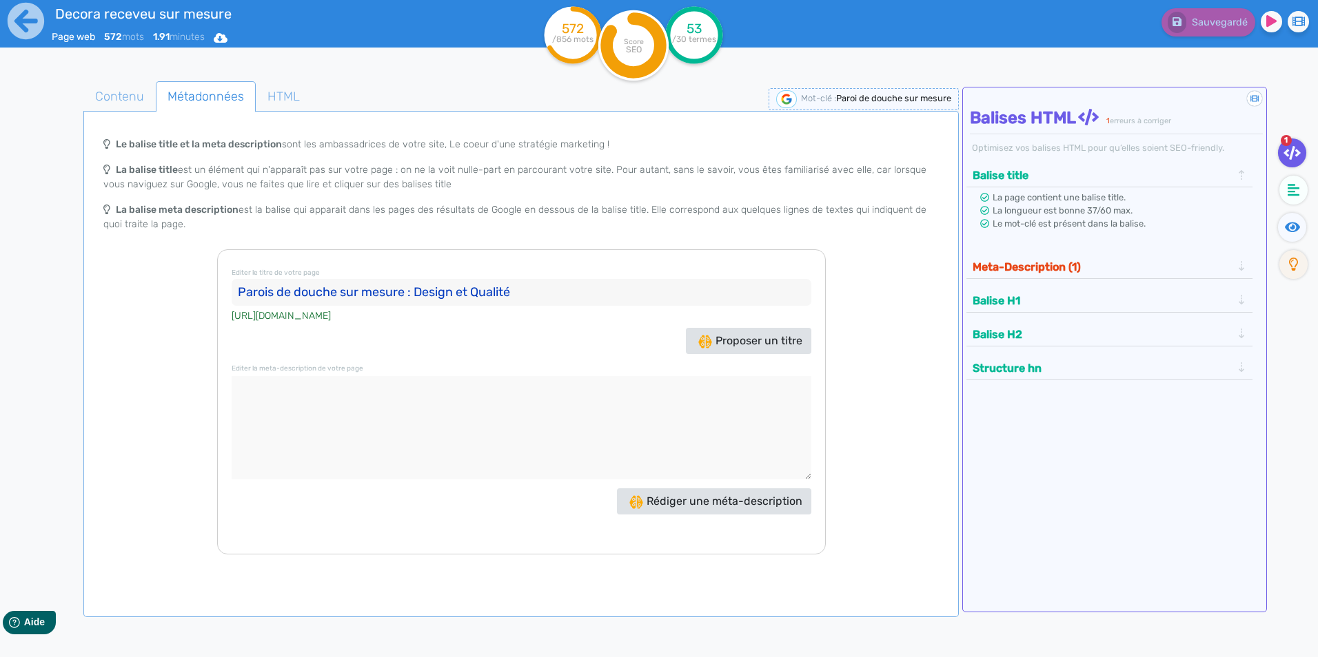
type input "Parois de douche sur mesure : Design et Qualité"
click at [418, 397] on textarea at bounding box center [522, 427] width 580 height 103
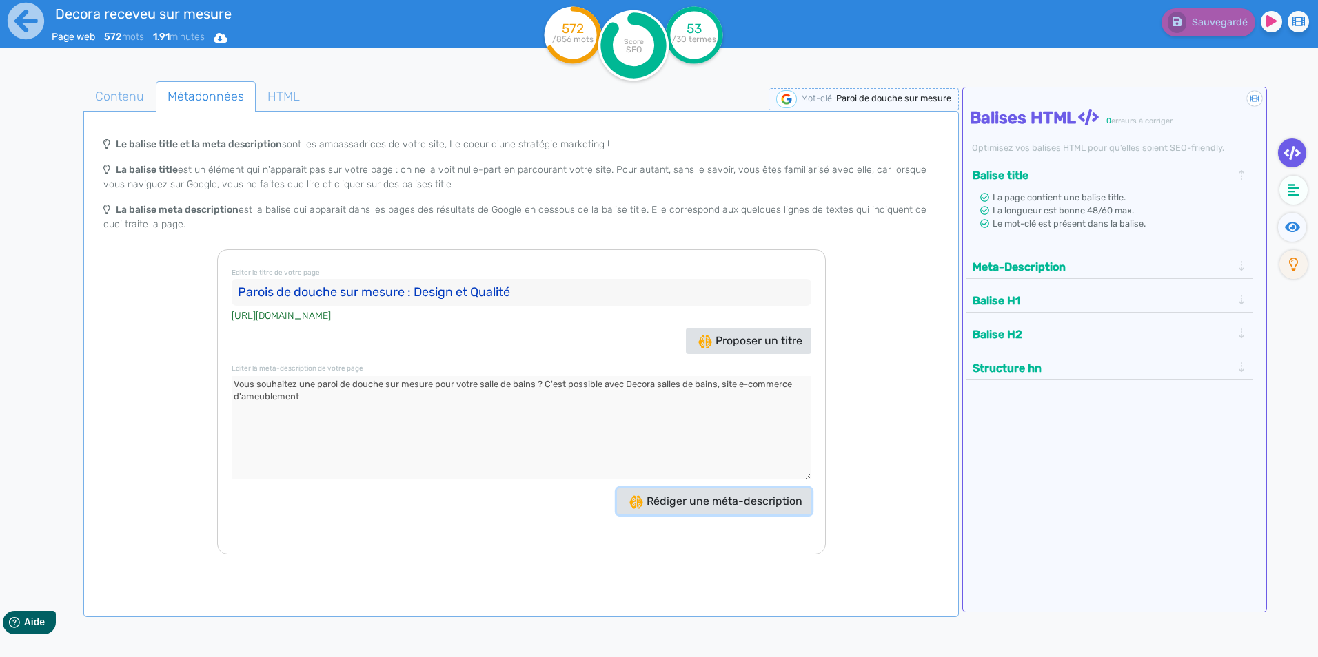
click at [758, 498] on span "Rédiger une méta-description" at bounding box center [715, 501] width 173 height 13
drag, startPoint x: 495, startPoint y: 386, endPoint x: 444, endPoint y: 387, distance: 51.0
click at [444, 387] on textarea at bounding box center [522, 427] width 580 height 103
click at [493, 388] on textarea at bounding box center [522, 427] width 580 height 103
drag, startPoint x: 493, startPoint y: 387, endPoint x: 428, endPoint y: 391, distance: 65.6
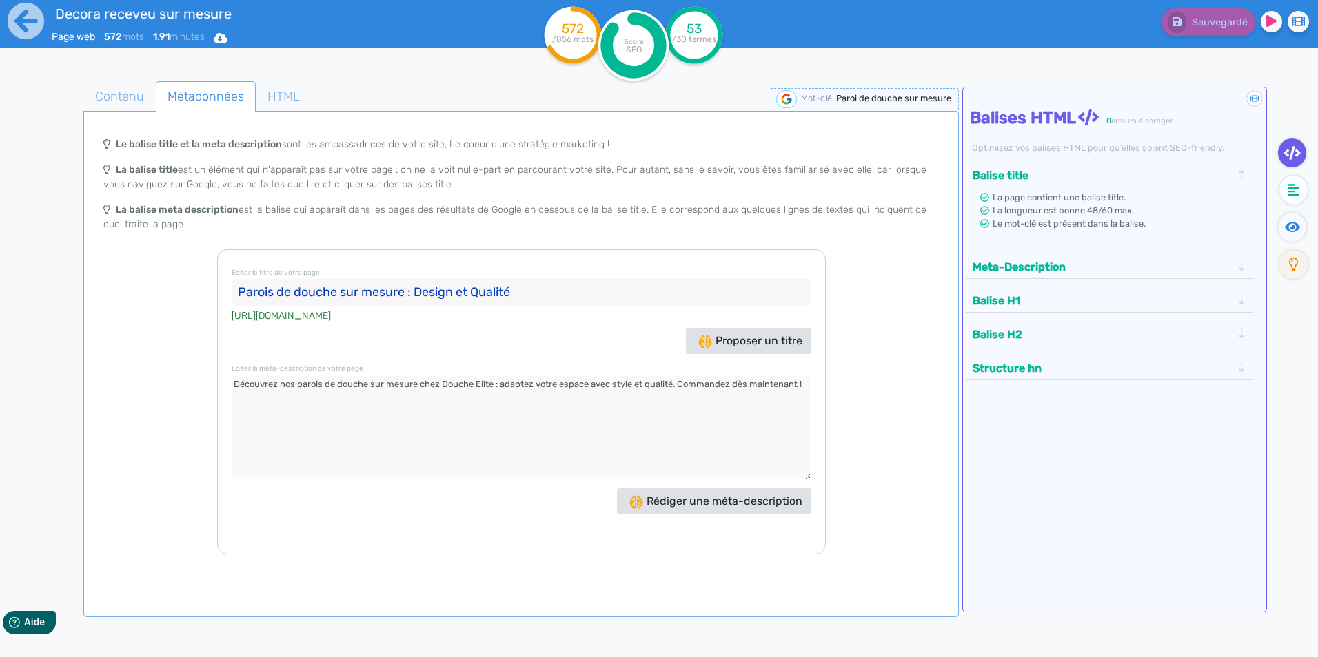
click at [428, 391] on textarea at bounding box center [522, 427] width 580 height 103
drag, startPoint x: 294, startPoint y: 387, endPoint x: 278, endPoint y: 389, distance: 16.1
click at [278, 389] on textarea at bounding box center [522, 427] width 580 height 103
click at [418, 383] on textarea at bounding box center [522, 427] width 580 height 103
click at [416, 385] on textarea at bounding box center [522, 427] width 580 height 103
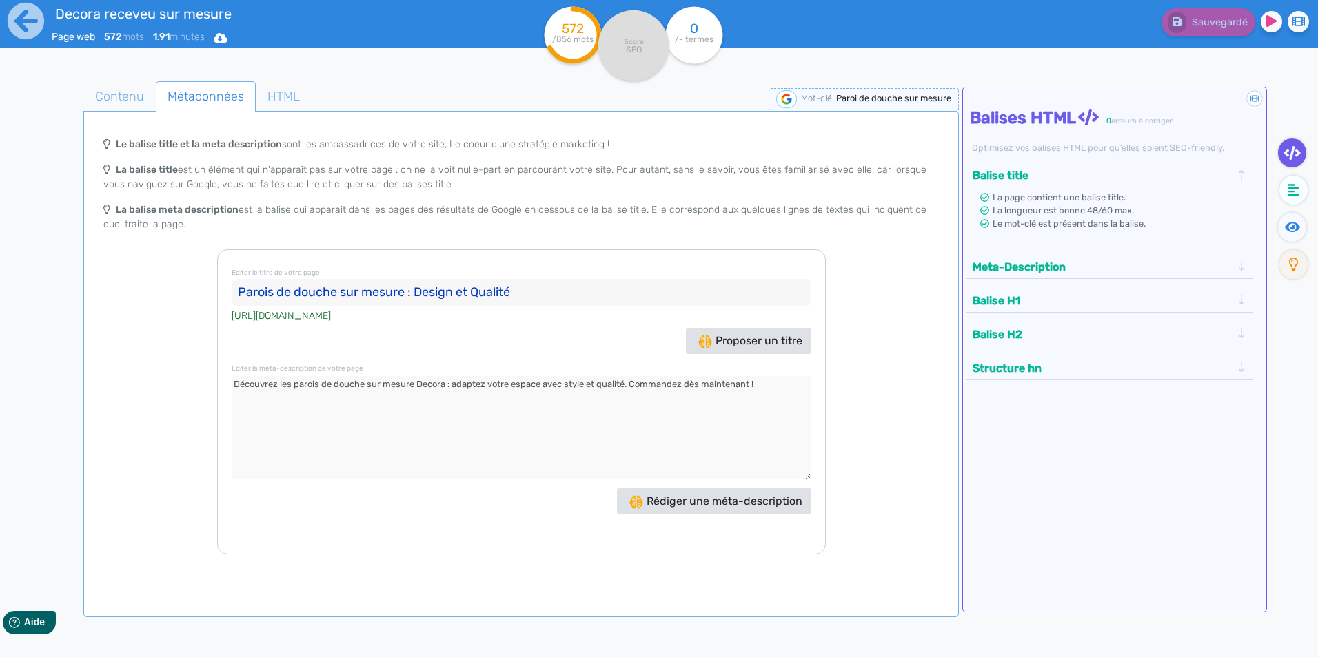
click at [522, 414] on textarea at bounding box center [522, 427] width 580 height 103
type textarea "Découvrez les parois de douche sur mesure Decora : adaptez votre espace avec st…"
click at [1104, 260] on button "Meta-Description" at bounding box center [1101, 267] width 267 height 23
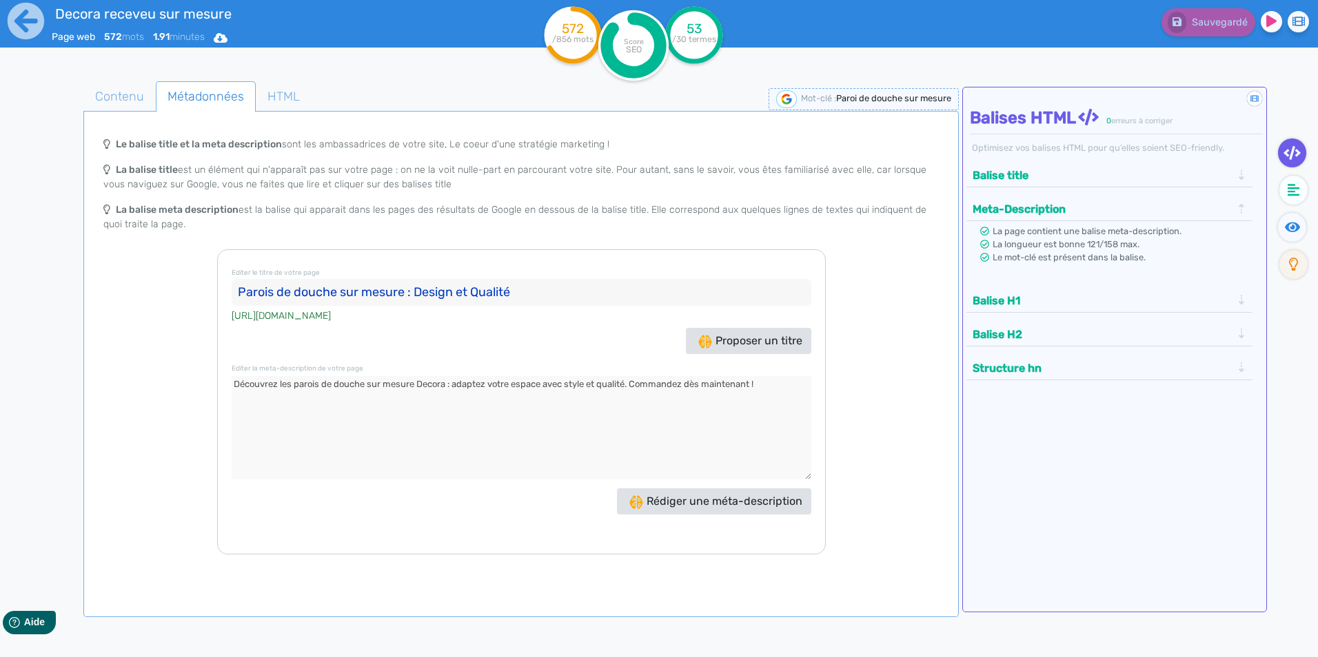
click at [1090, 295] on button "Balise H1" at bounding box center [1101, 300] width 267 height 23
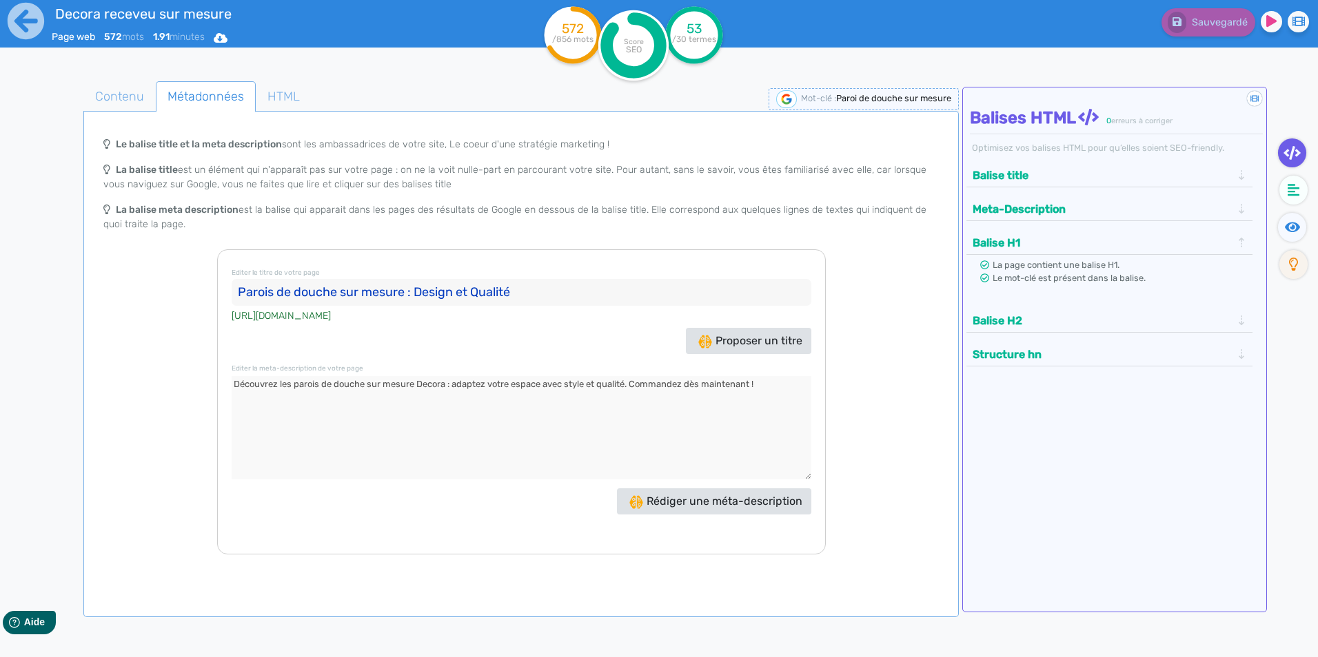
click at [1101, 325] on button "Balise H2" at bounding box center [1101, 320] width 267 height 23
click at [1110, 338] on button "Structure hn" at bounding box center [1101, 341] width 267 height 23
click at [1289, 188] on icon at bounding box center [1293, 190] width 12 height 12
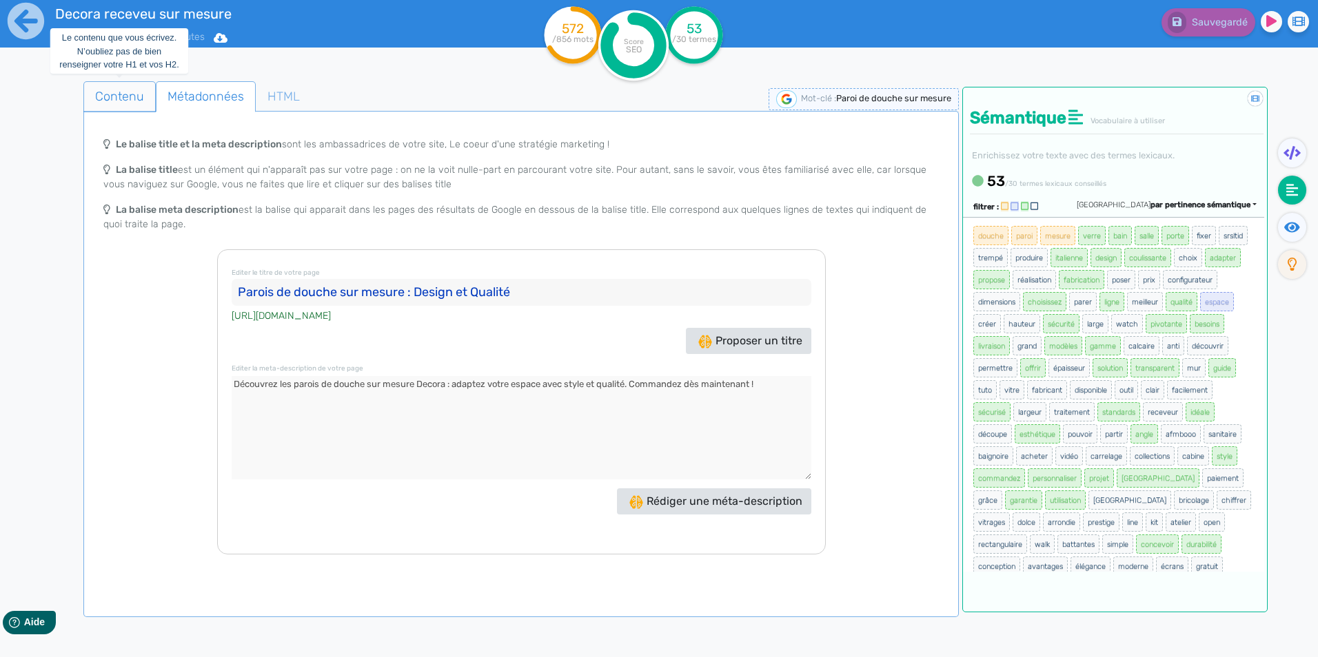
click at [116, 101] on span "Contenu" at bounding box center [119, 96] width 71 height 37
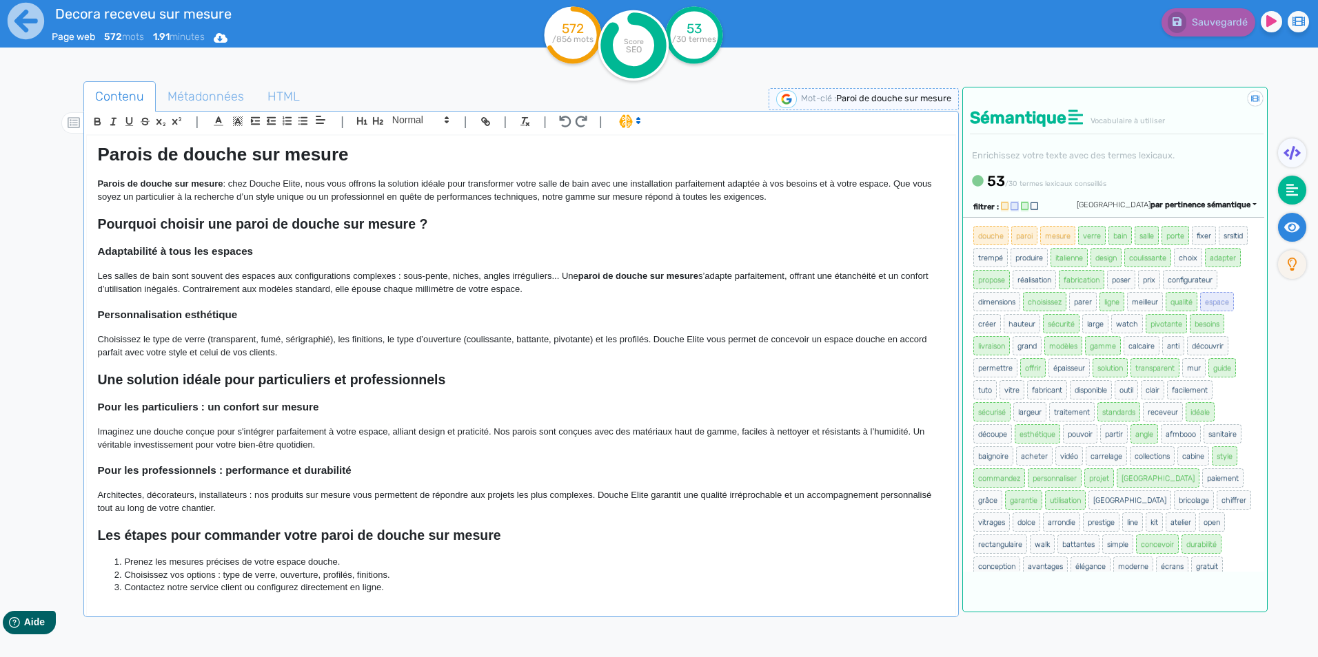
click at [1288, 233] on icon at bounding box center [1292, 228] width 16 height 14
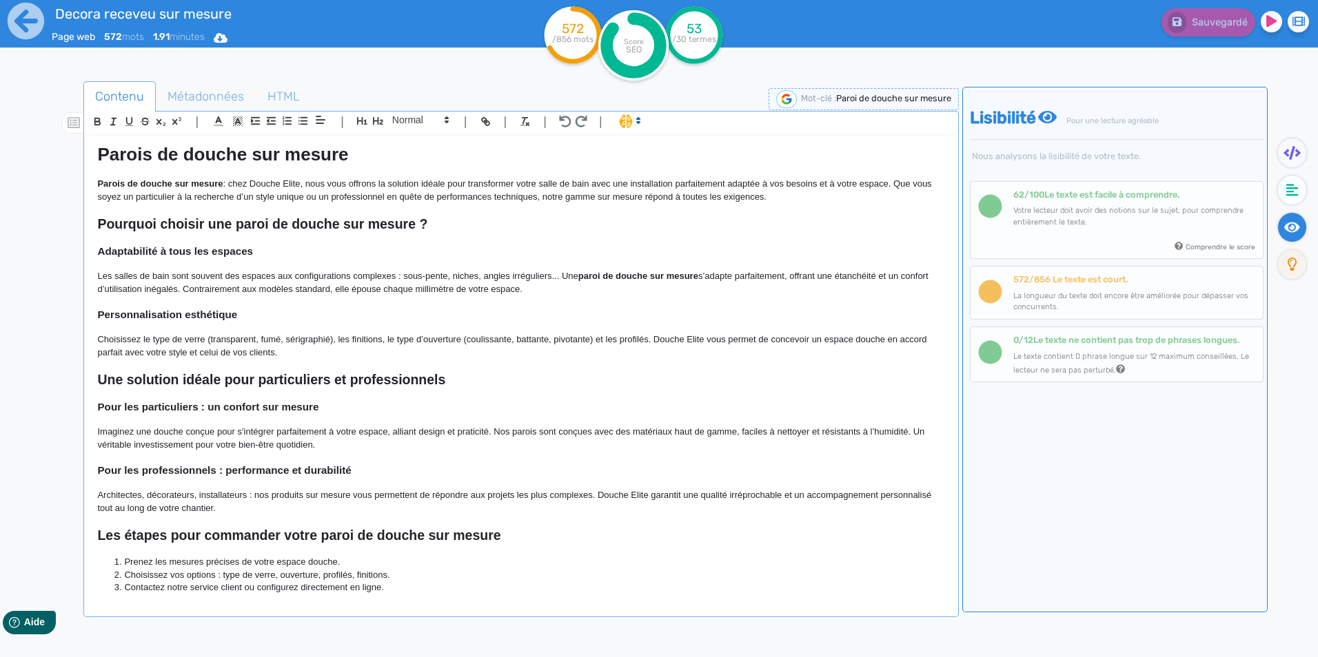
click at [1128, 294] on p "La longueur du texte doit encore être améliorée pour dépasser vos concurrents." at bounding box center [1134, 302] width 242 height 23
click at [1093, 276] on h6 "572 /856 Le texte est court." at bounding box center [1134, 279] width 242 height 10
click at [1281, 231] on fa-icon at bounding box center [1292, 227] width 28 height 29
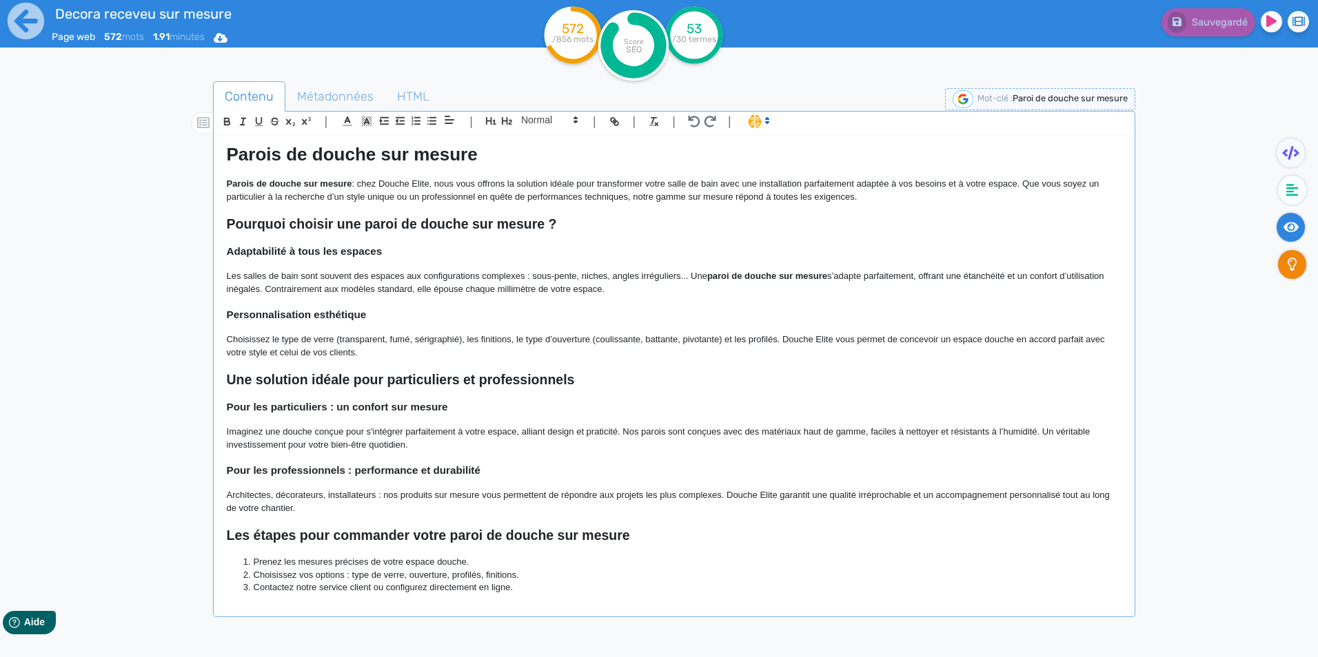
click at [1287, 264] on icon at bounding box center [1292, 265] width 10 height 14
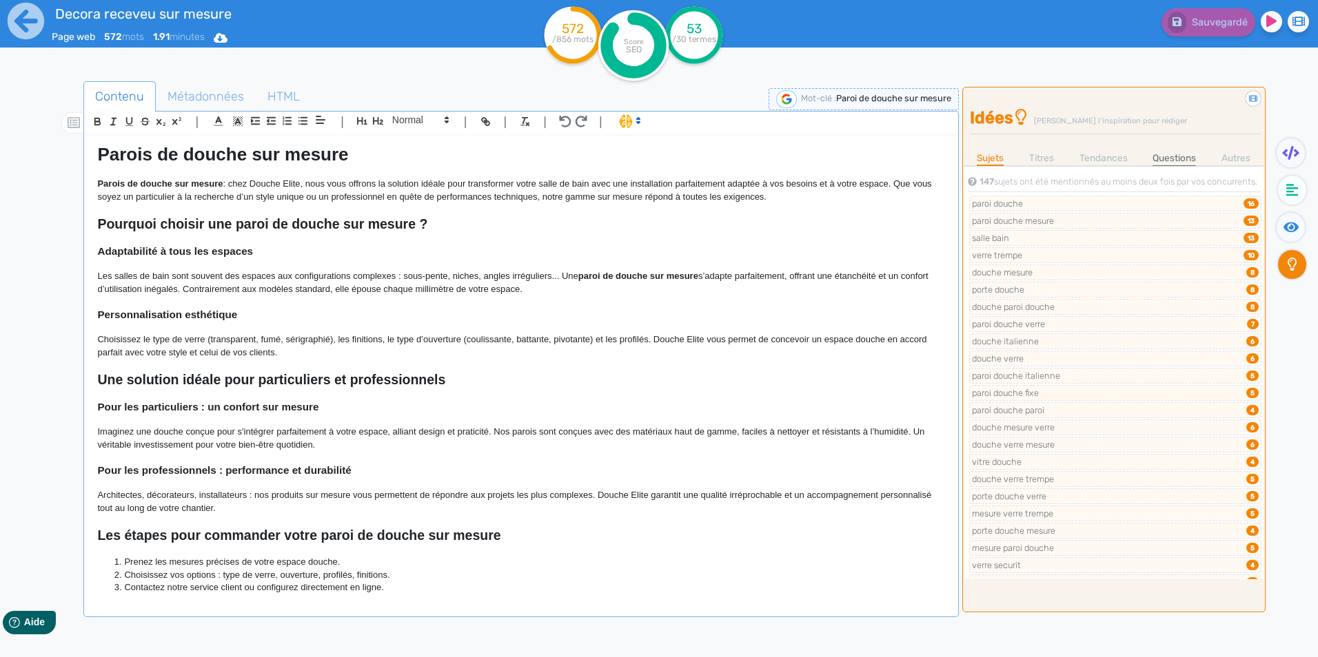
click at [1171, 155] on link "Questions" at bounding box center [1173, 158] width 43 height 14
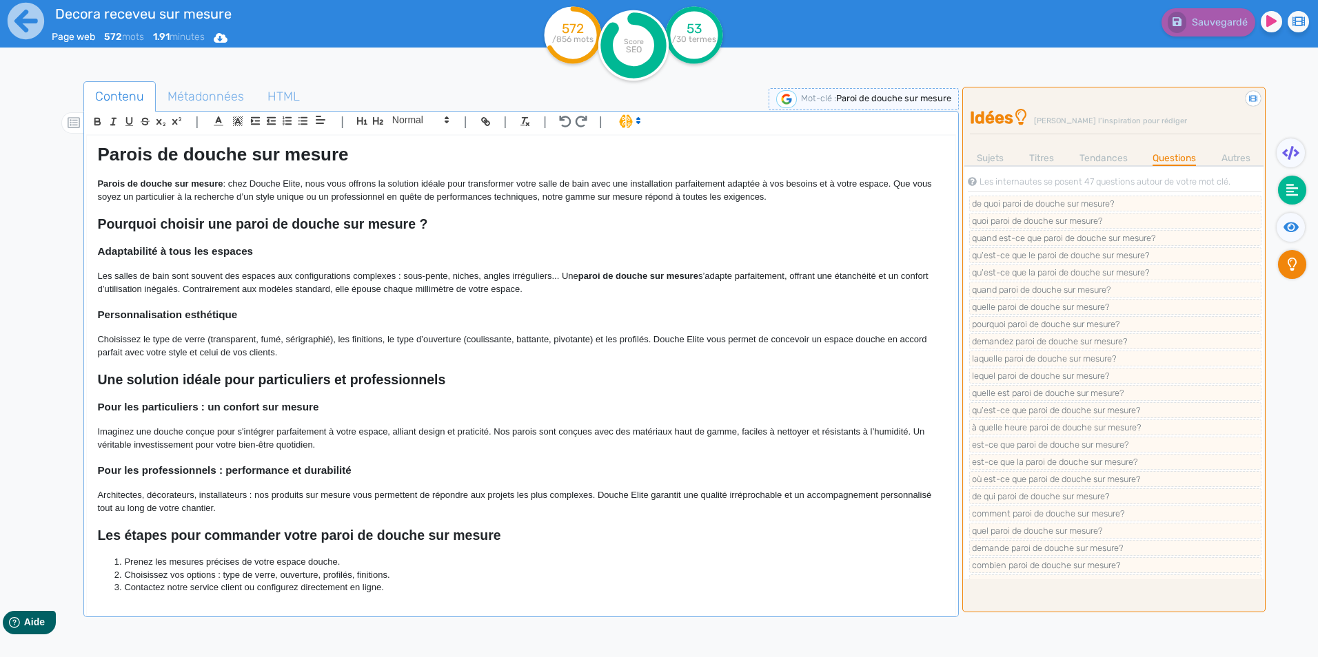
click at [1298, 187] on fa-icon at bounding box center [1292, 190] width 28 height 29
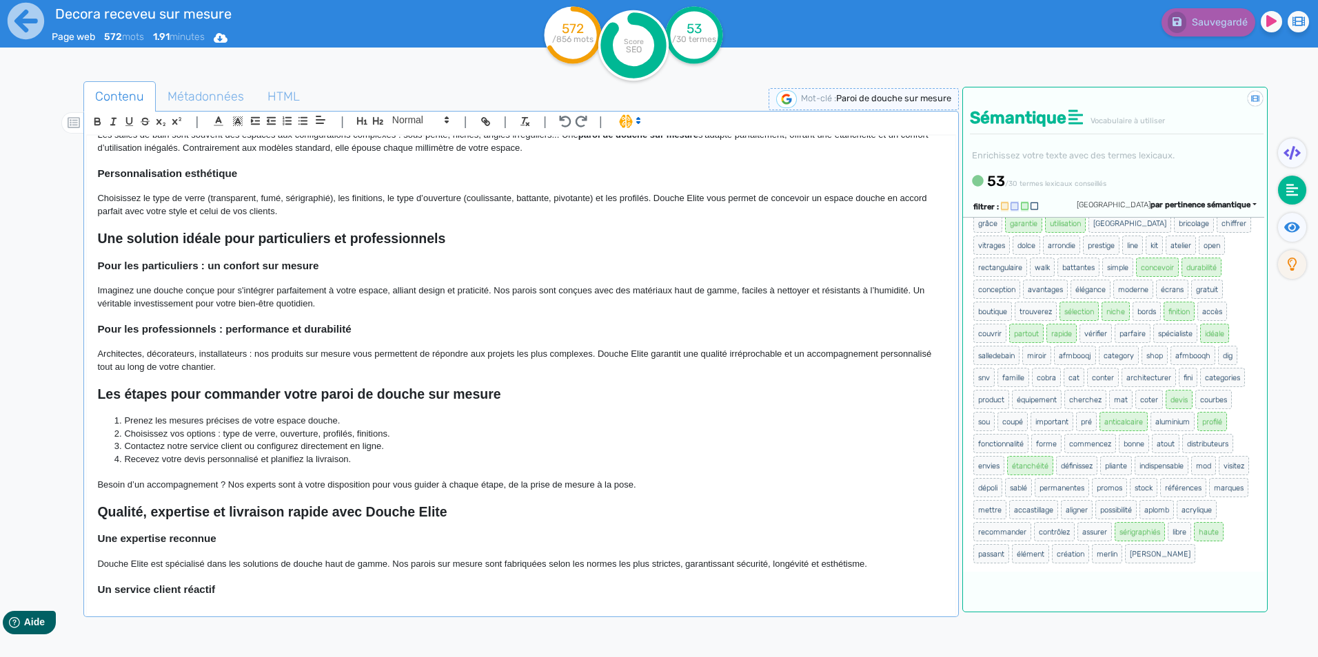
scroll to position [482, 0]
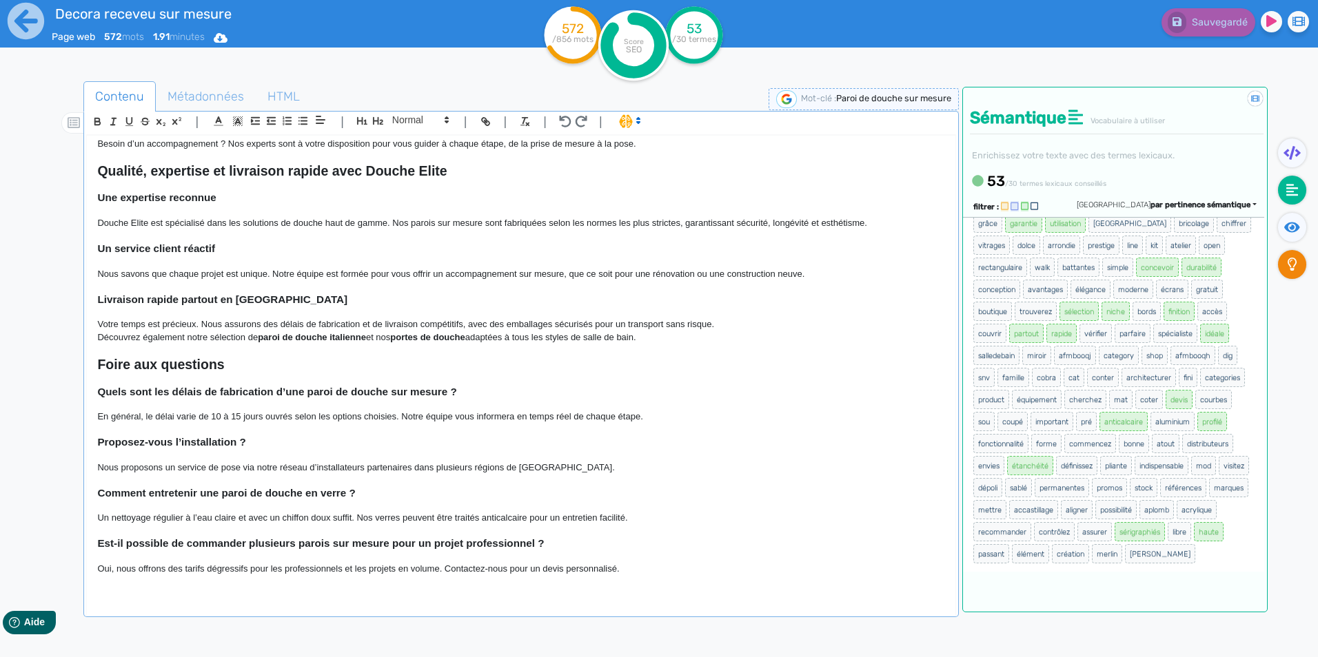
click at [1294, 255] on fa-icon at bounding box center [1292, 264] width 28 height 29
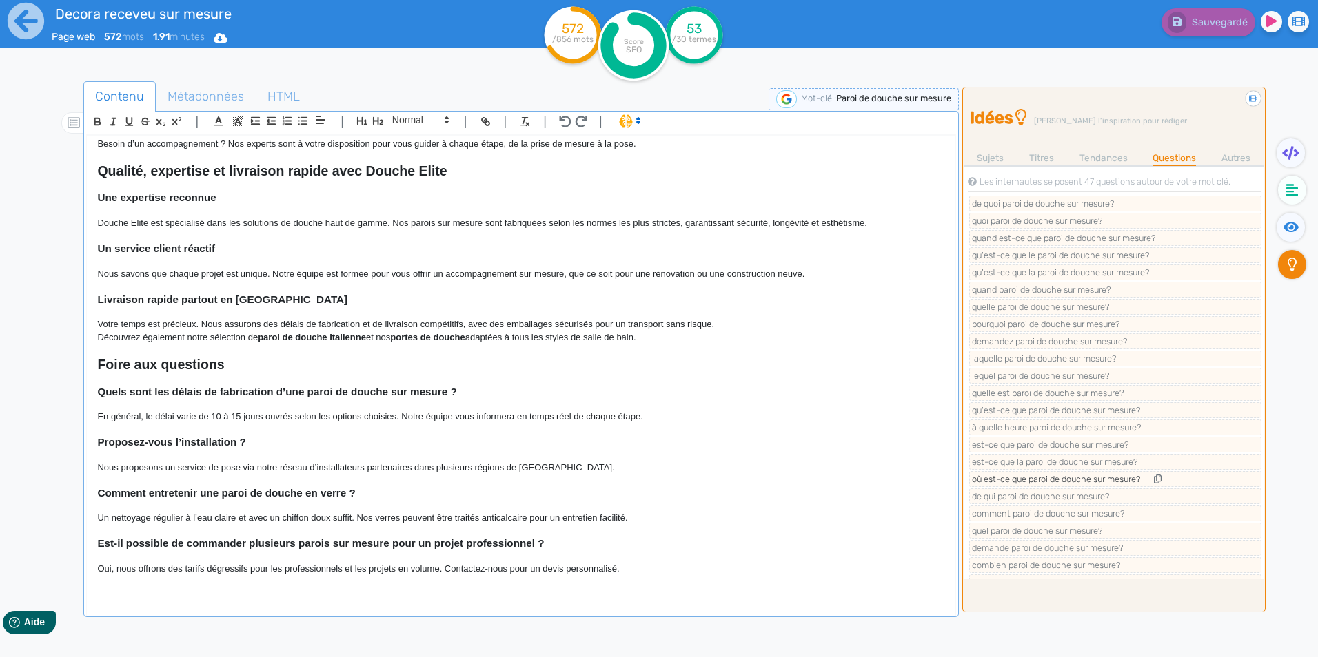
scroll to position [438, 0]
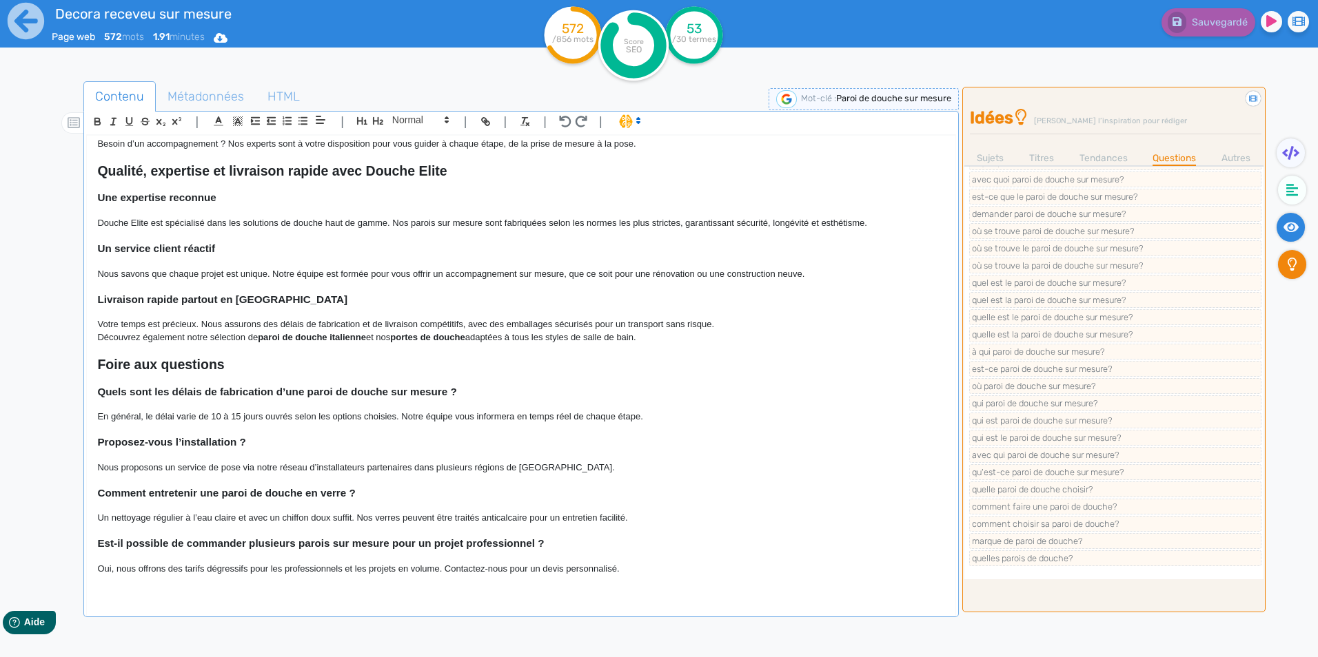
click at [1292, 229] on icon at bounding box center [1291, 227] width 16 height 10
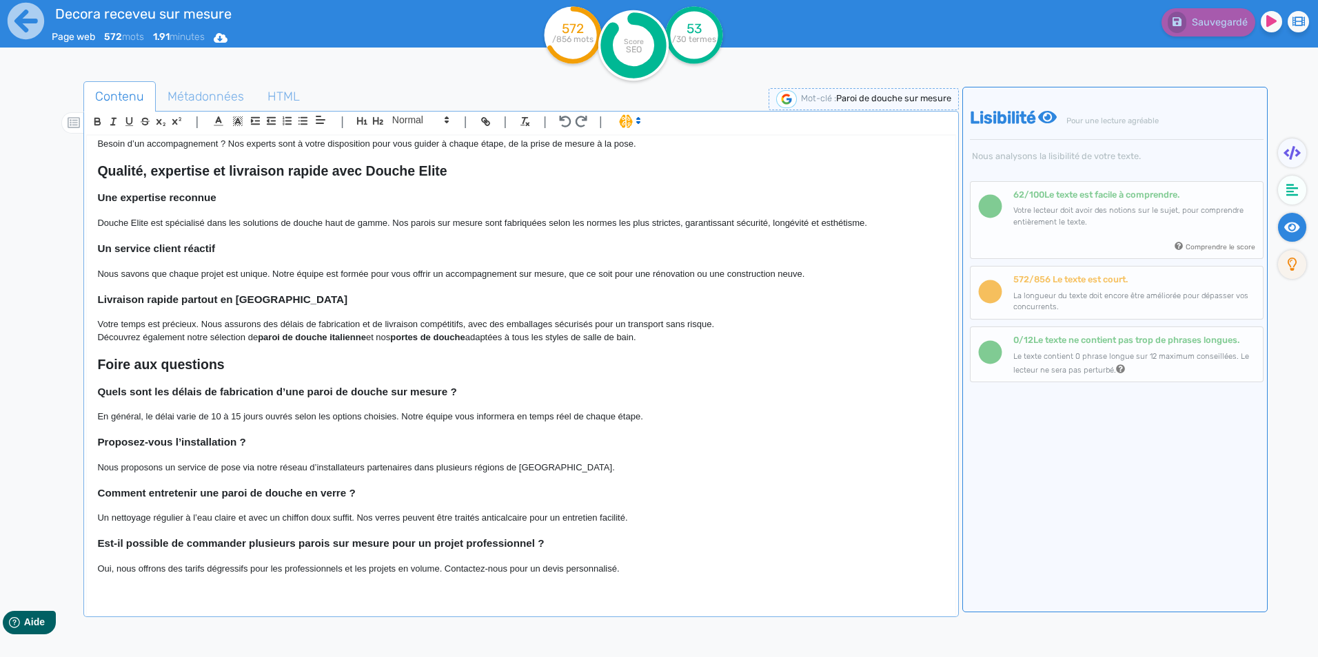
drag, startPoint x: 966, startPoint y: 116, endPoint x: 906, endPoint y: 235, distance: 133.2
click at [906, 235] on p at bounding box center [520, 236] width 847 height 12
